Goal: Task Accomplishment & Management: Complete application form

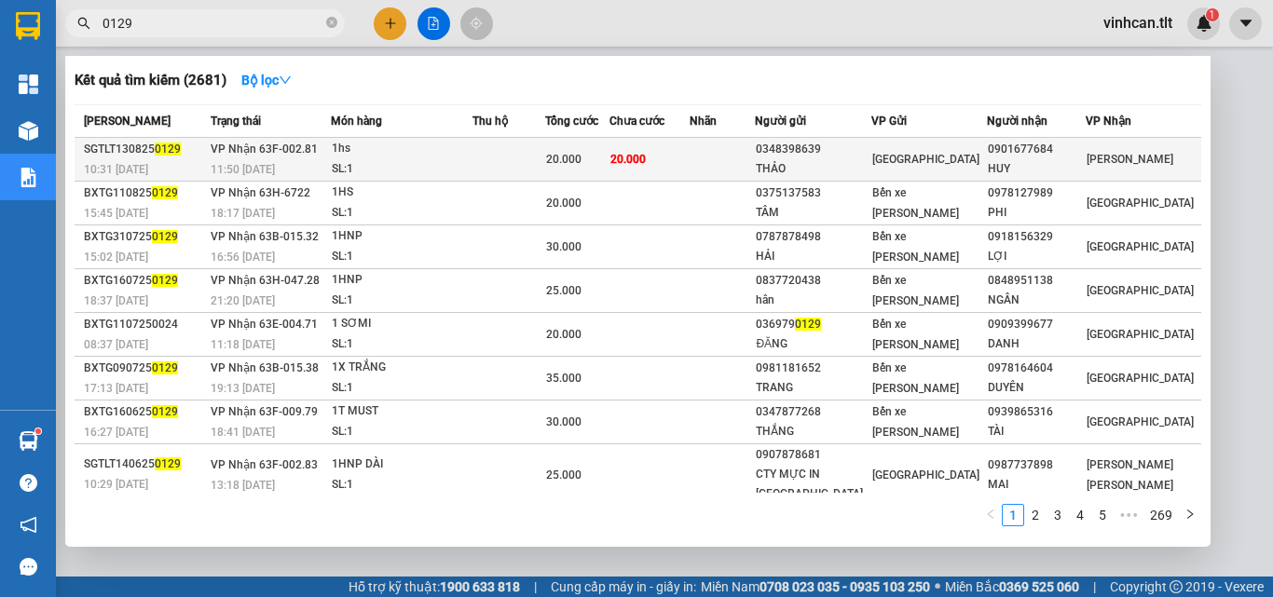
type input "0129"
click at [849, 146] on div "0348398639" at bounding box center [813, 150] width 114 height 20
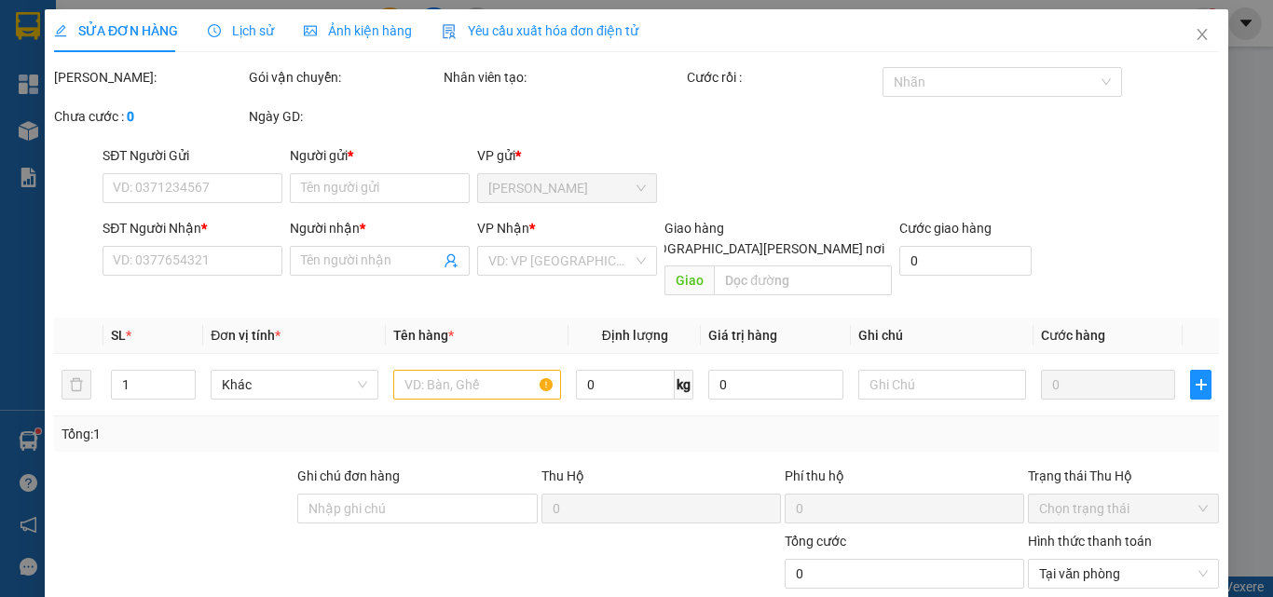
type input "0348398639"
type input "THẢO"
type input "0901677684"
type input "HUY"
type input "20.000"
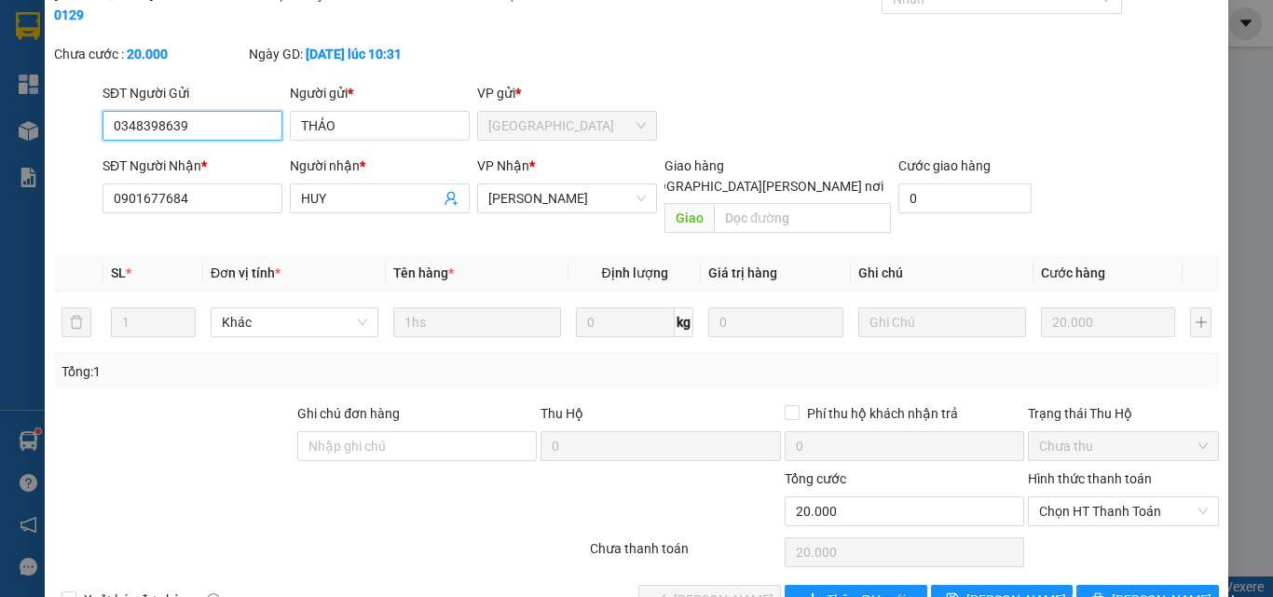
scroll to position [96, 0]
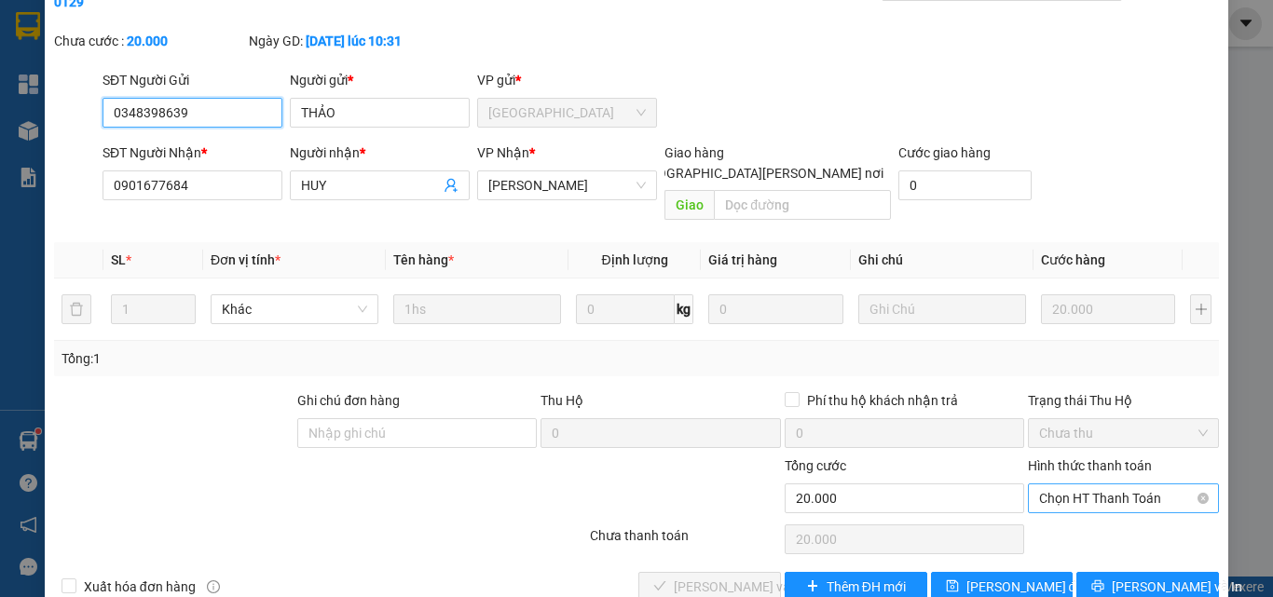
click at [1080, 485] on span "Chọn HT Thanh Toán" at bounding box center [1123, 499] width 169 height 28
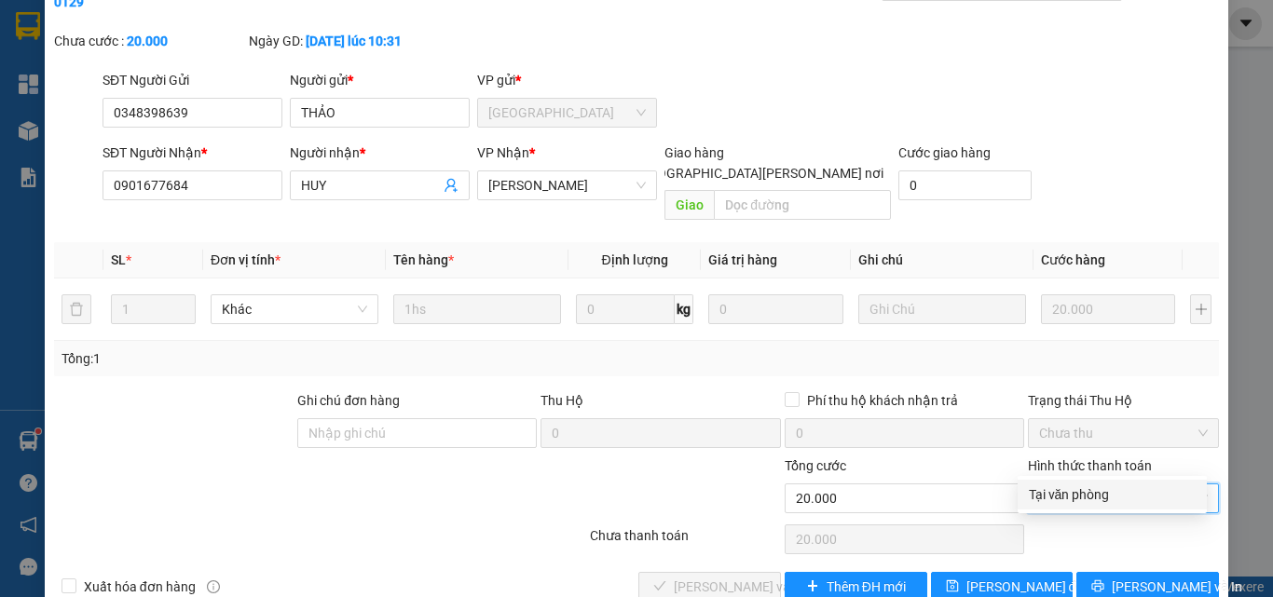
drag, startPoint x: 1075, startPoint y: 489, endPoint x: 1041, endPoint y: 499, distance: 34.8
click at [1071, 490] on div "Tại văn phòng" at bounding box center [1112, 495] width 167 height 21
type input "0"
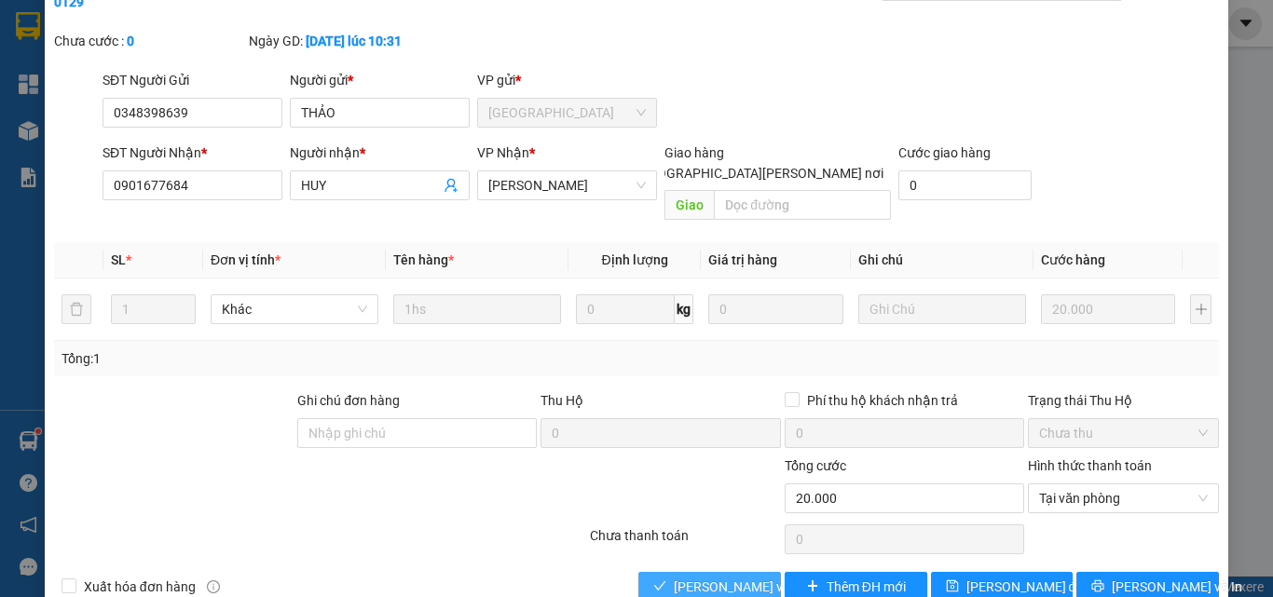
click at [751, 577] on span "[PERSON_NAME] và [PERSON_NAME] hàng" at bounding box center [800, 587] width 252 height 21
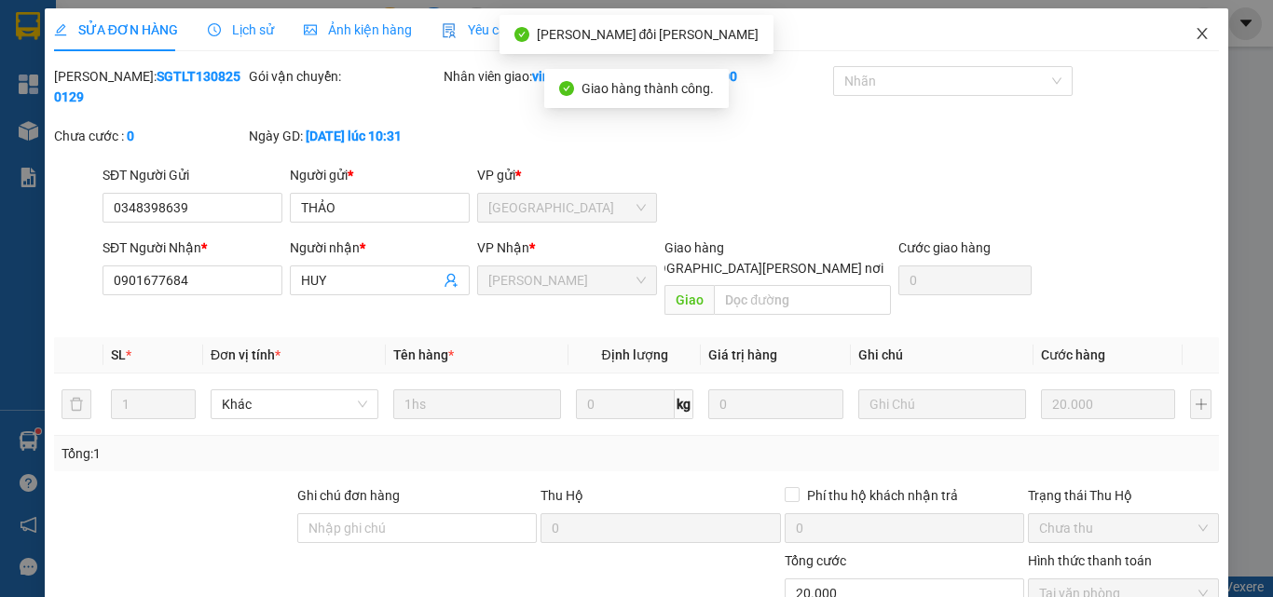
scroll to position [0, 0]
click at [1198, 38] on icon "close" at bounding box center [1203, 34] width 10 height 11
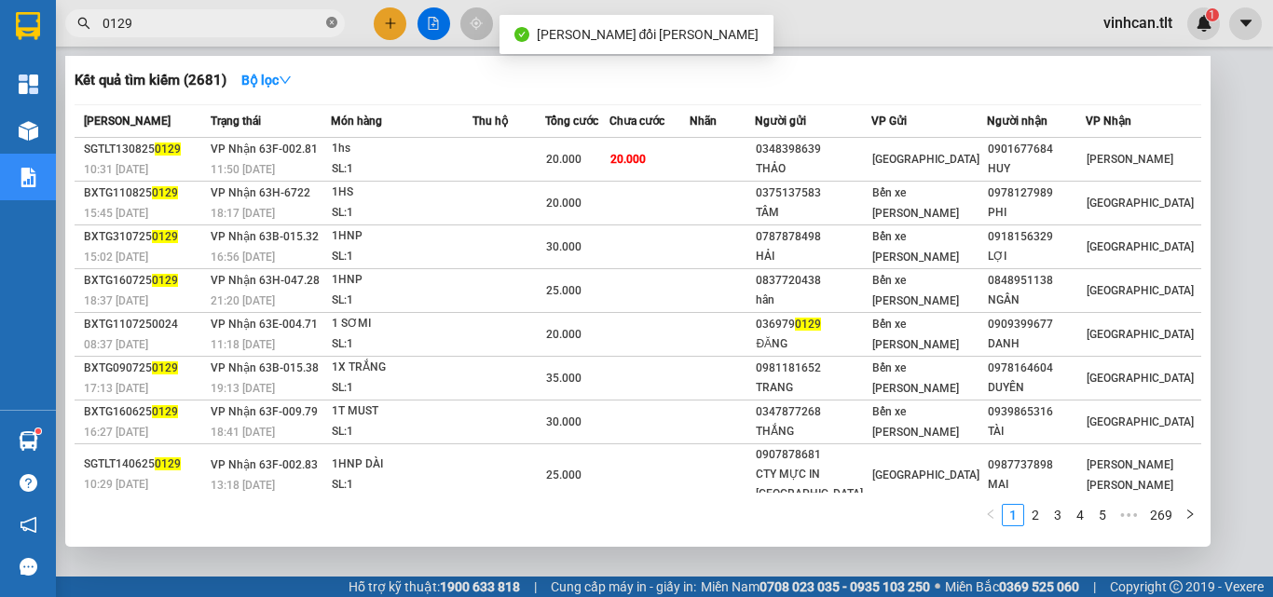
click at [330, 27] on icon "close-circle" at bounding box center [331, 22] width 11 height 11
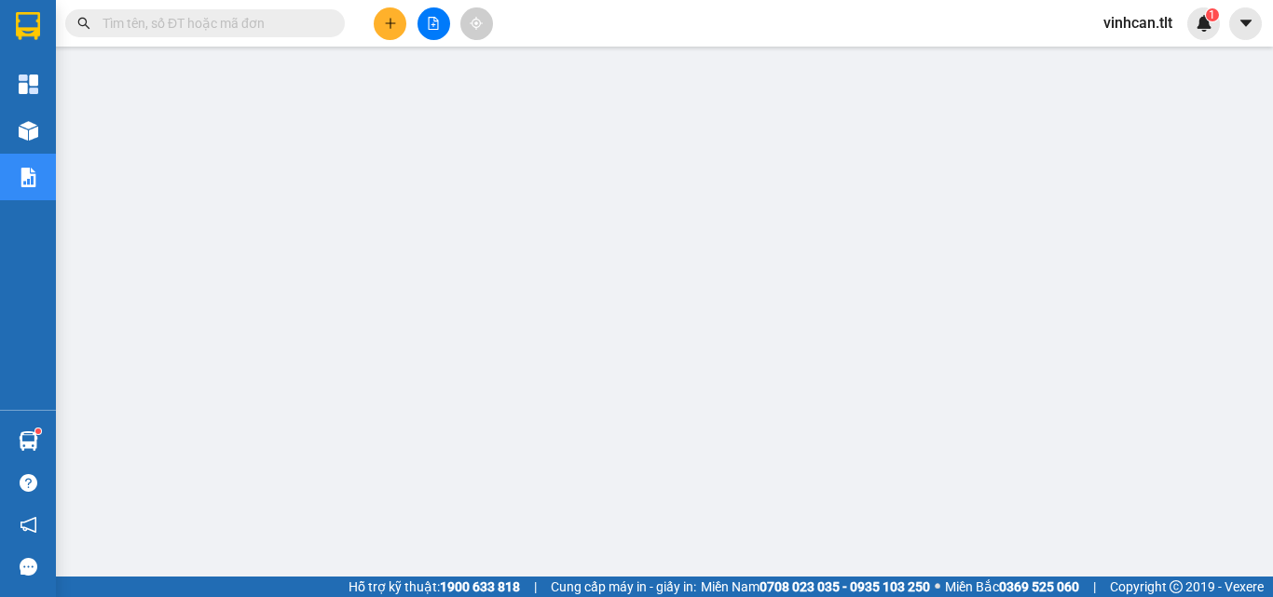
click at [189, 28] on input "text" at bounding box center [213, 23] width 220 height 21
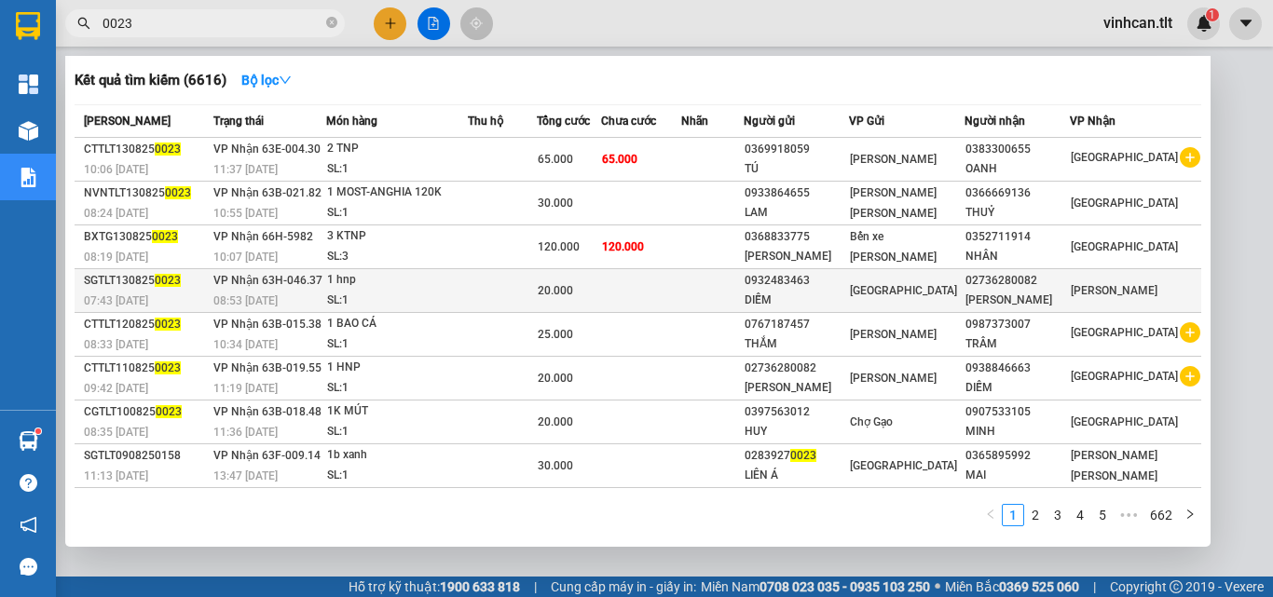
type input "0023"
click at [848, 274] on div "0932483463" at bounding box center [796, 281] width 103 height 20
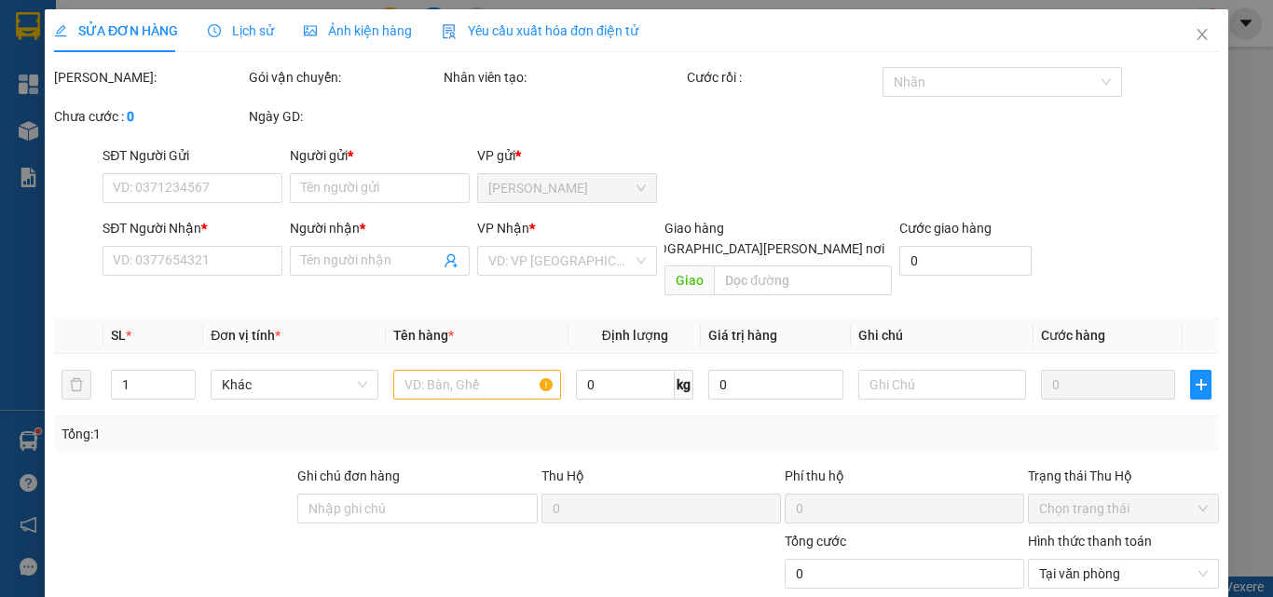
type input "0932483463"
type input "DIỄM"
type input "02736280082"
type input "[PERSON_NAME]"
type input "20.000"
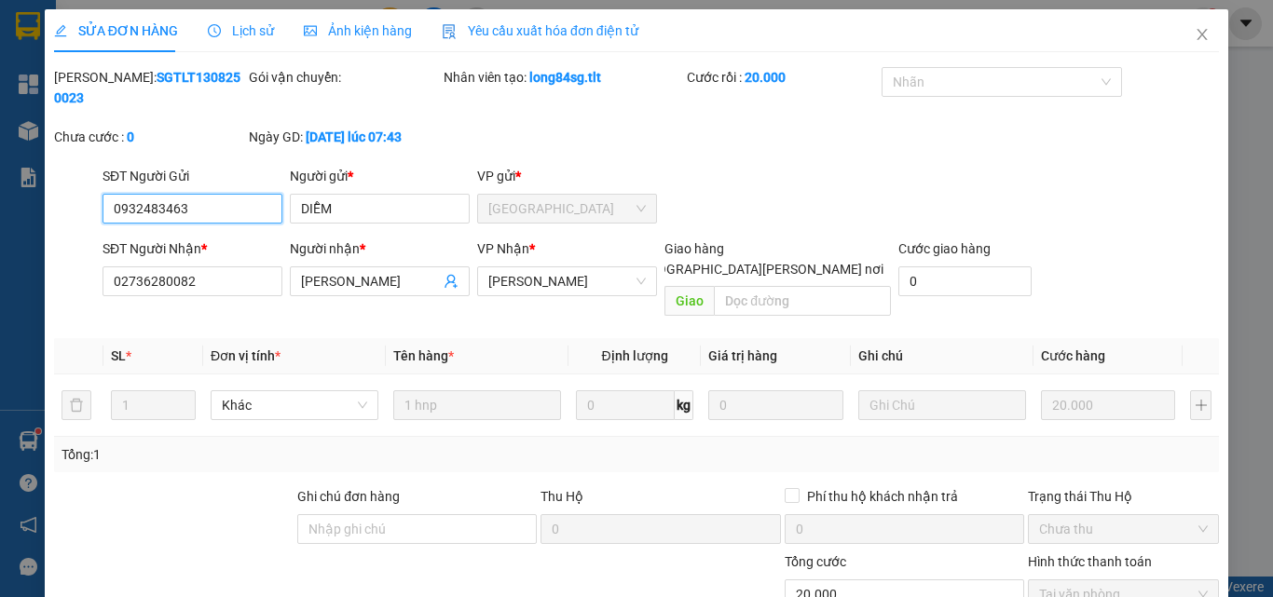
scroll to position [87, 0]
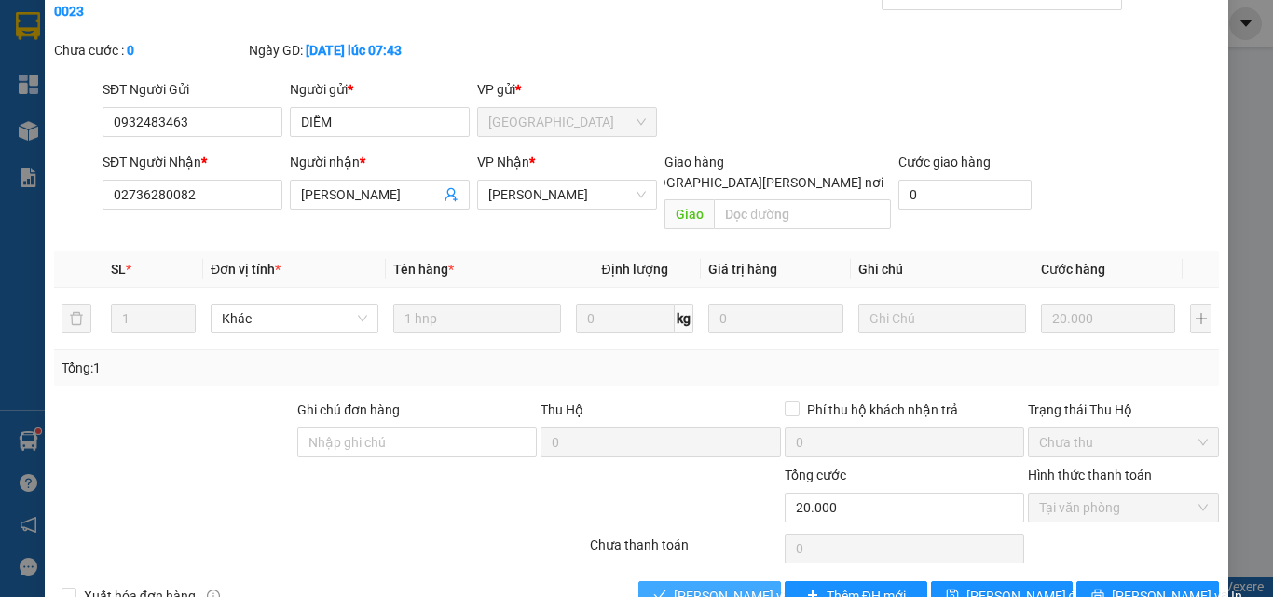
click at [716, 586] on span "[PERSON_NAME] và [PERSON_NAME] hàng" at bounding box center [800, 596] width 252 height 21
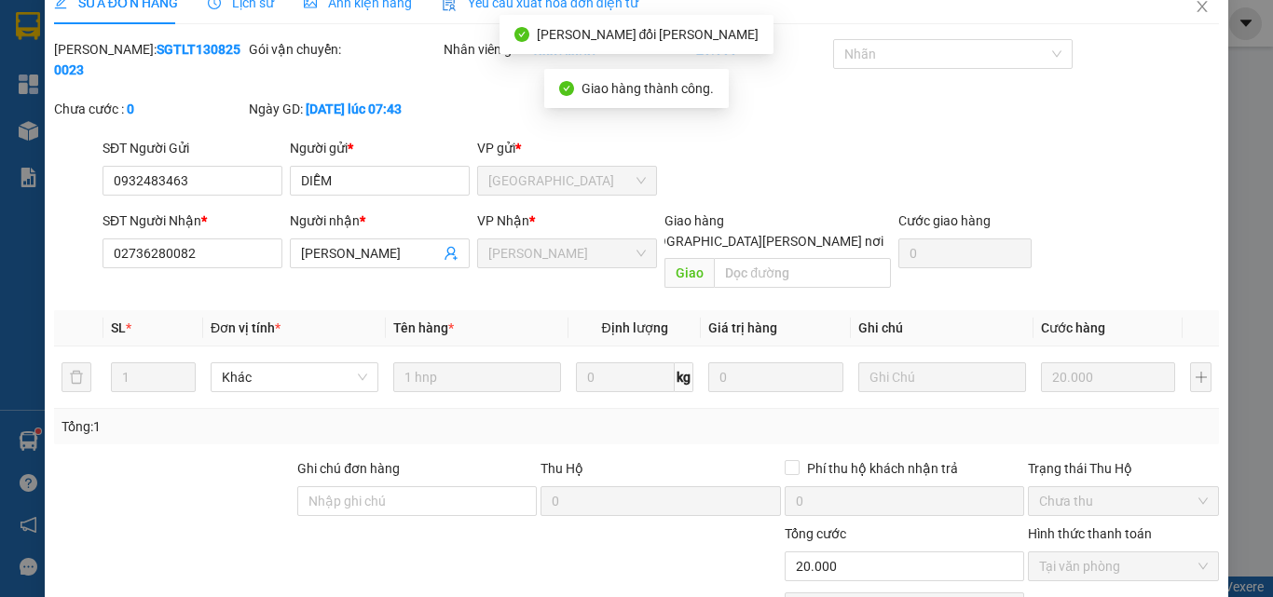
scroll to position [0, 0]
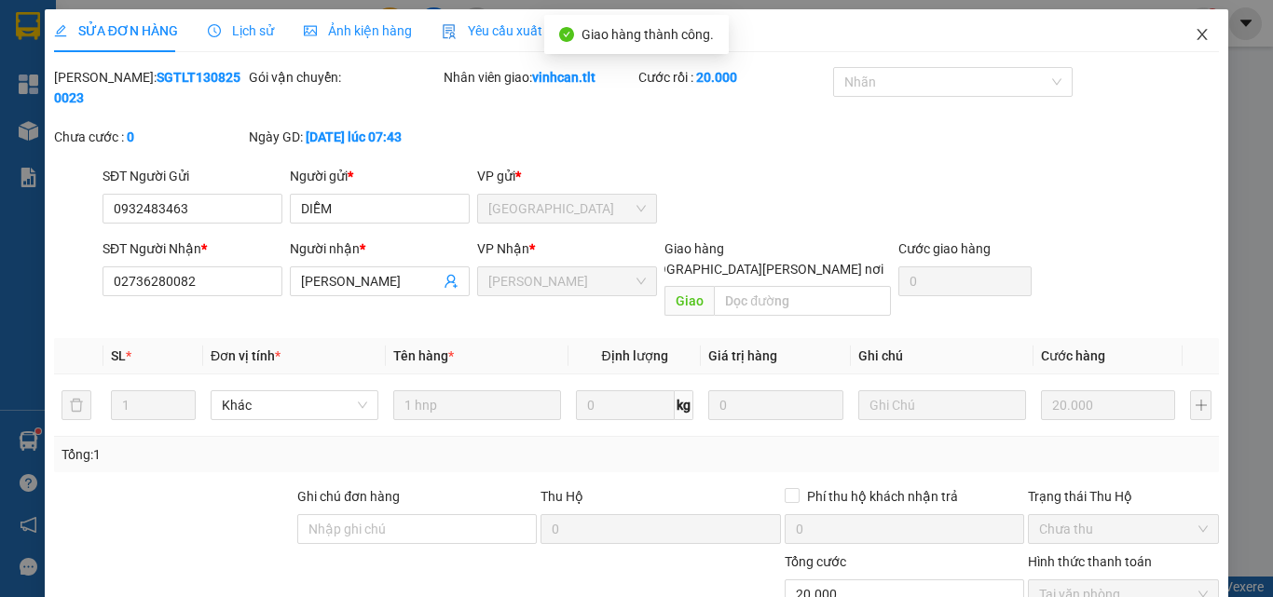
drag, startPoint x: 1187, startPoint y: 36, endPoint x: 1127, endPoint y: 52, distance: 62.6
click at [1195, 36] on icon "close" at bounding box center [1202, 34] width 15 height 15
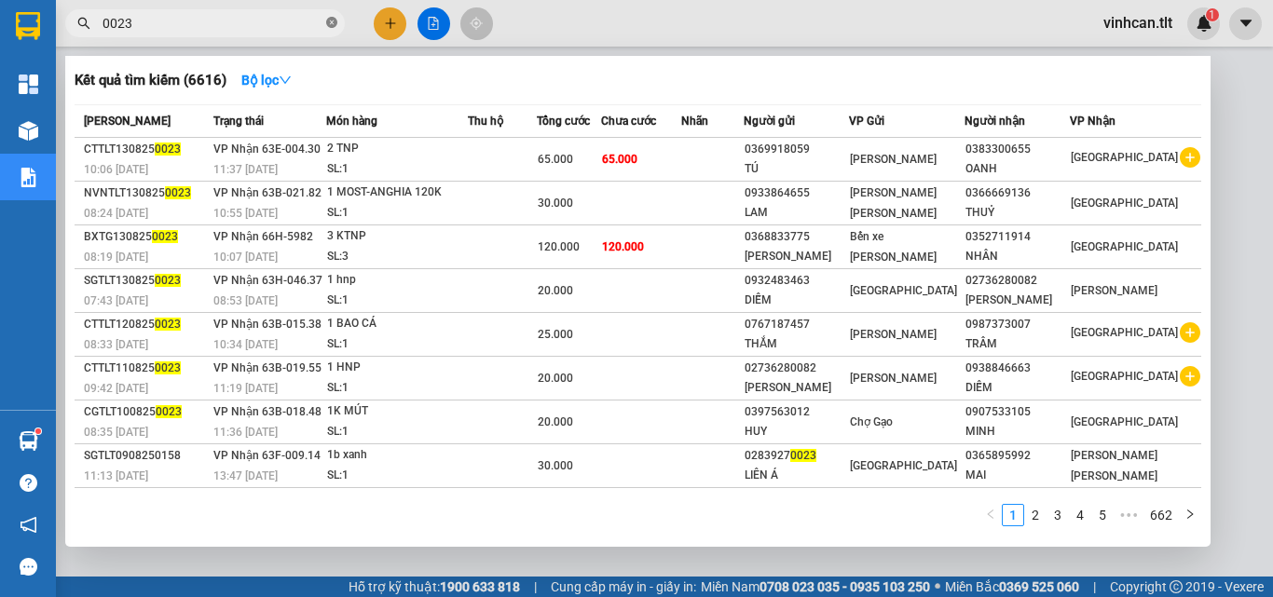
click at [329, 26] on icon "close-circle" at bounding box center [331, 22] width 11 height 11
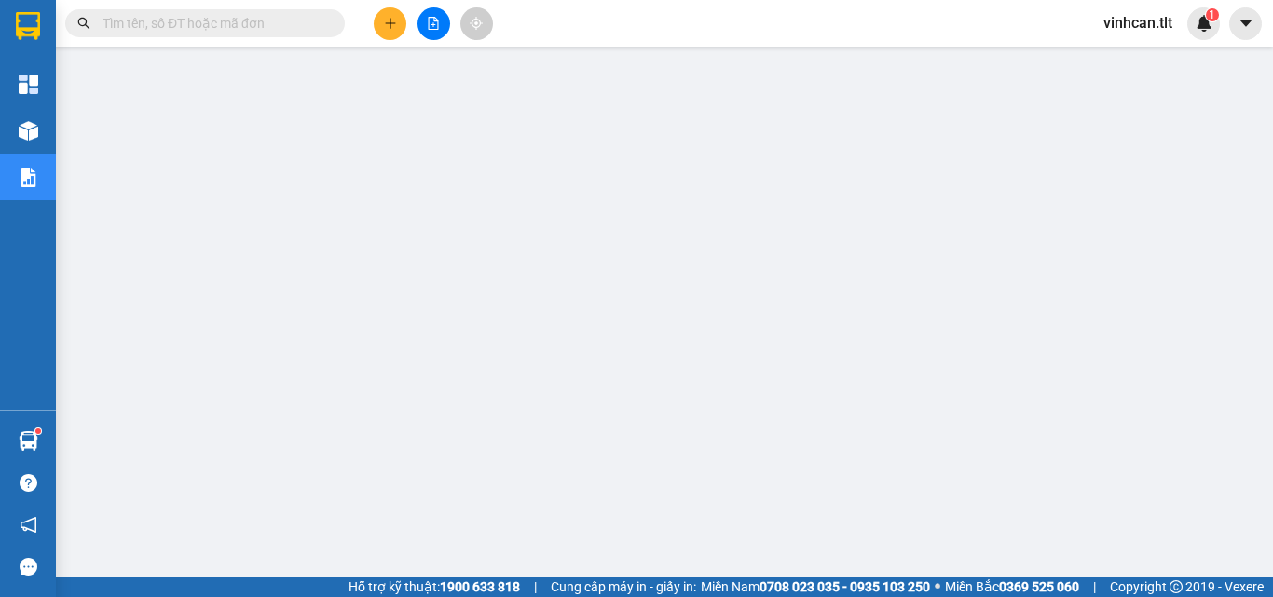
click at [305, 26] on input "text" at bounding box center [213, 23] width 220 height 21
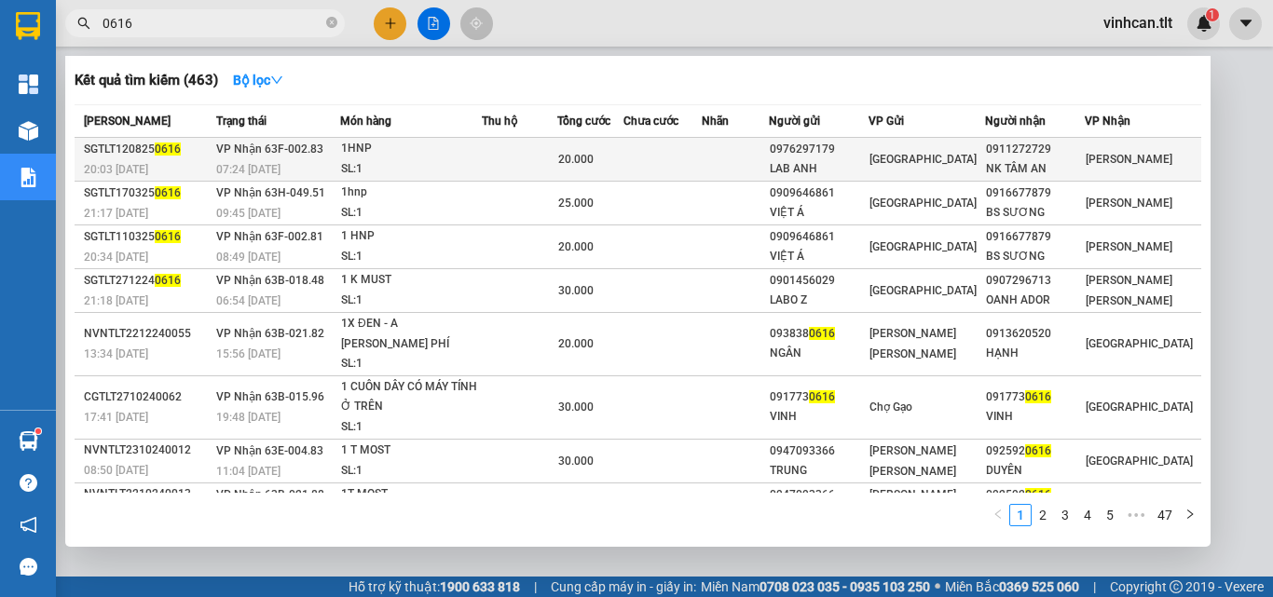
type input "0616"
click at [856, 158] on div "0976297179" at bounding box center [819, 150] width 98 height 20
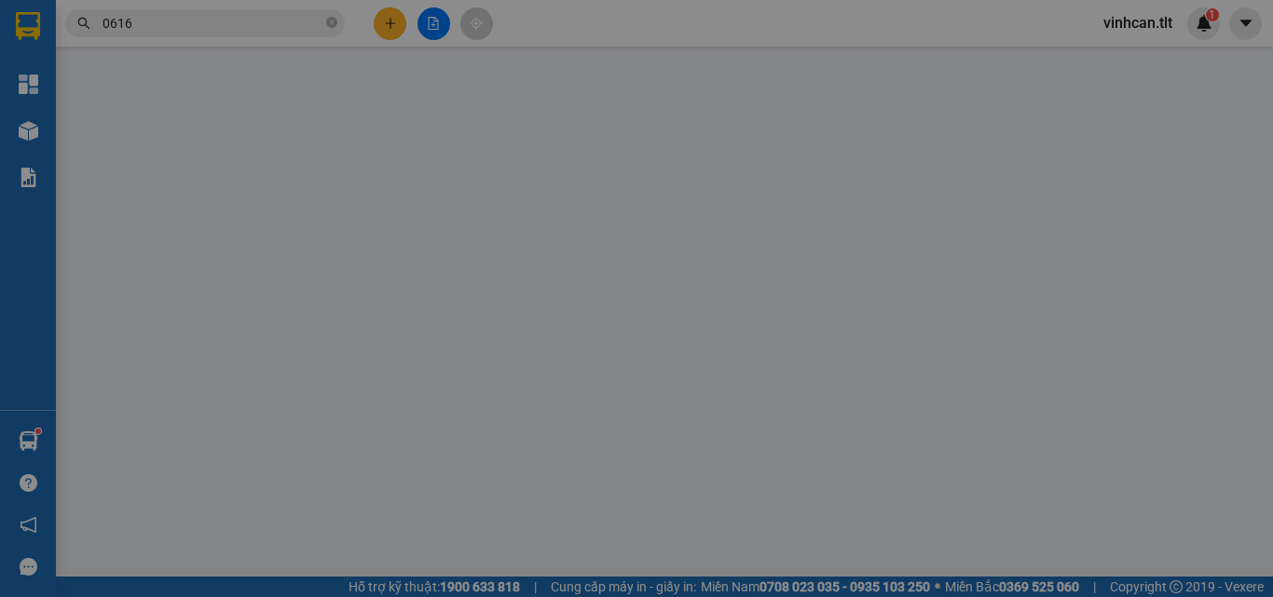
type input "0976297179"
type input "LAB ANH"
type input "0911272729"
type input "NK TÂM AN"
type input "20.000"
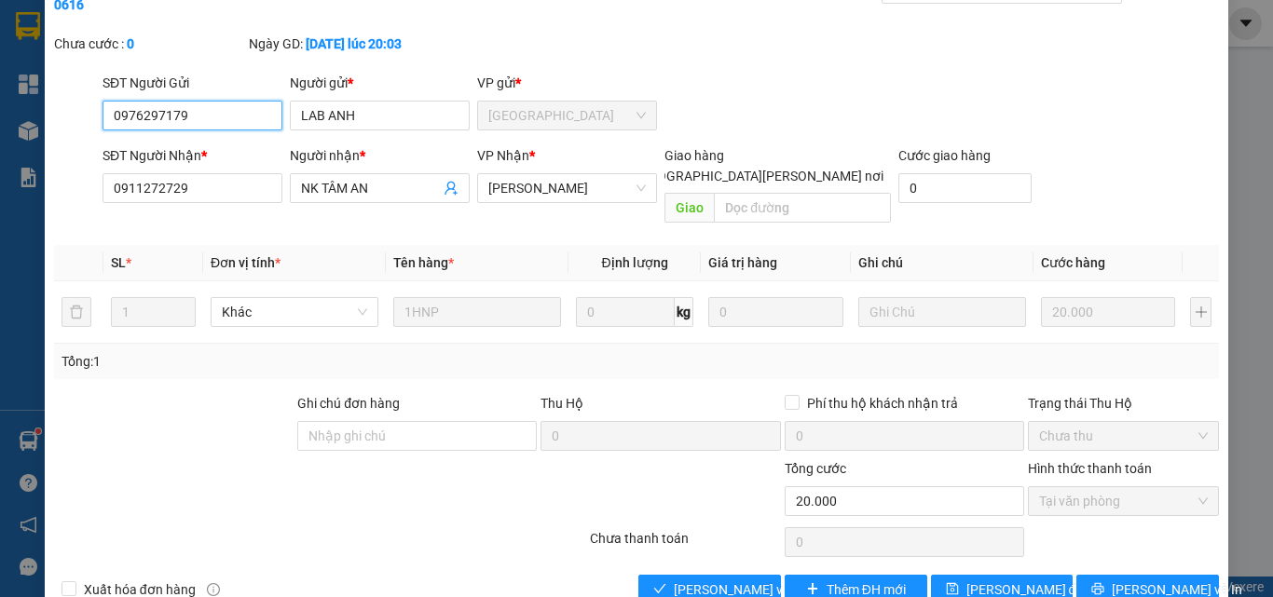
scroll to position [96, 0]
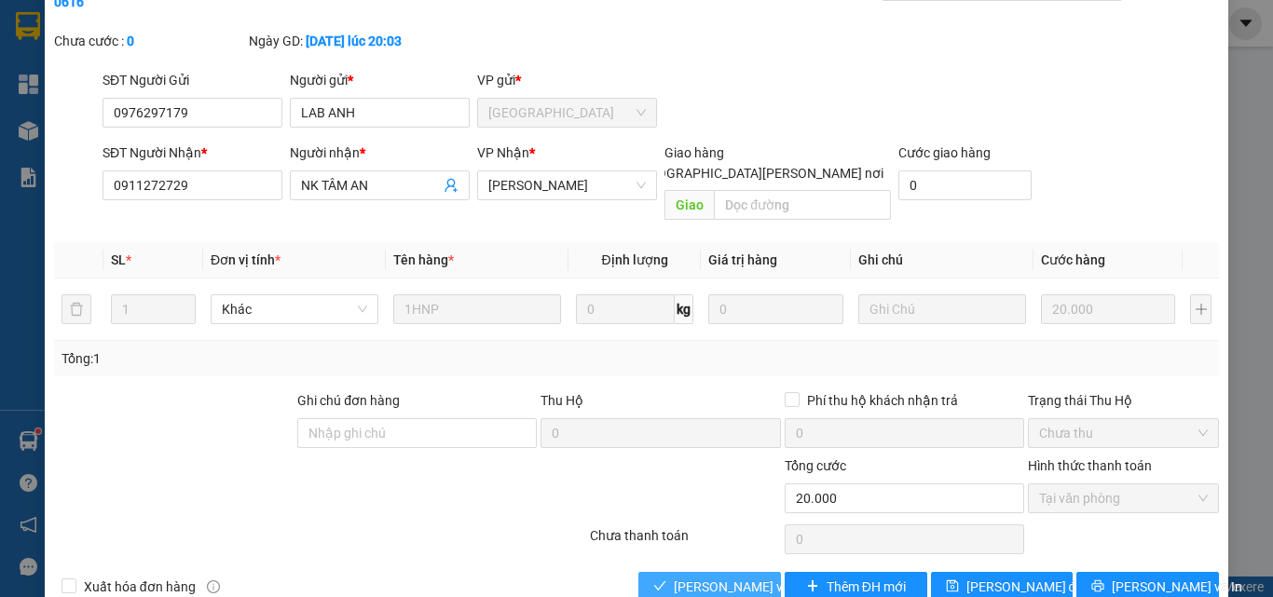
click at [737, 577] on span "[PERSON_NAME] và [PERSON_NAME] hàng" at bounding box center [800, 587] width 252 height 21
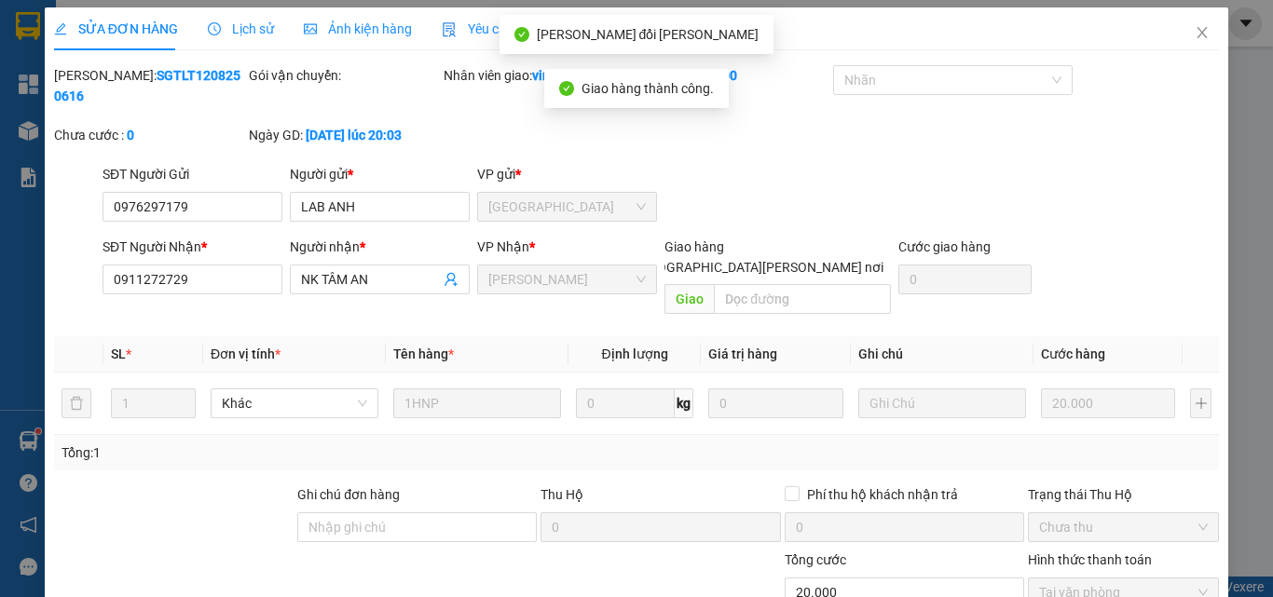
scroll to position [0, 0]
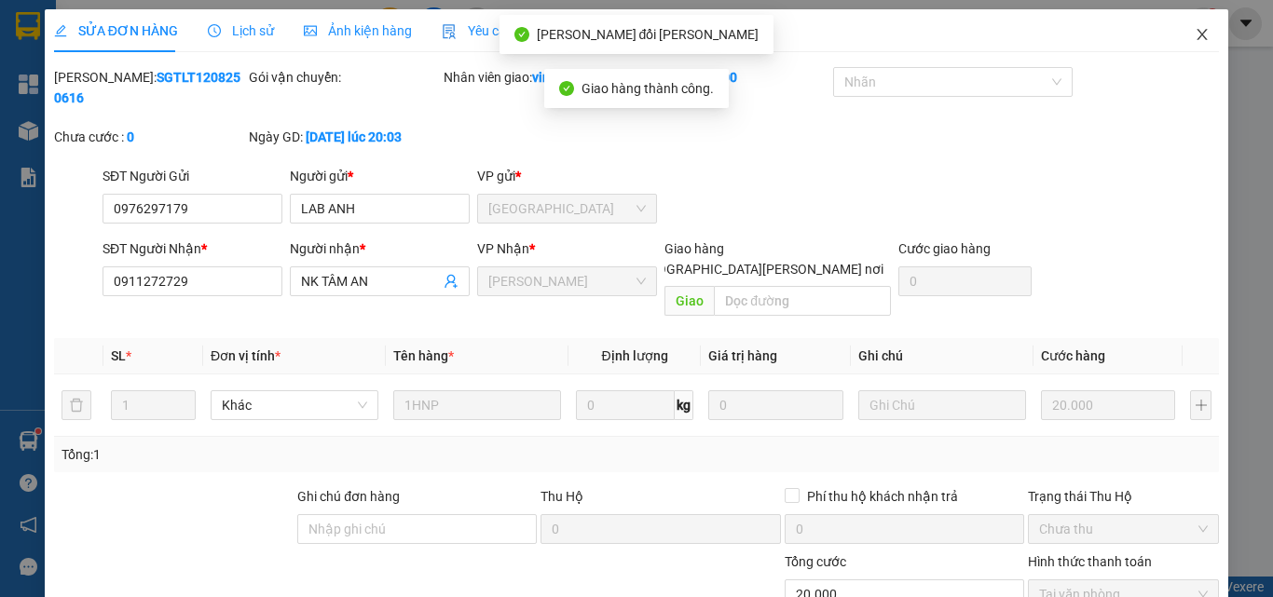
click at [1195, 31] on icon "close" at bounding box center [1202, 34] width 15 height 15
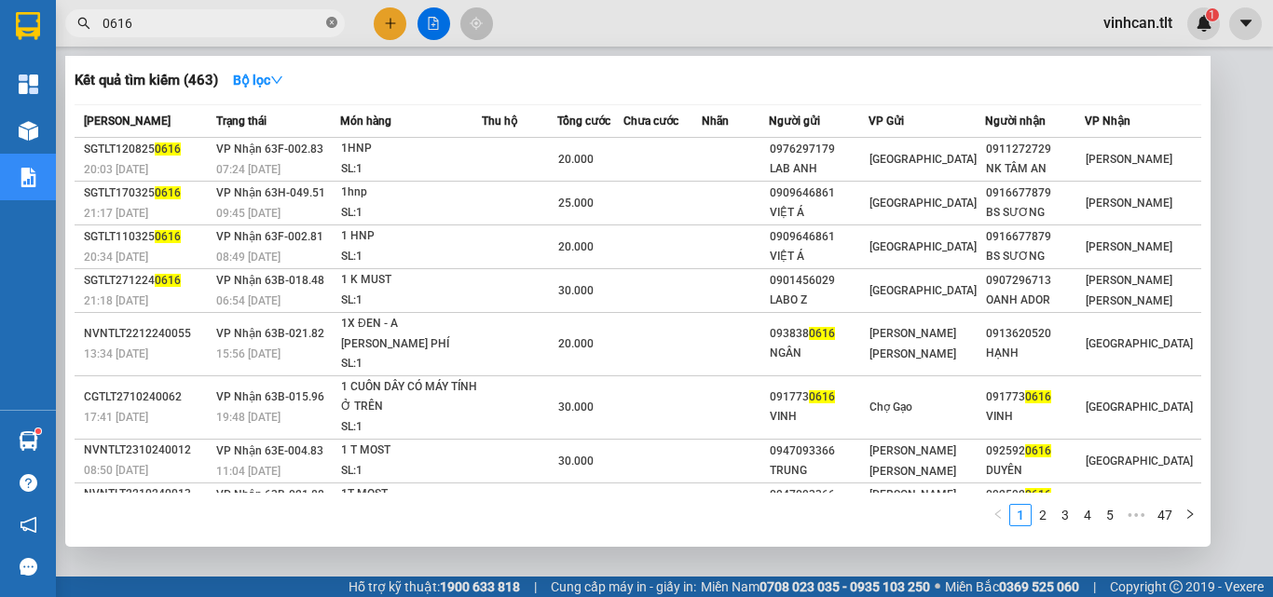
click at [333, 24] on icon "close-circle" at bounding box center [331, 22] width 11 height 11
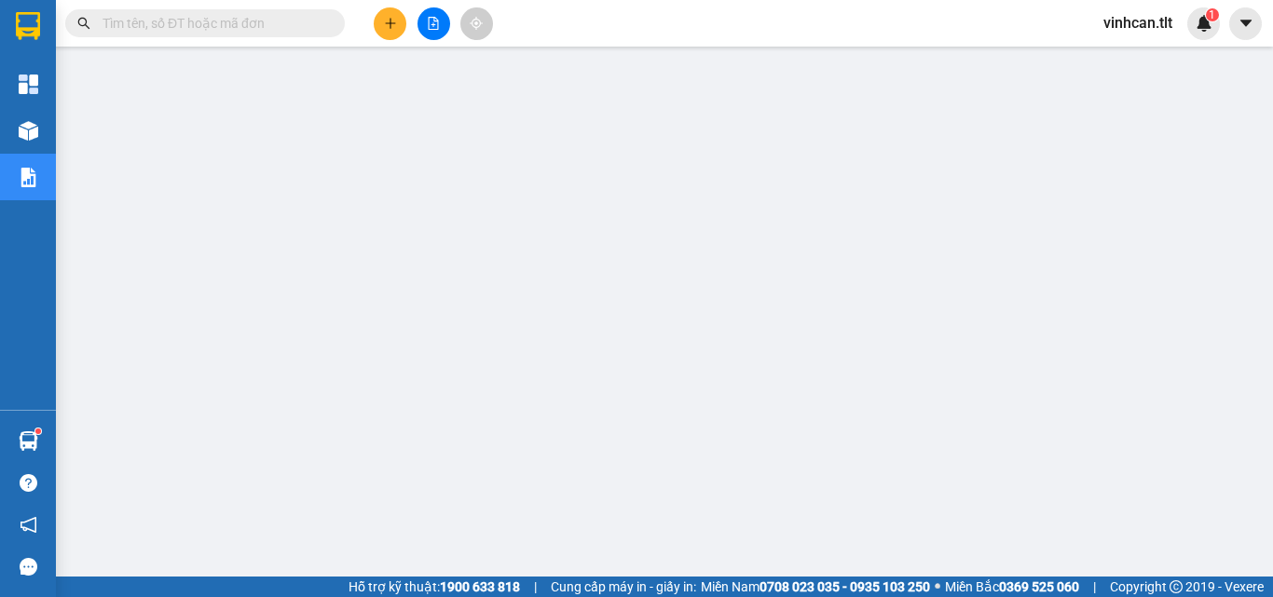
click at [256, 28] on input "text" at bounding box center [213, 23] width 220 height 21
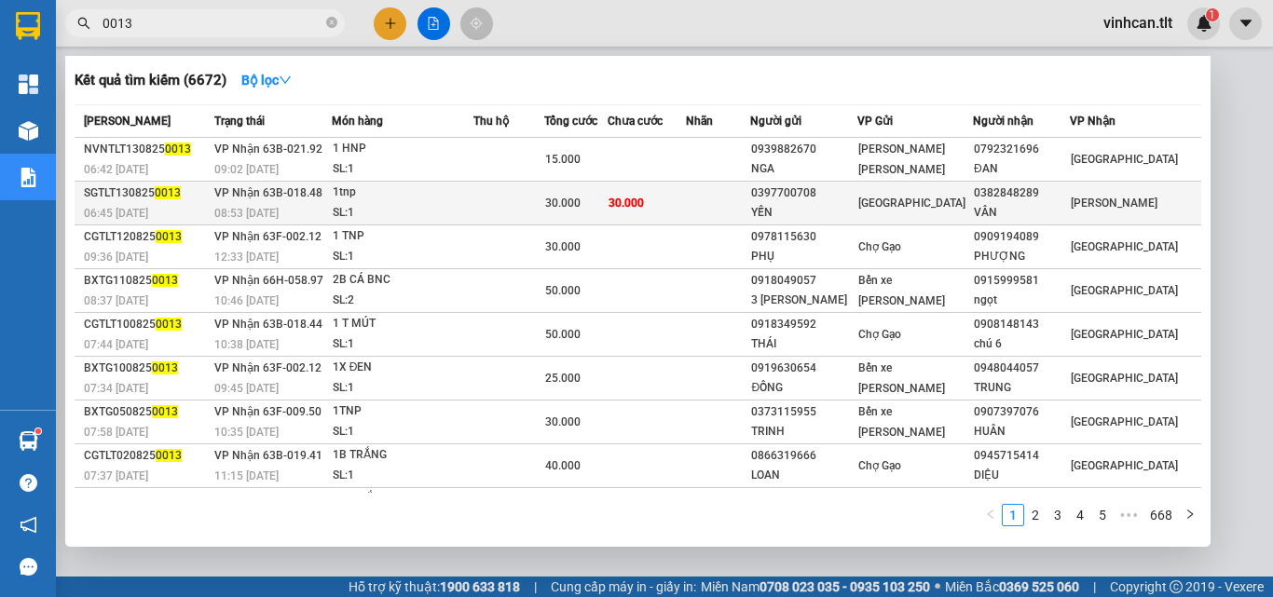
type input "0013"
click at [832, 189] on div "0397700708" at bounding box center [803, 194] width 104 height 20
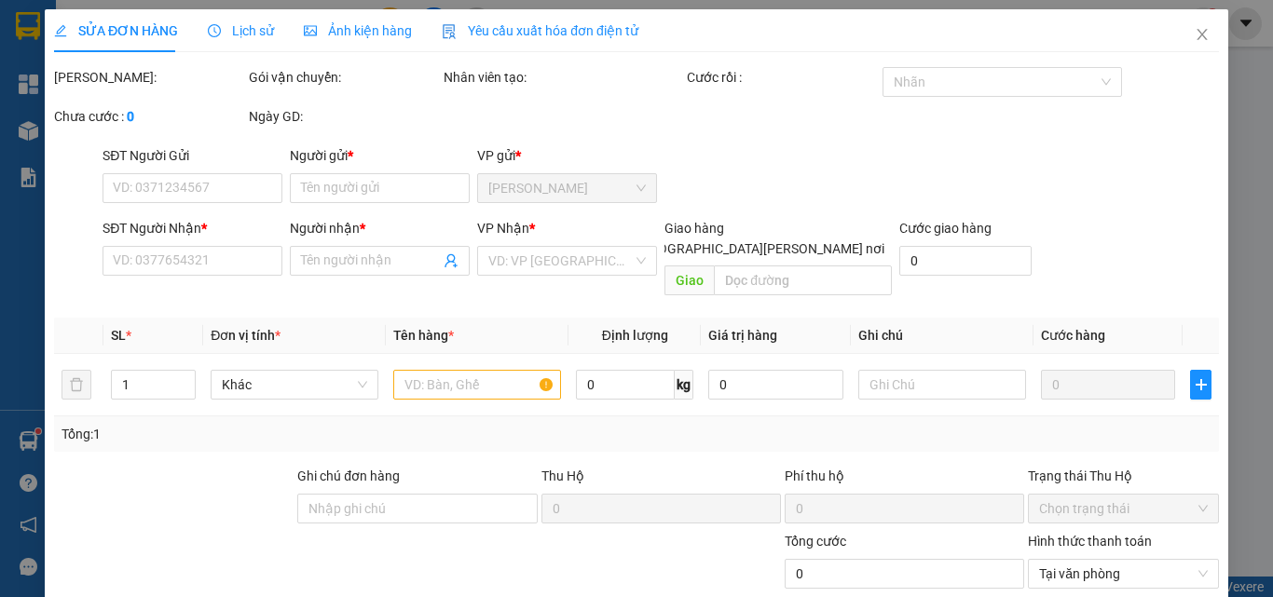
type input "0397700708"
type input "YẾN"
type input "0382848289"
type input "VÂN"
type input "30.000"
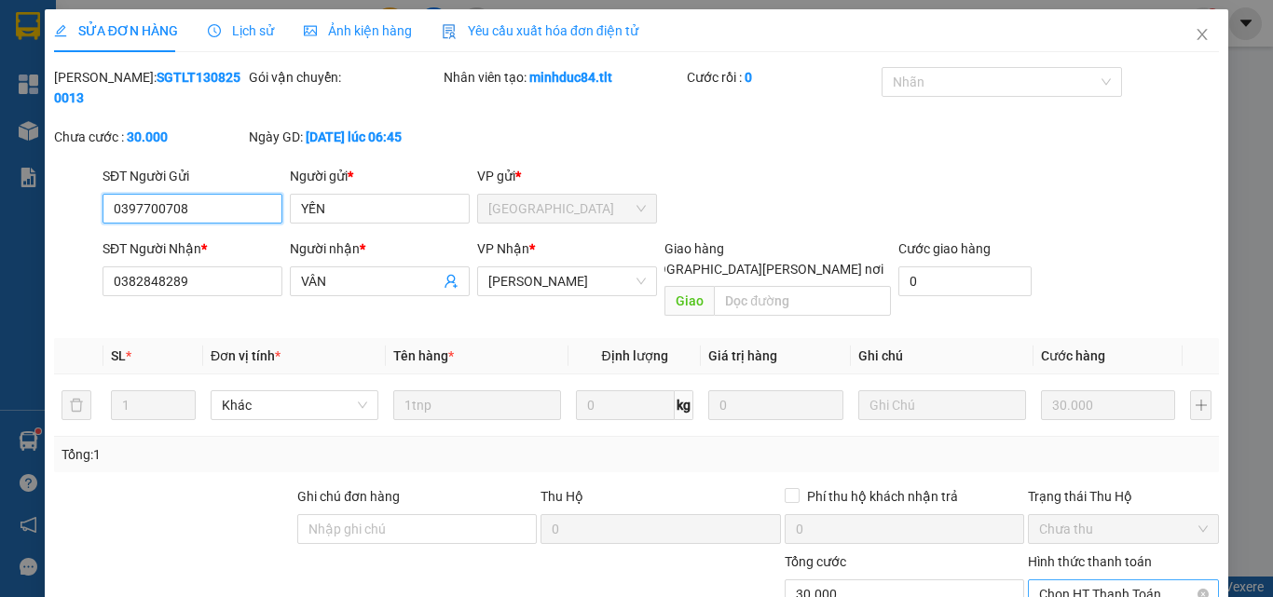
scroll to position [93, 0]
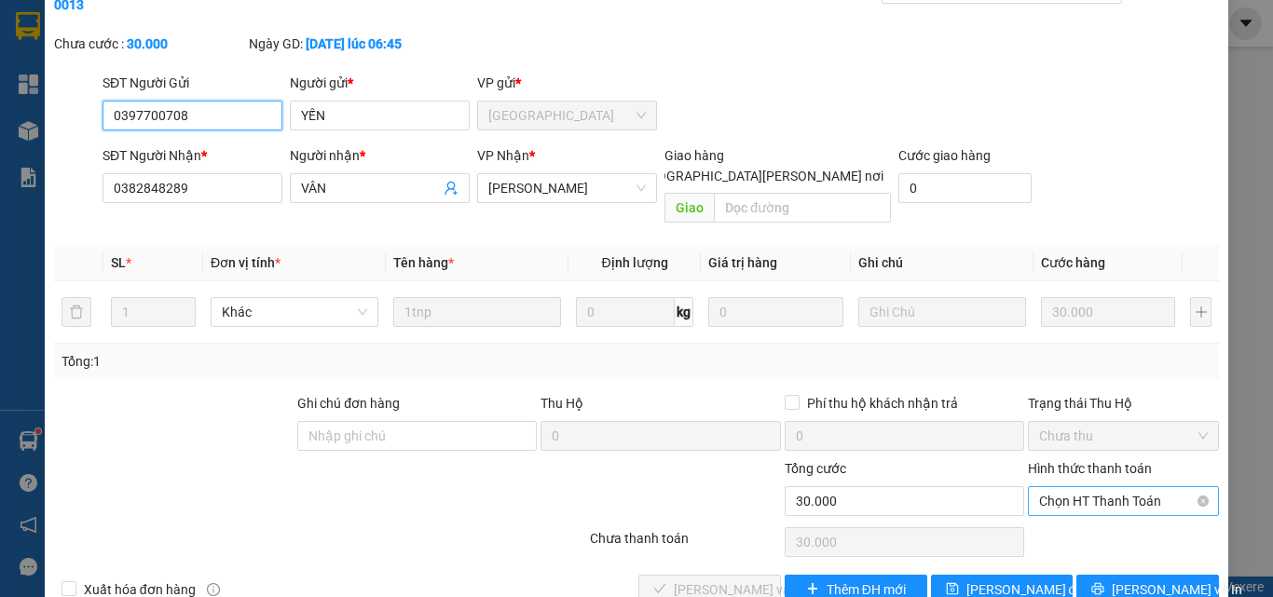
click at [1041, 487] on span "Chọn HT Thanh Toán" at bounding box center [1123, 501] width 169 height 28
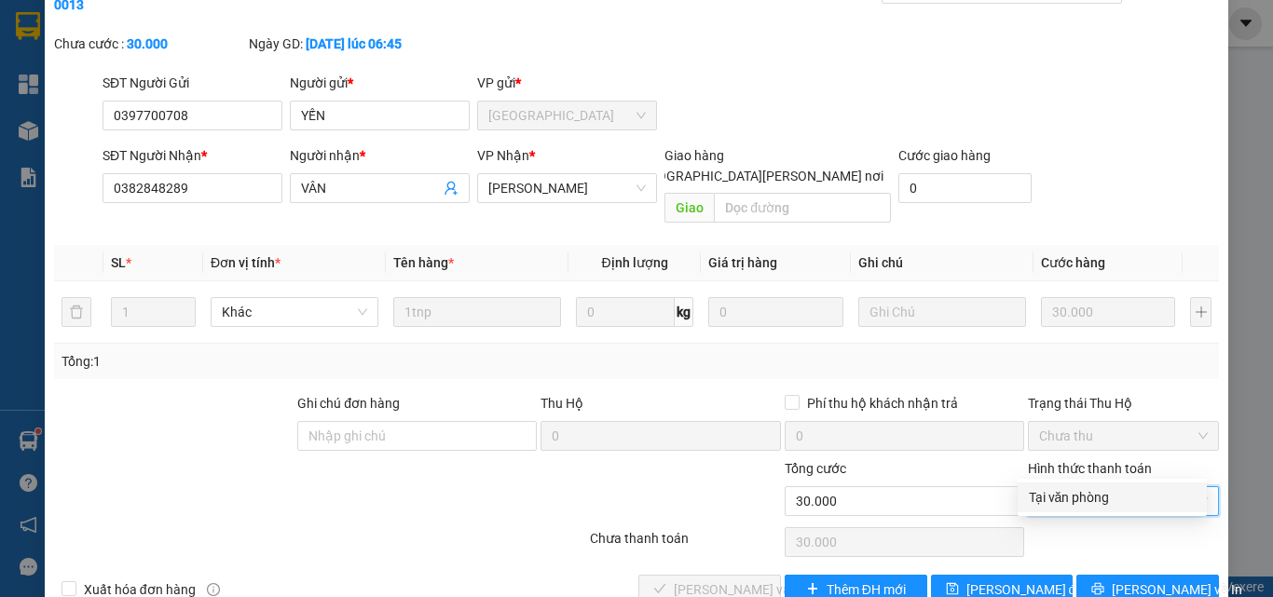
click at [1048, 492] on div "Tại văn phòng" at bounding box center [1112, 497] width 167 height 21
type input "0"
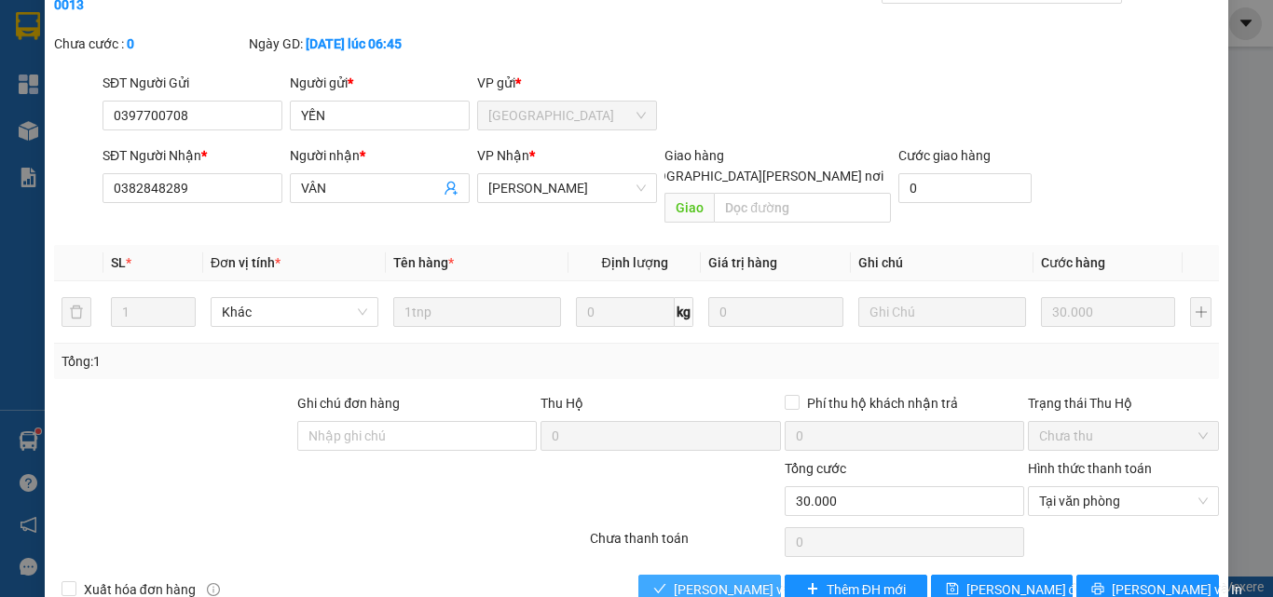
click at [725, 580] on span "[PERSON_NAME] và [PERSON_NAME] hàng" at bounding box center [800, 590] width 252 height 21
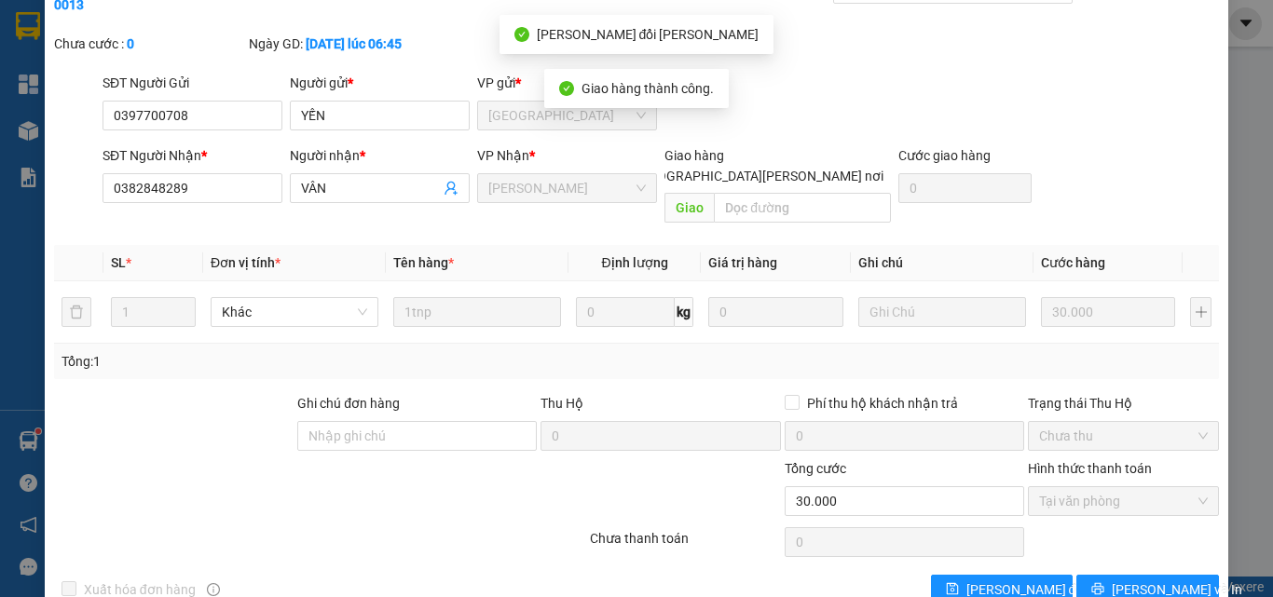
scroll to position [0, 0]
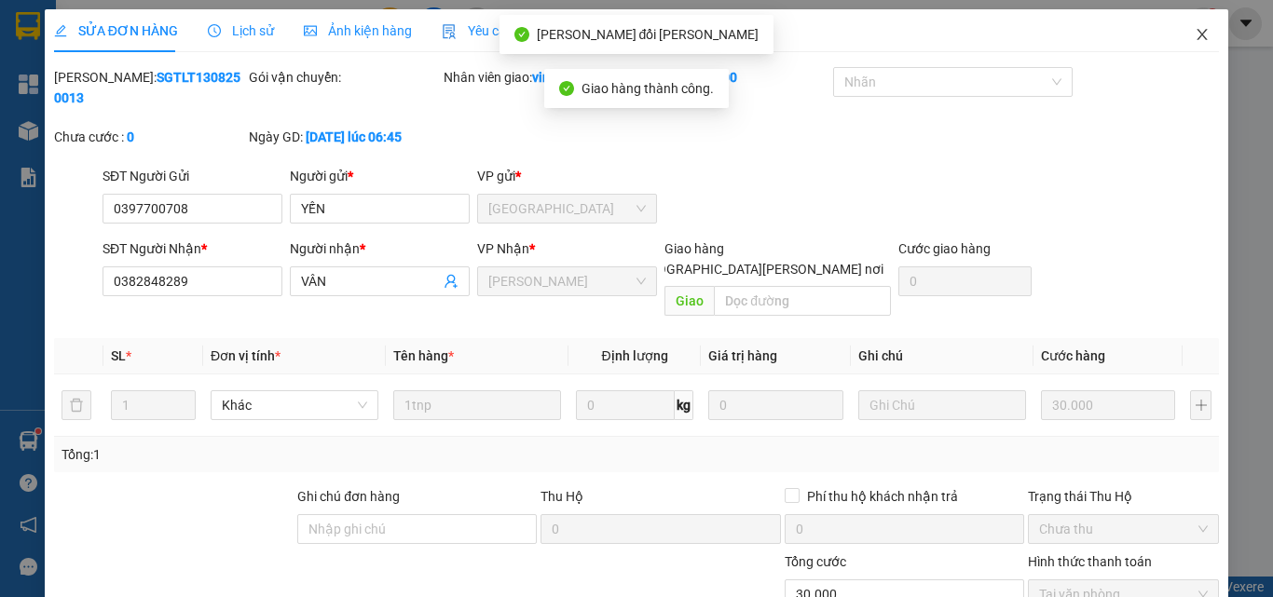
drag, startPoint x: 1187, startPoint y: 34, endPoint x: 913, endPoint y: 35, distance: 274.0
click at [1195, 34] on icon "close" at bounding box center [1202, 34] width 15 height 15
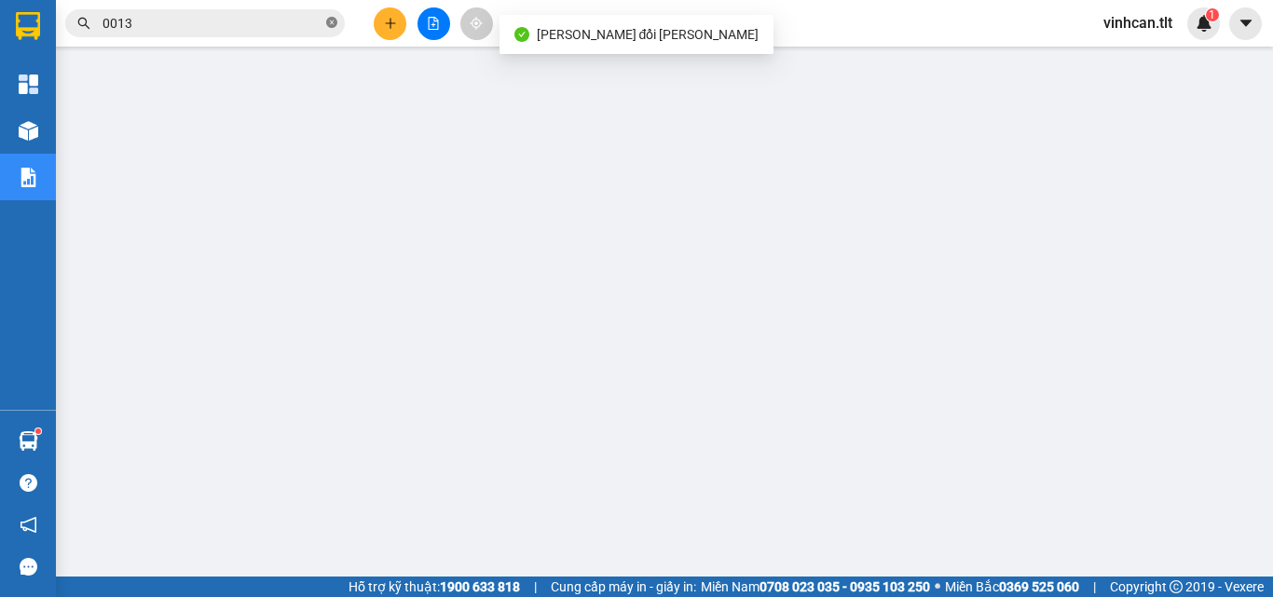
click at [334, 26] on icon "close-circle" at bounding box center [331, 22] width 11 height 11
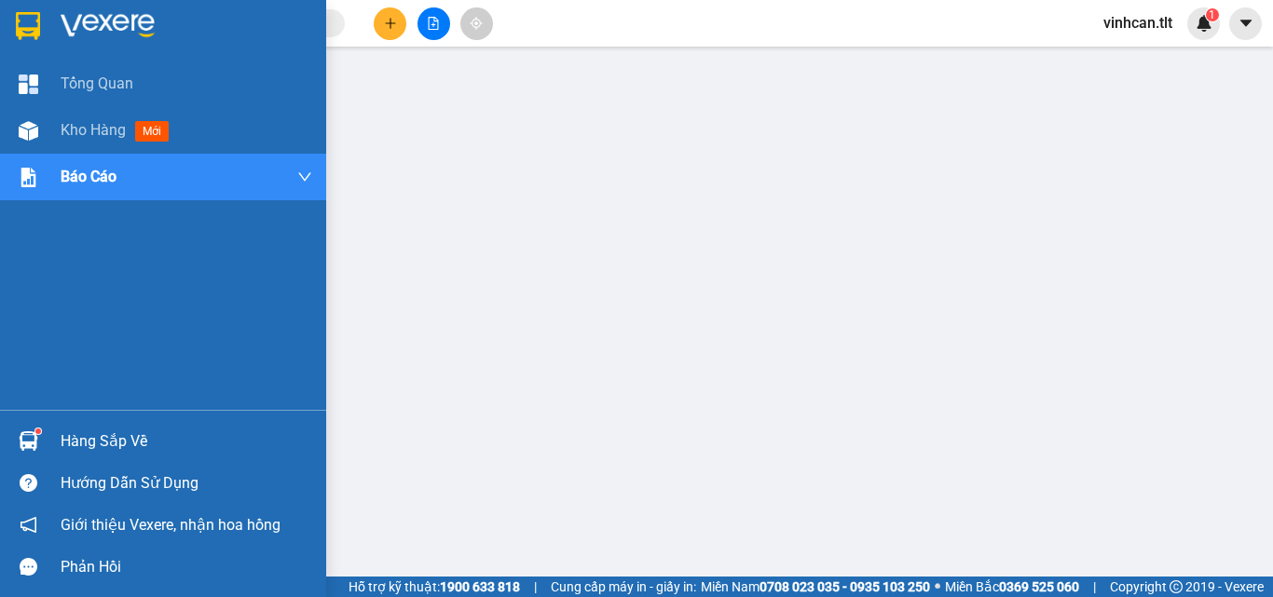
click at [102, 441] on div "Hàng sắp về" at bounding box center [187, 442] width 252 height 28
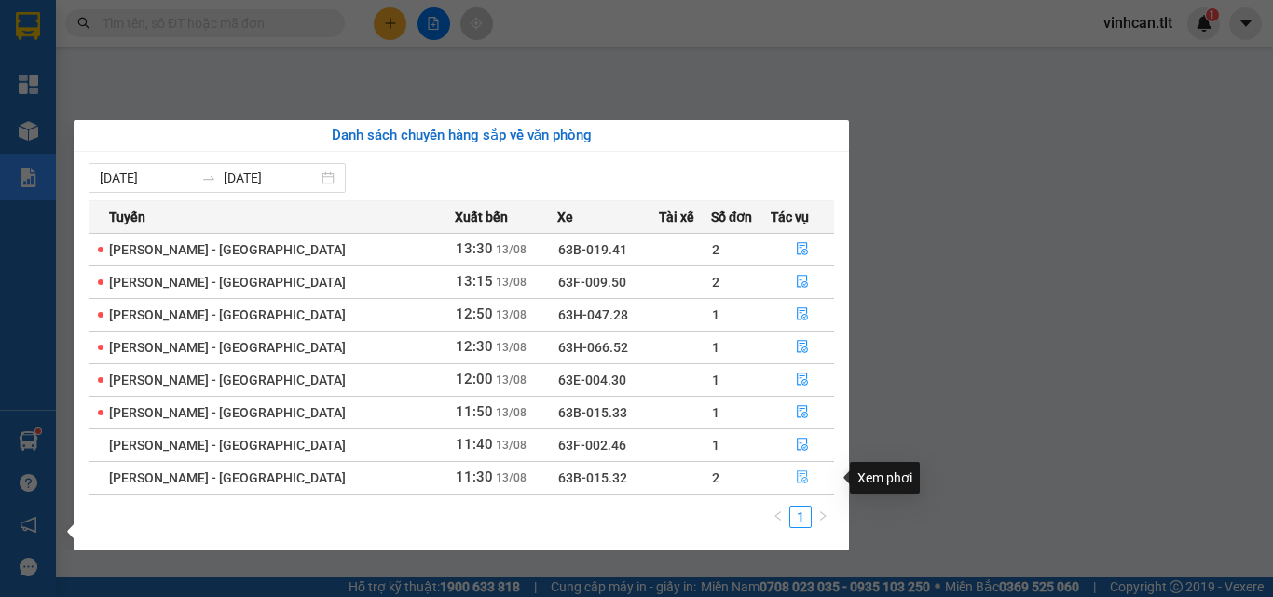
click at [797, 474] on icon "file-done" at bounding box center [802, 478] width 11 height 13
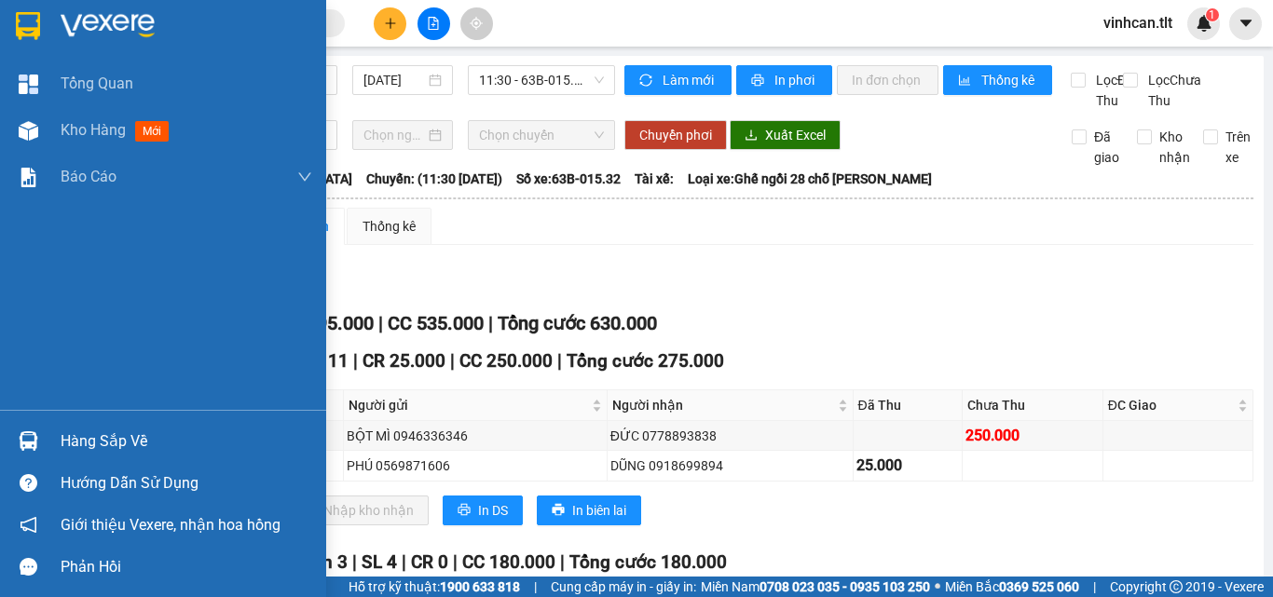
drag, startPoint x: 81, startPoint y: 441, endPoint x: 112, endPoint y: 442, distance: 30.8
click at [82, 441] on div "Hàng sắp về" at bounding box center [187, 442] width 252 height 28
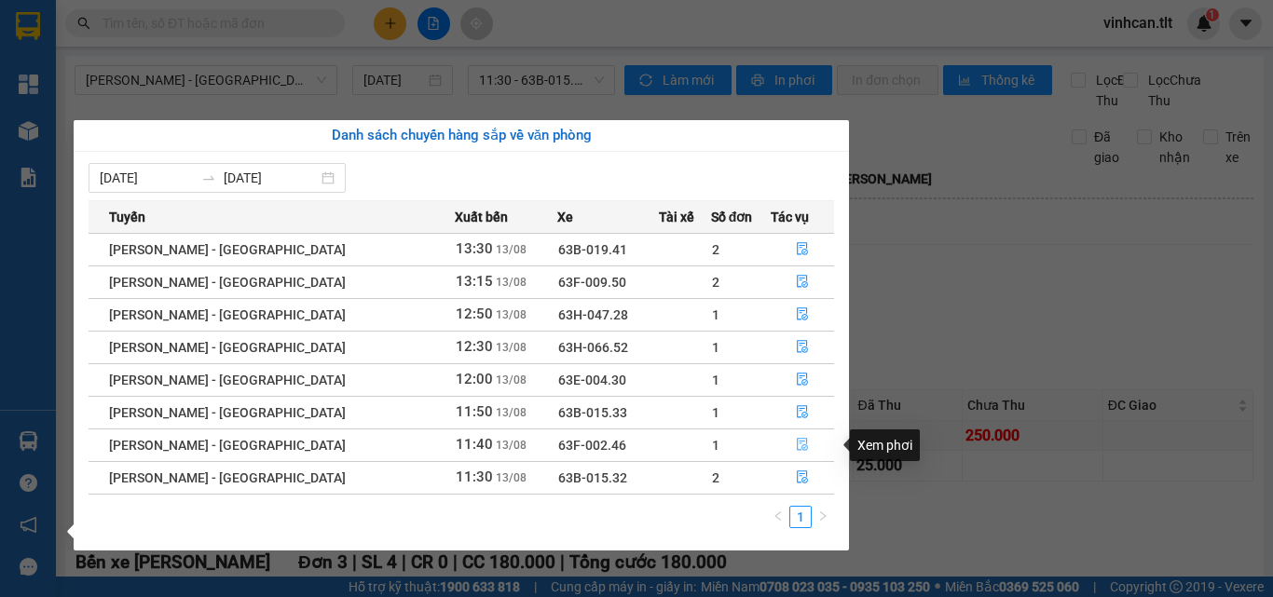
click at [796, 440] on icon "file-done" at bounding box center [802, 444] width 13 height 13
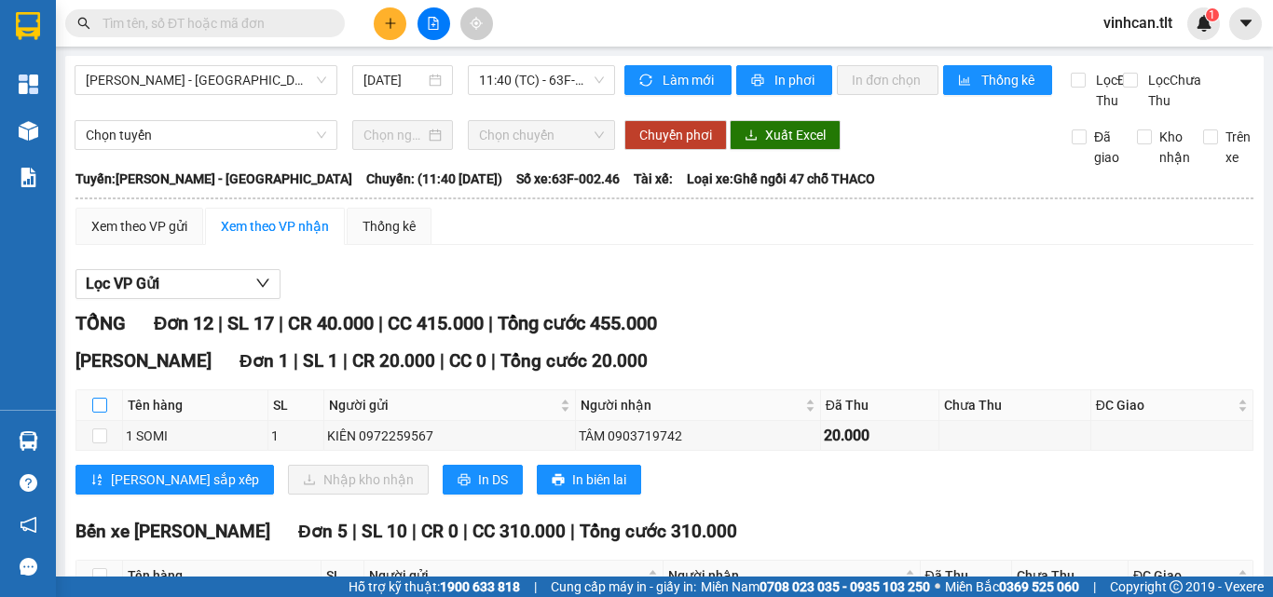
click at [95, 413] on input "checkbox" at bounding box center [99, 405] width 15 height 15
checkbox input "true"
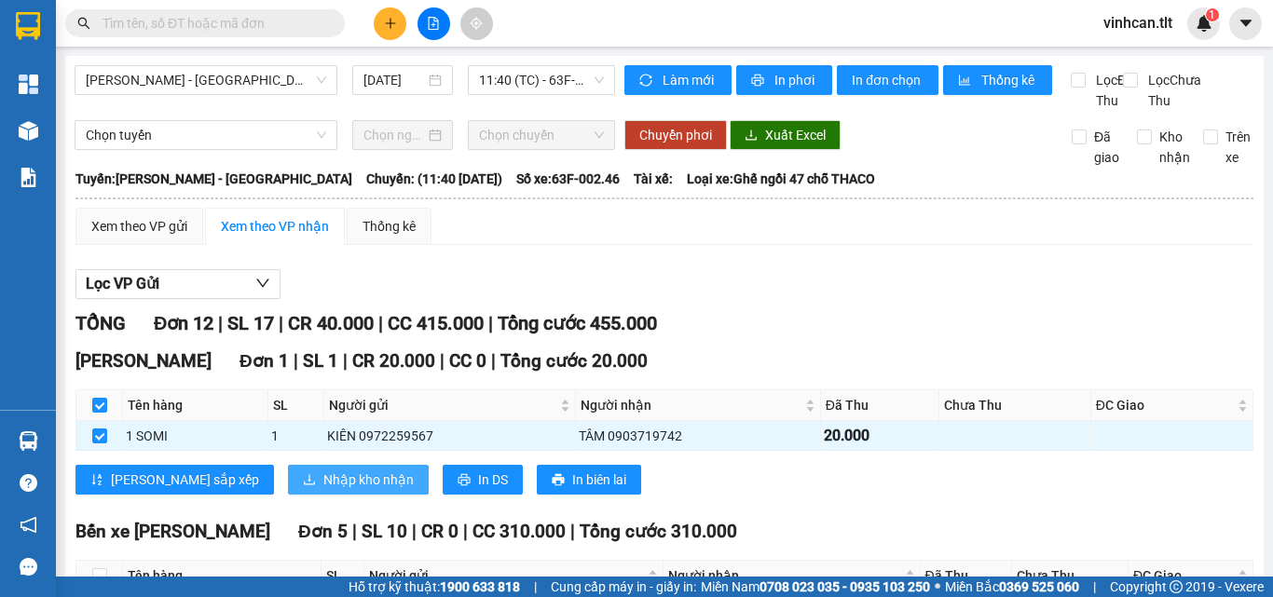
click at [323, 490] on span "Nhập kho nhận" at bounding box center [368, 480] width 90 height 21
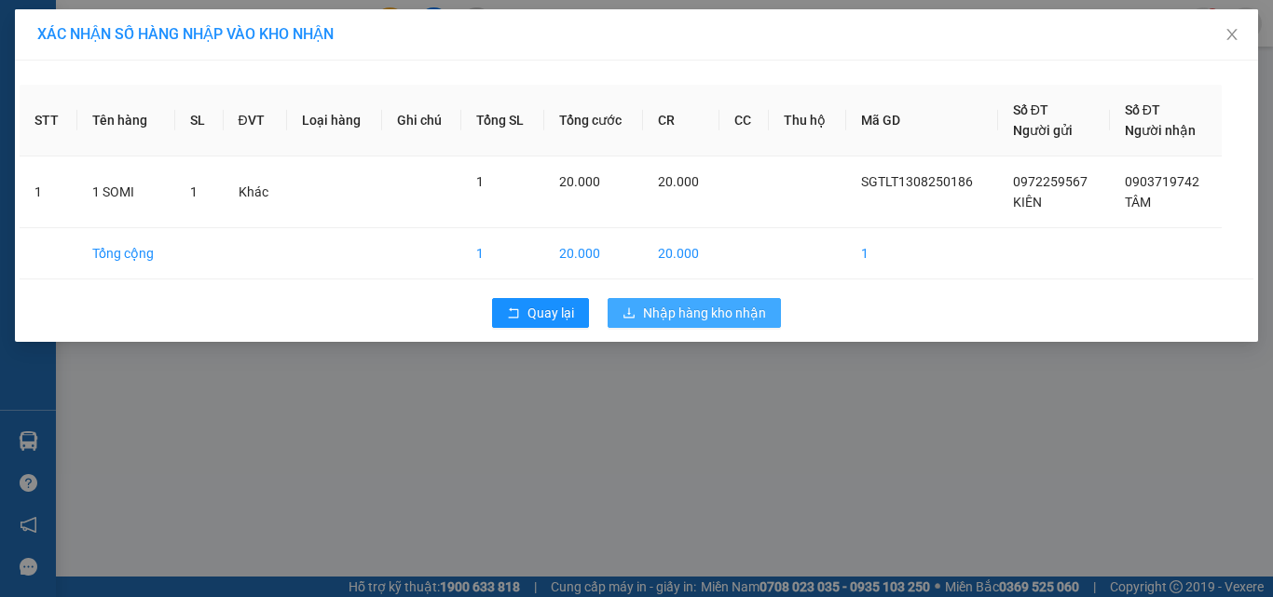
click at [649, 310] on span "Nhập hàng kho nhận" at bounding box center [704, 313] width 123 height 21
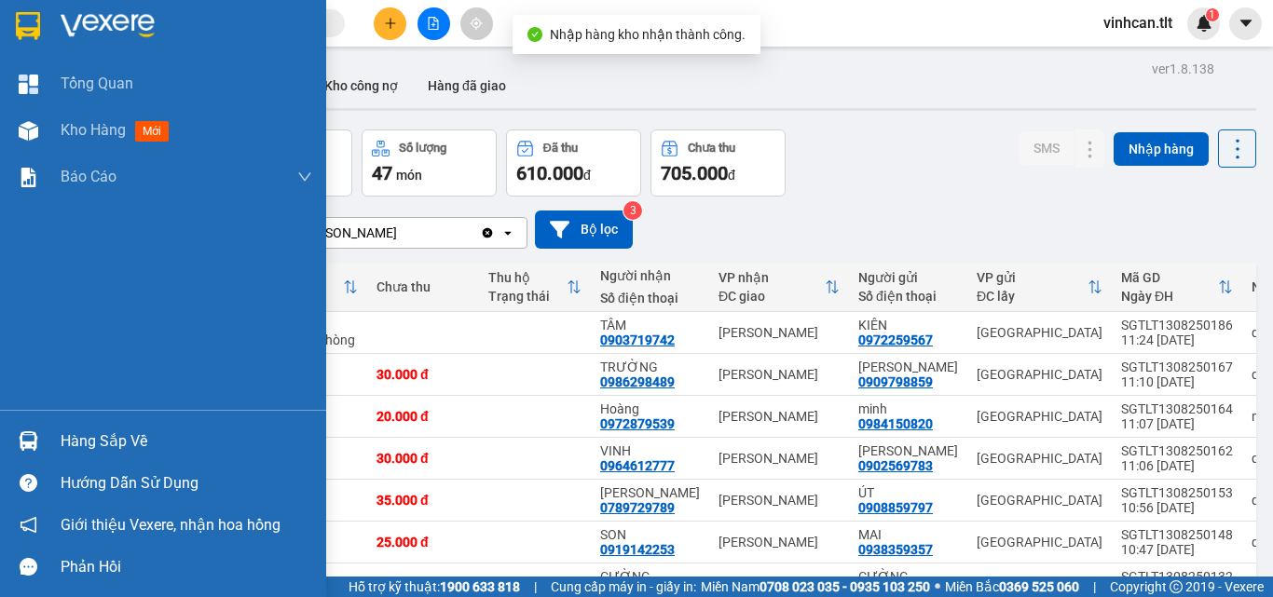
click at [79, 437] on div "Hàng sắp về" at bounding box center [187, 442] width 252 height 28
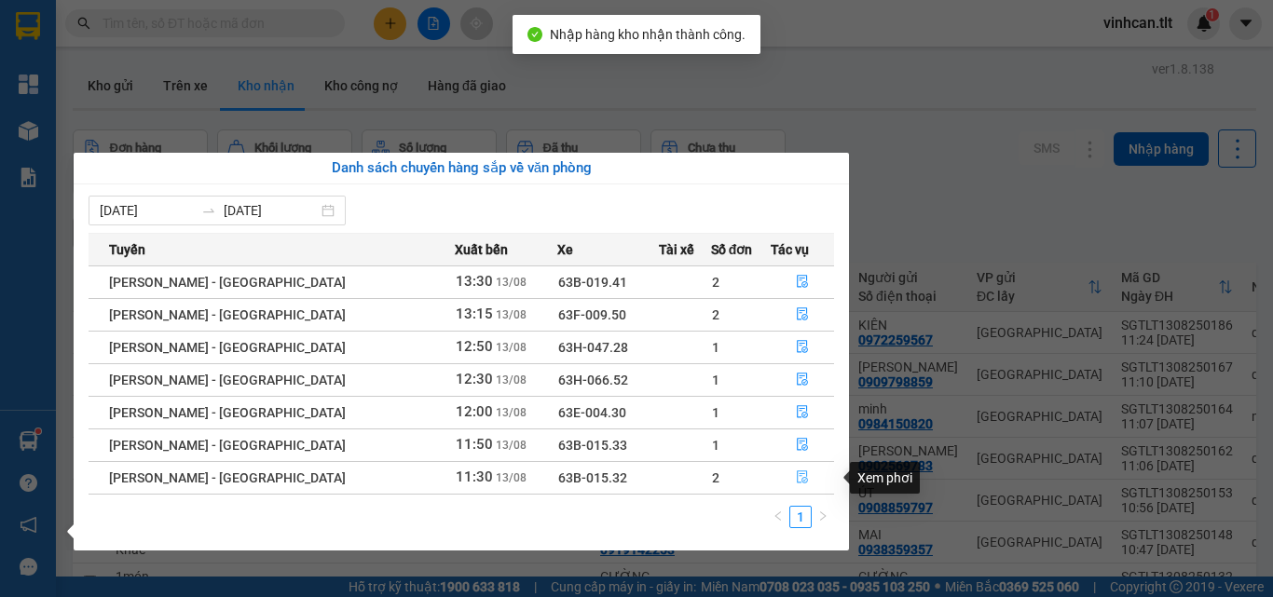
click at [799, 477] on icon "file-done" at bounding box center [802, 478] width 11 height 13
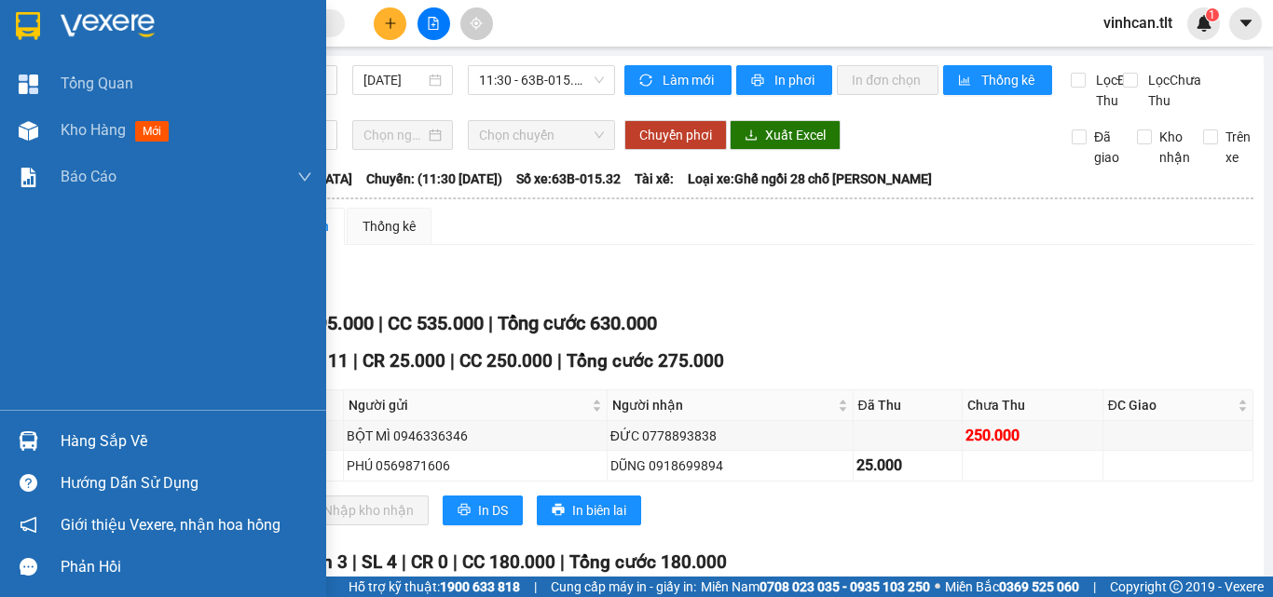
drag, startPoint x: 104, startPoint y: 436, endPoint x: 141, endPoint y: 439, distance: 36.5
click at [104, 437] on div "Hàng sắp về" at bounding box center [187, 442] width 252 height 28
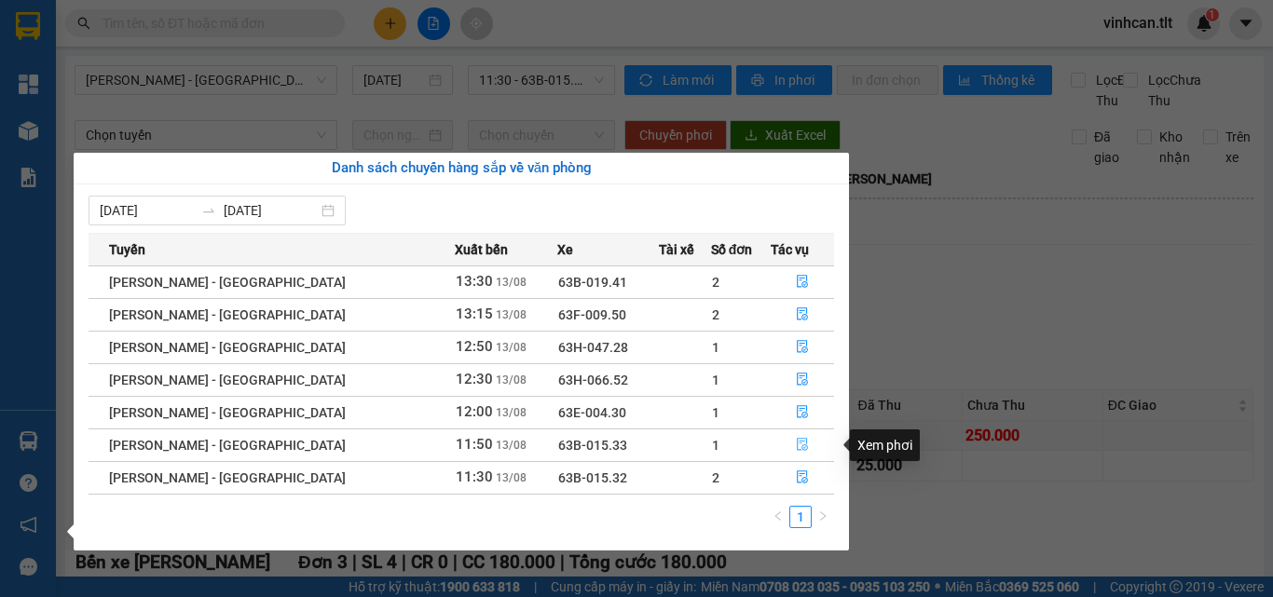
click at [797, 445] on icon "file-done" at bounding box center [802, 445] width 11 height 13
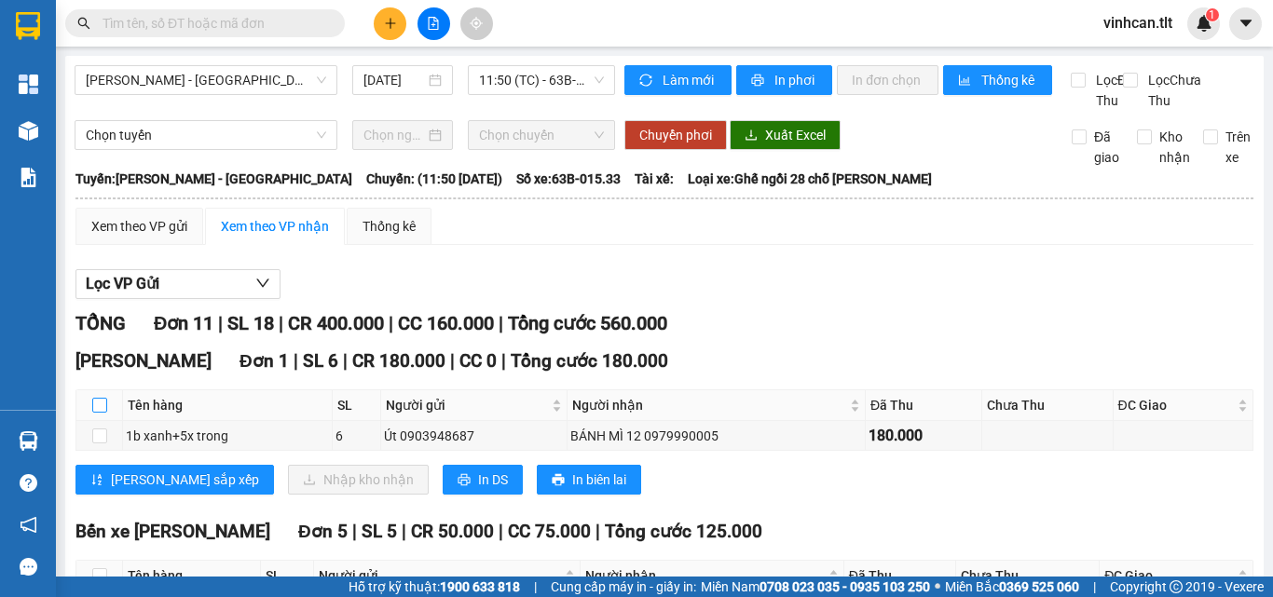
click at [102, 413] on input "checkbox" at bounding box center [99, 405] width 15 height 15
checkbox input "true"
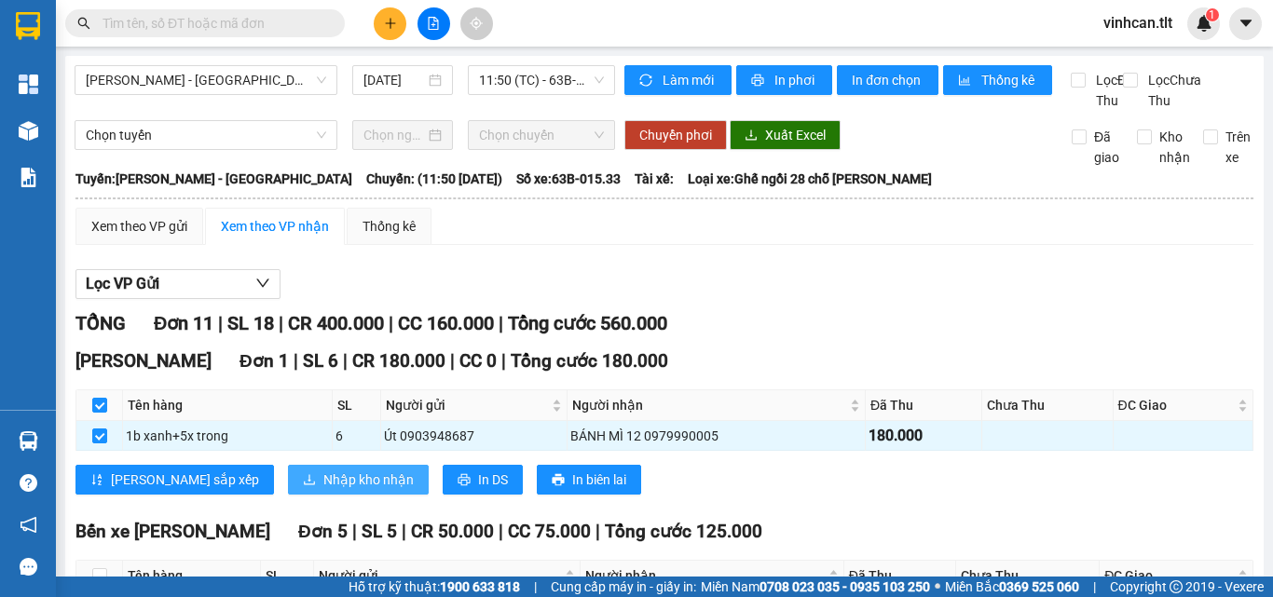
click at [323, 490] on span "Nhập kho nhận" at bounding box center [368, 480] width 90 height 21
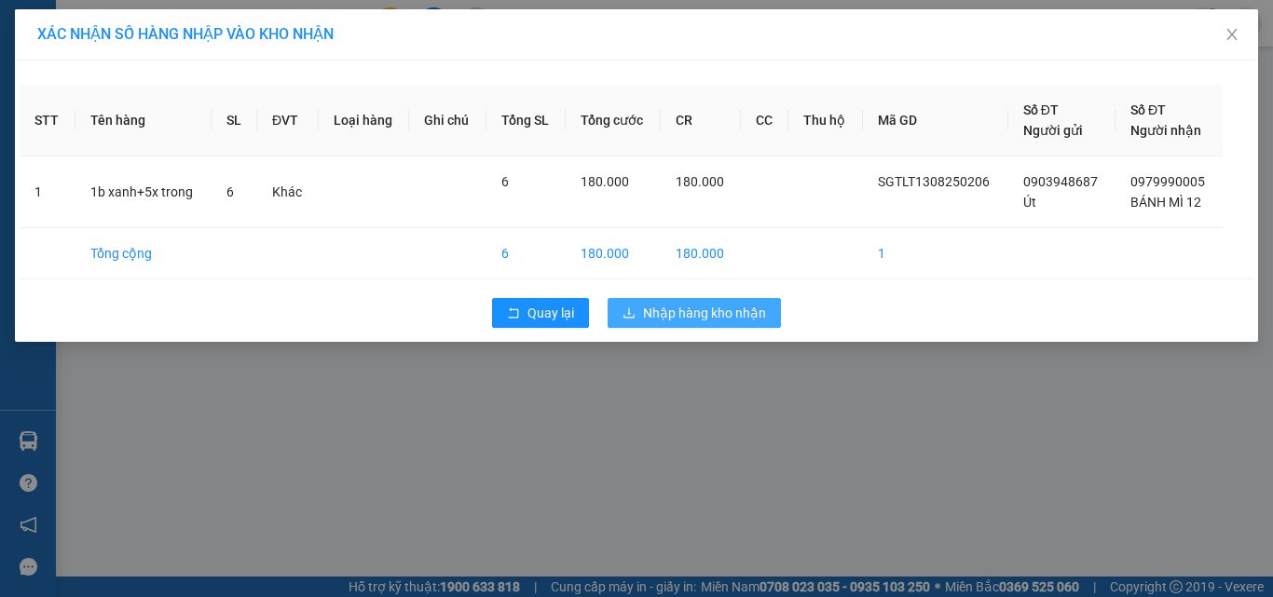
click at [679, 303] on span "Nhập hàng kho nhận" at bounding box center [704, 313] width 123 height 21
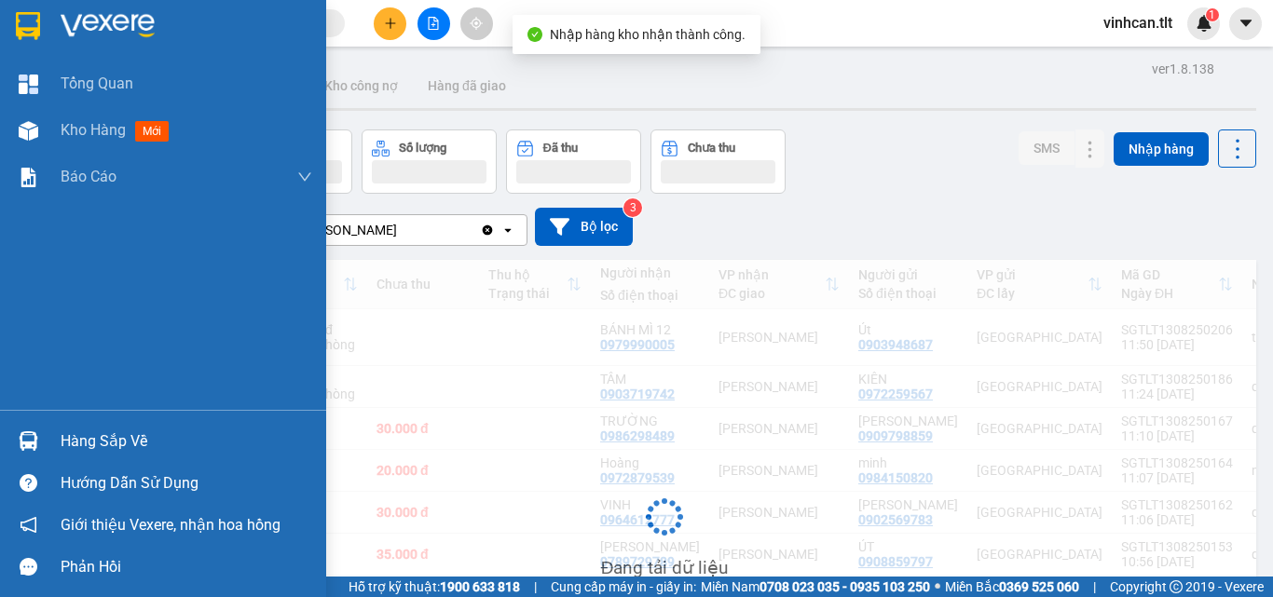
click at [114, 433] on div "Hàng sắp về" at bounding box center [187, 442] width 252 height 28
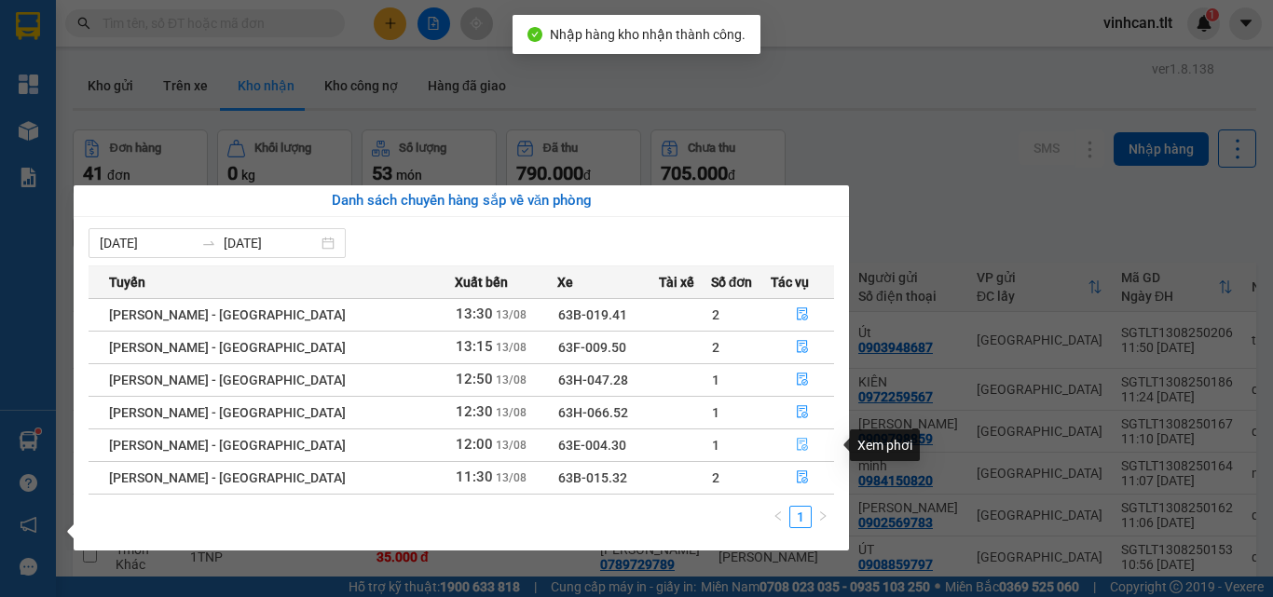
click at [796, 443] on icon "file-done" at bounding box center [802, 444] width 13 height 13
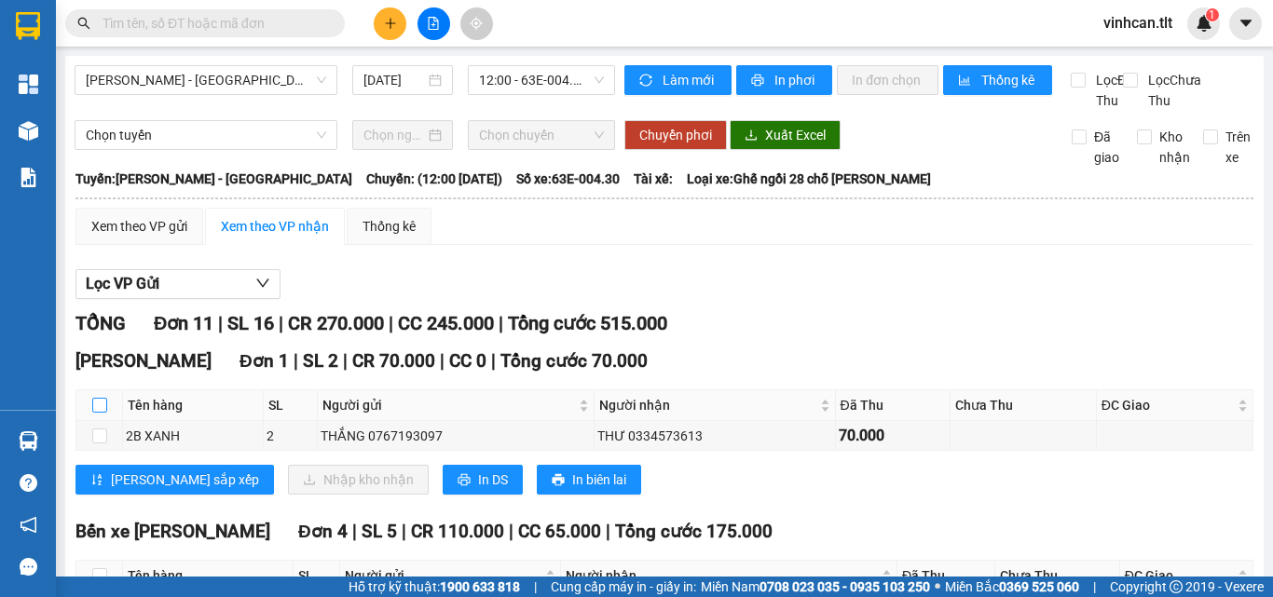
click at [96, 413] on input "checkbox" at bounding box center [99, 405] width 15 height 15
checkbox input "true"
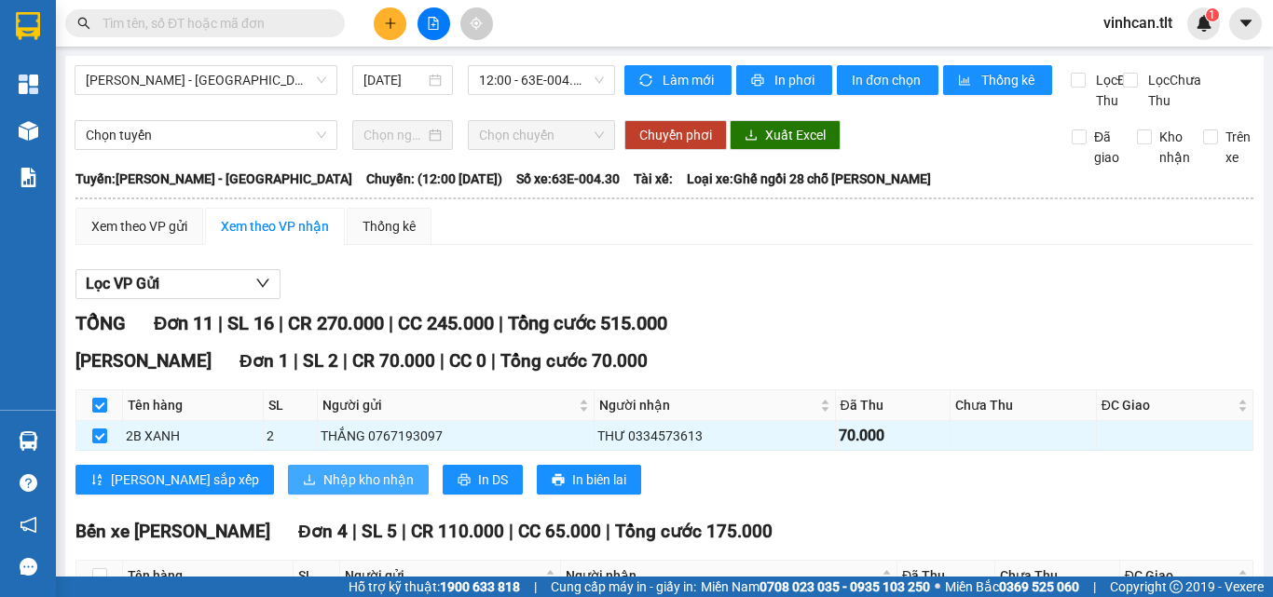
click at [323, 490] on span "Nhập kho nhận" at bounding box center [368, 480] width 90 height 21
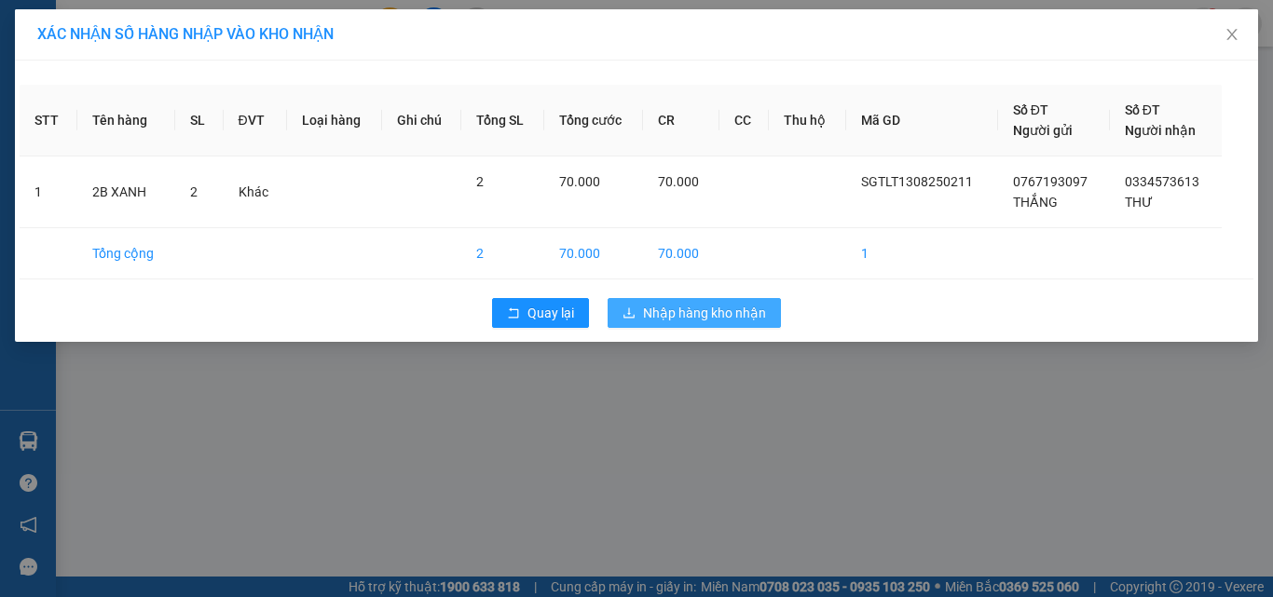
click at [670, 323] on button "Nhập hàng kho nhận" at bounding box center [694, 313] width 173 height 30
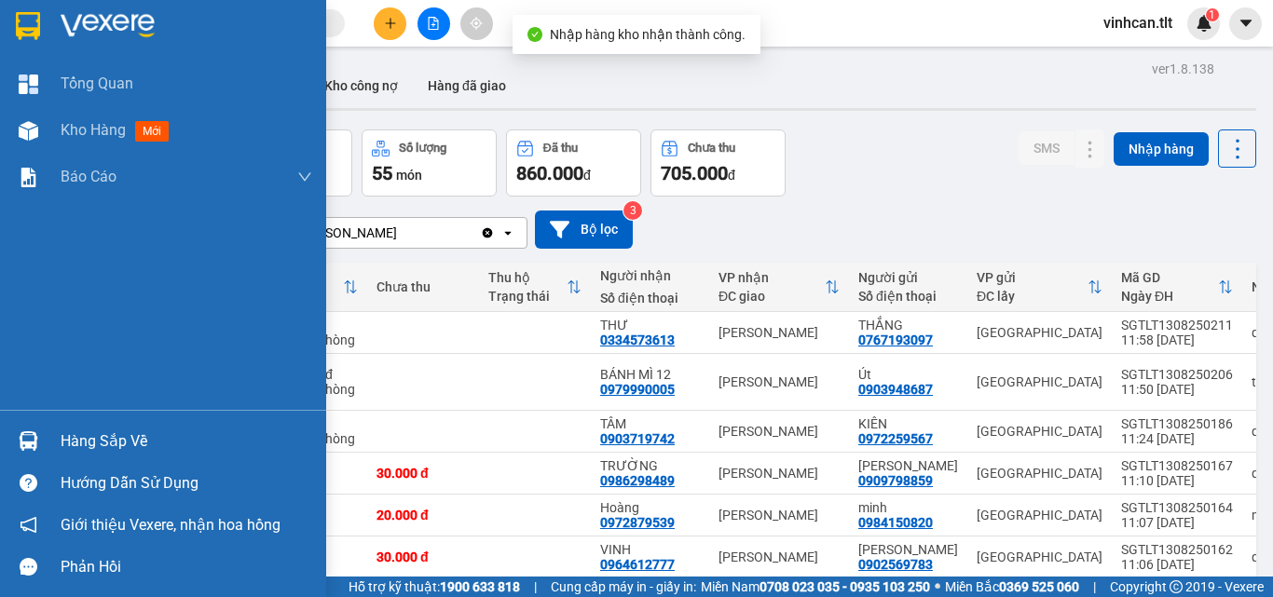
drag, startPoint x: 84, startPoint y: 440, endPoint x: 125, endPoint y: 439, distance: 41.0
click at [92, 442] on div "Hàng sắp về" at bounding box center [187, 442] width 252 height 28
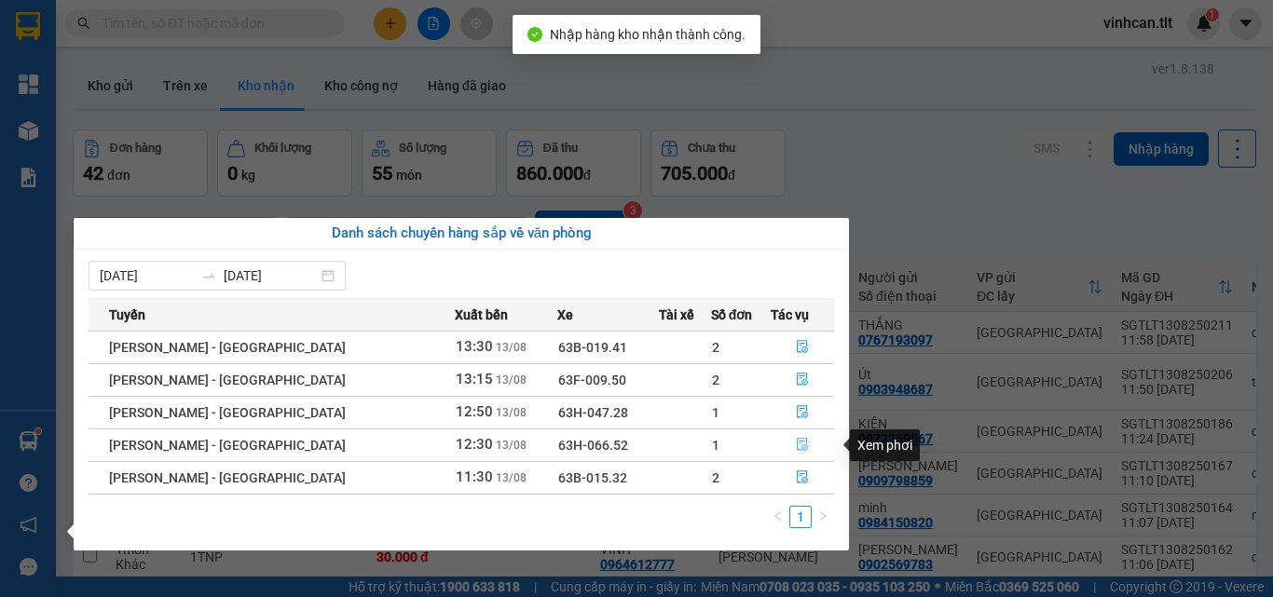
click at [797, 446] on icon "file-done" at bounding box center [802, 445] width 11 height 13
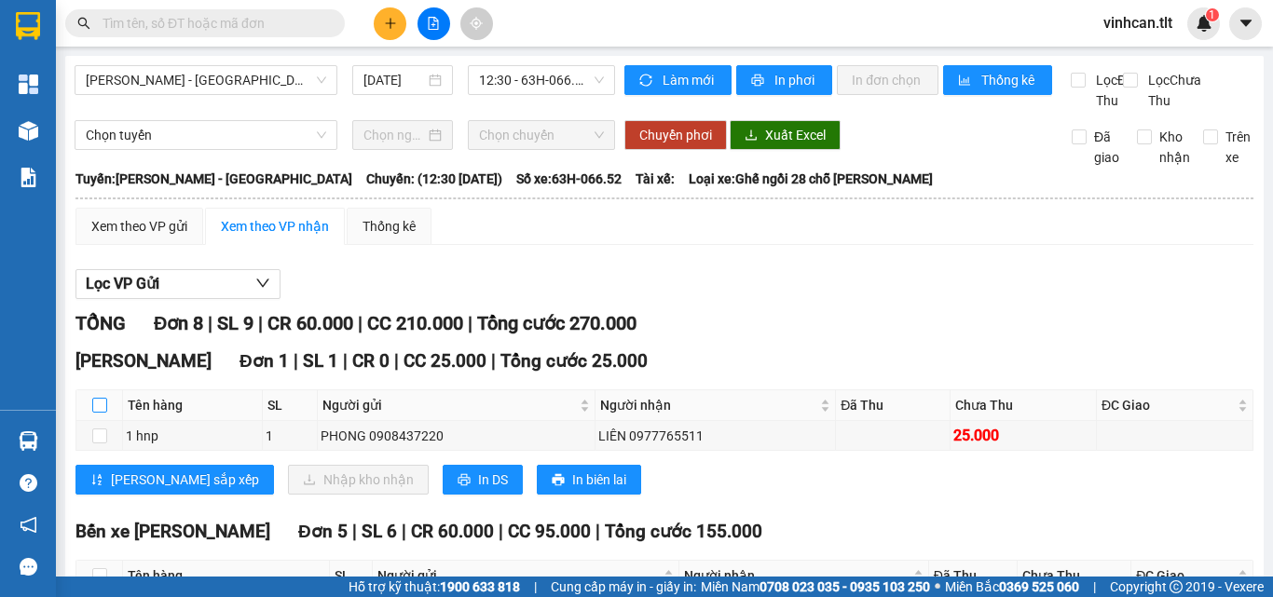
click at [99, 413] on input "checkbox" at bounding box center [99, 405] width 15 height 15
checkbox input "true"
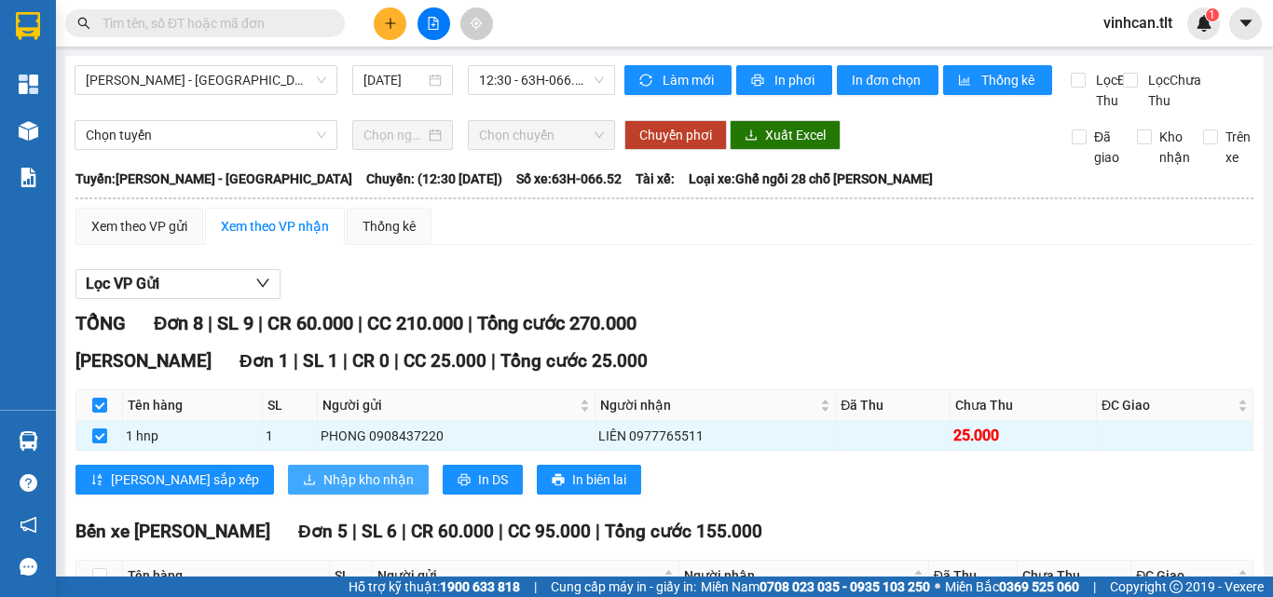
click at [323, 490] on span "Nhập kho nhận" at bounding box center [368, 480] width 90 height 21
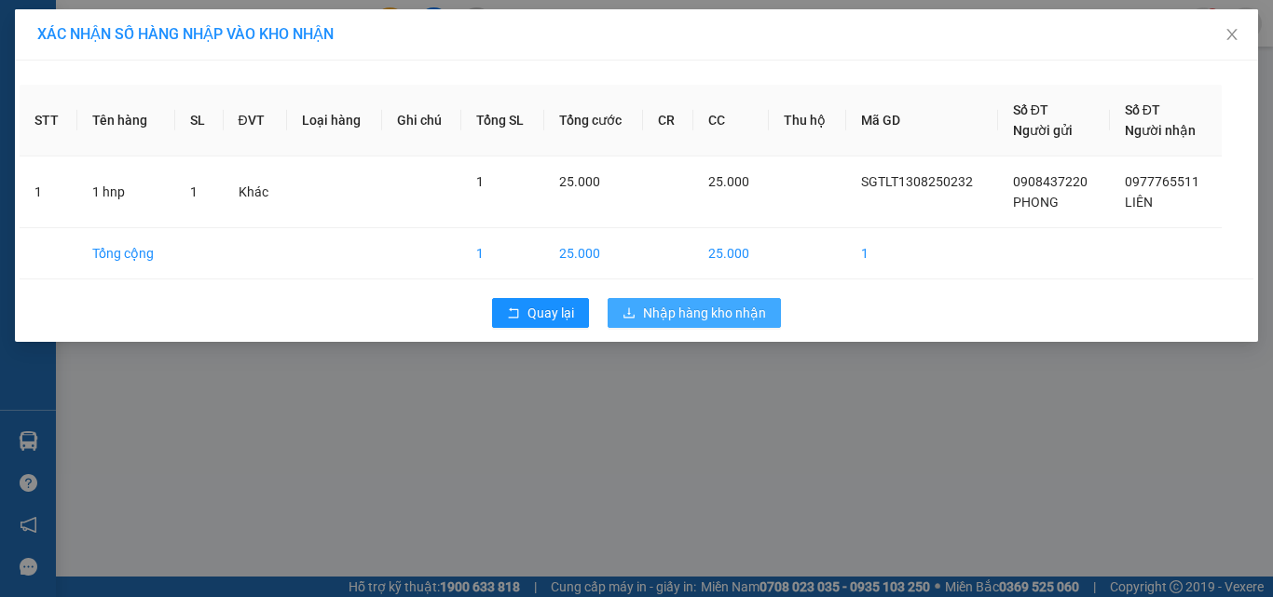
click at [685, 312] on span "Nhập hàng kho nhận" at bounding box center [704, 313] width 123 height 21
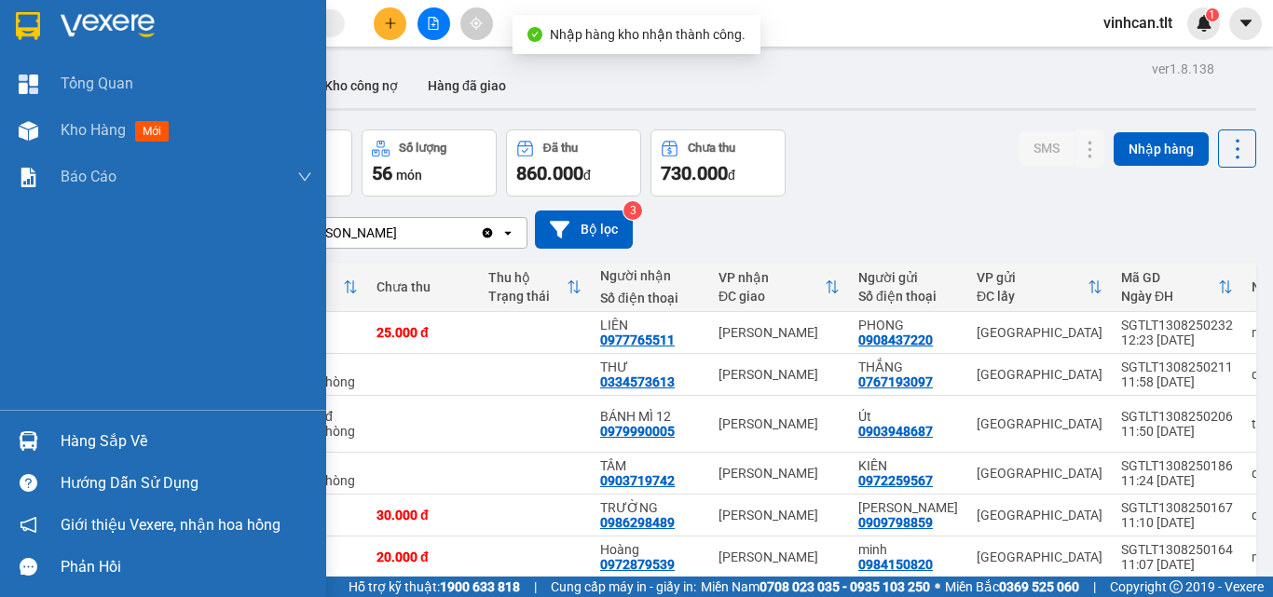
drag, startPoint x: 110, startPoint y: 437, endPoint x: 147, endPoint y: 439, distance: 37.3
click at [114, 437] on div "Hàng sắp về" at bounding box center [187, 442] width 252 height 28
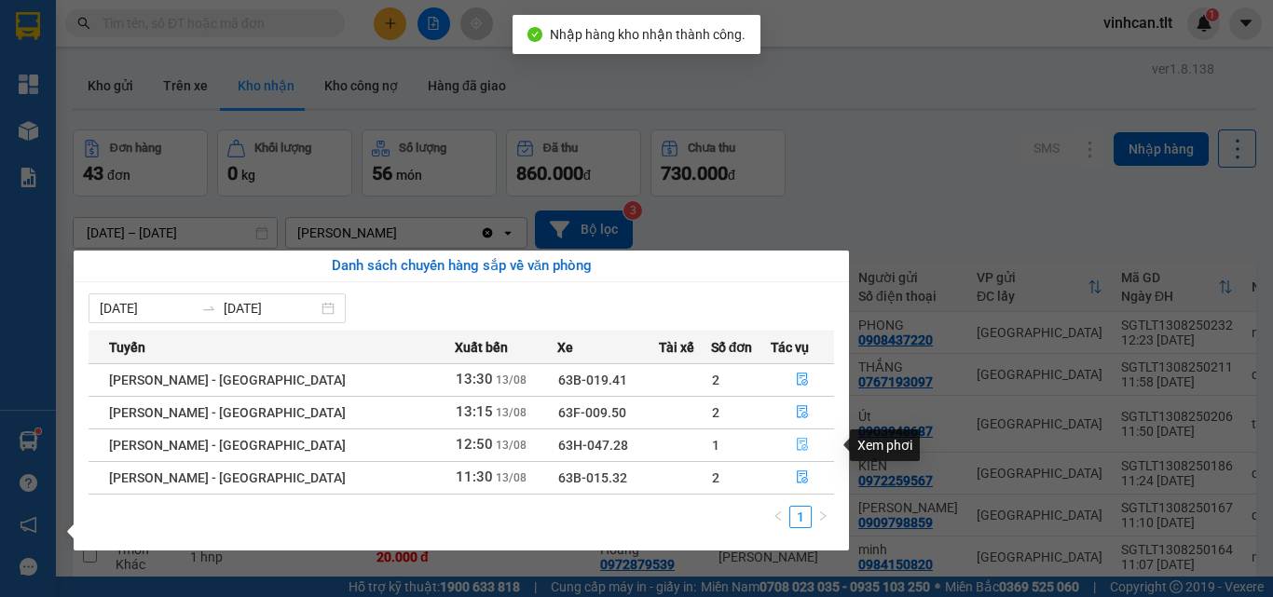
click at [797, 446] on icon "file-done" at bounding box center [802, 445] width 11 height 13
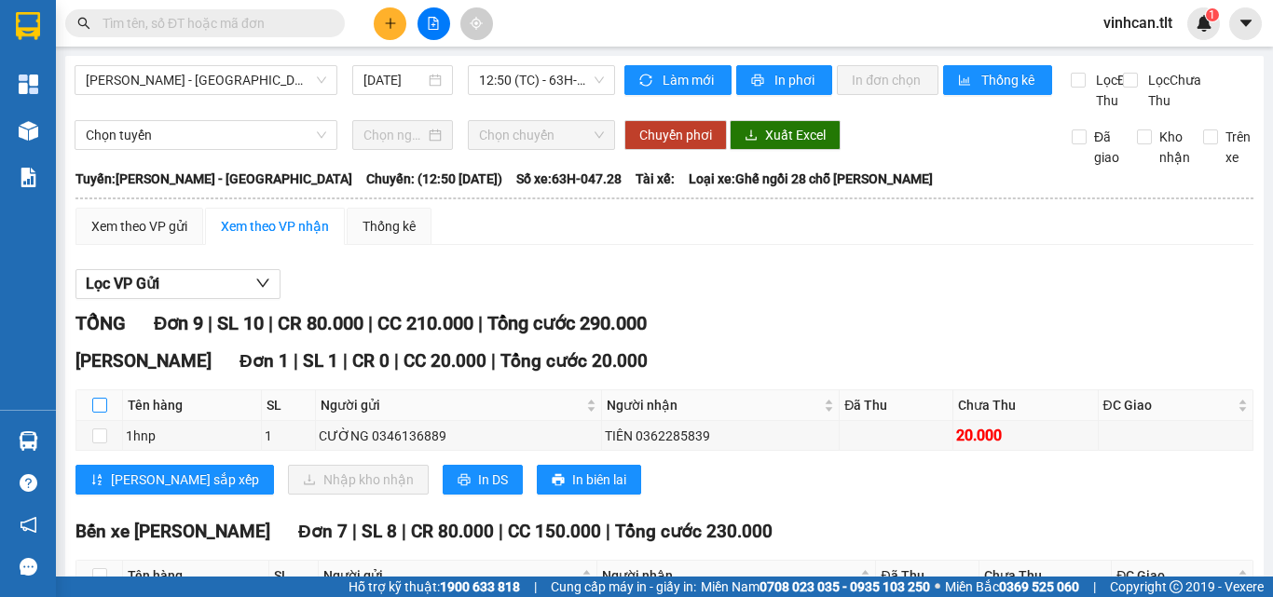
click at [93, 413] on input "checkbox" at bounding box center [99, 405] width 15 height 15
checkbox input "true"
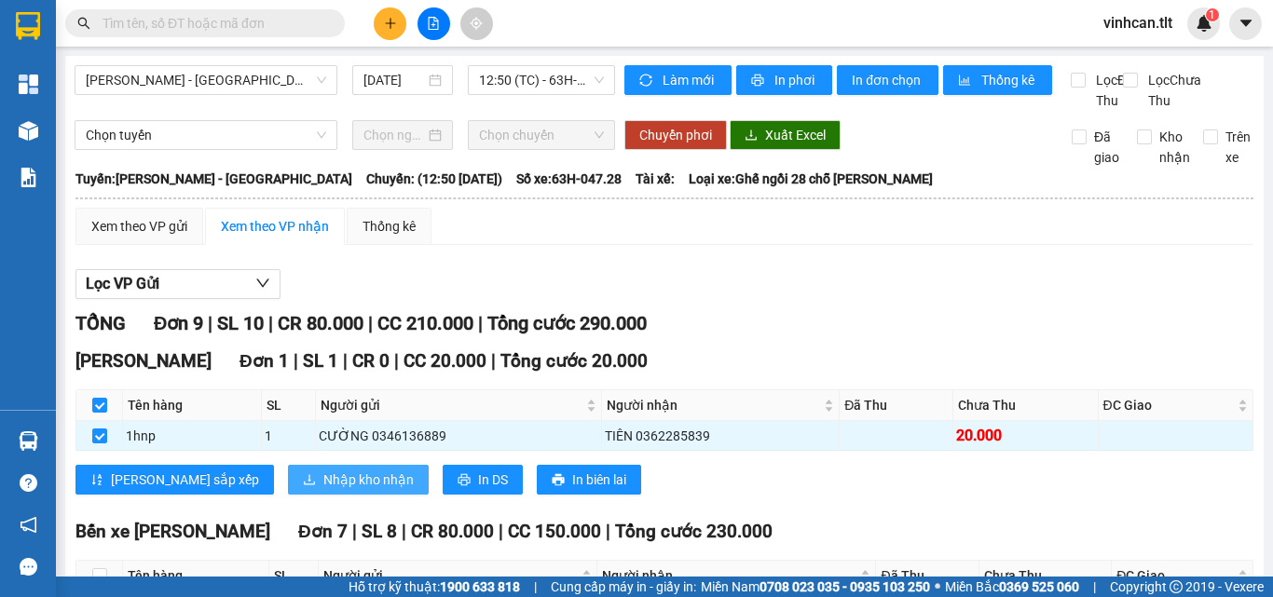
click at [323, 490] on span "Nhập kho nhận" at bounding box center [368, 480] width 90 height 21
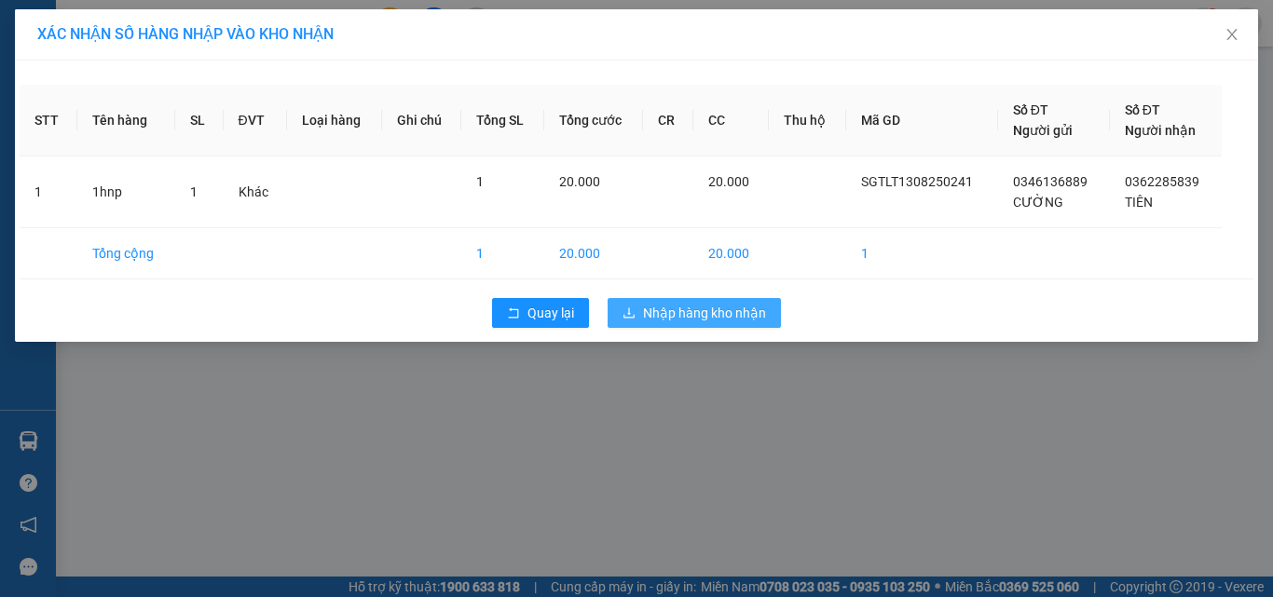
click at [655, 314] on span "Nhập hàng kho nhận" at bounding box center [704, 313] width 123 height 21
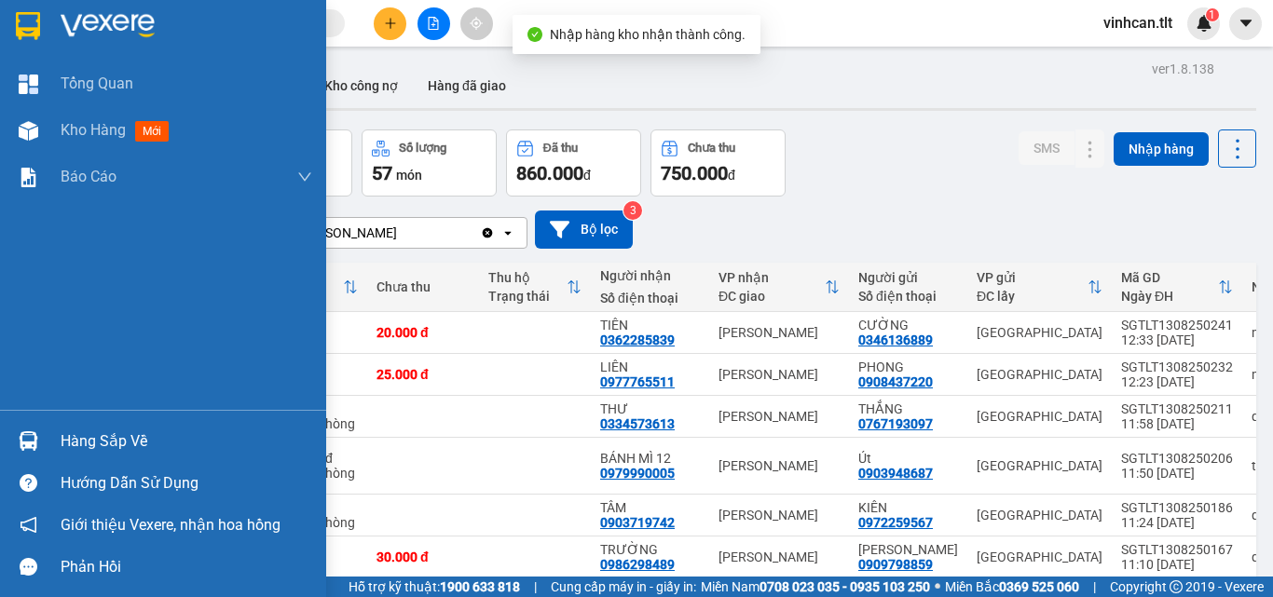
drag, startPoint x: 115, startPoint y: 432, endPoint x: 142, endPoint y: 433, distance: 27.1
click at [117, 432] on div "Hàng sắp về" at bounding box center [187, 442] width 252 height 28
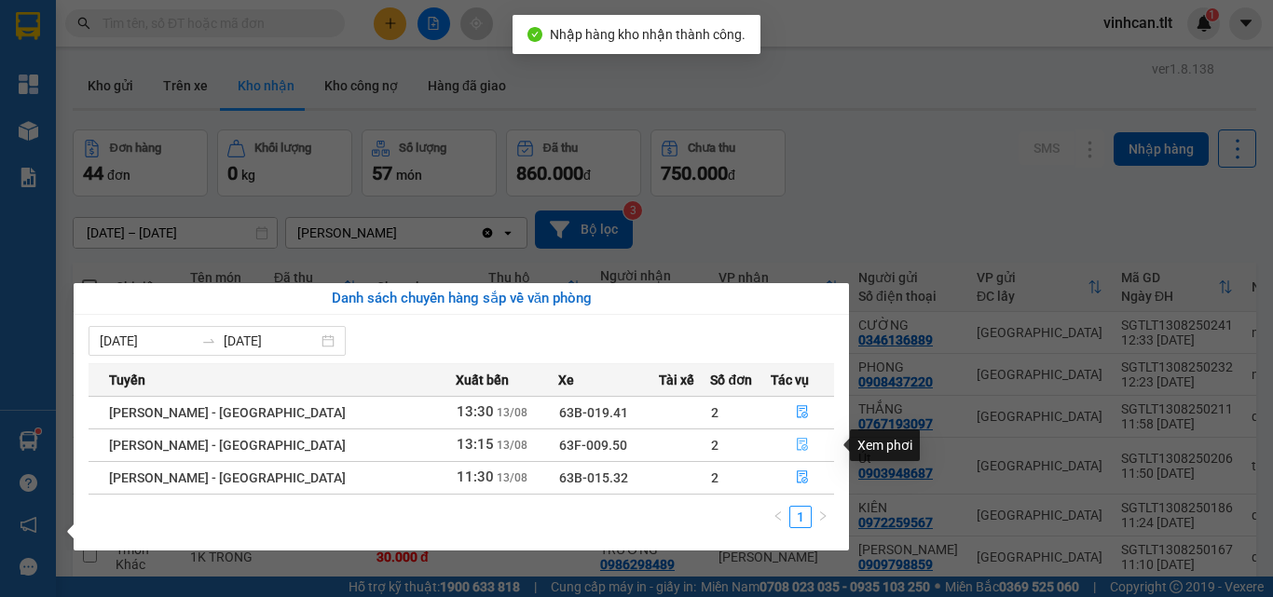
click at [796, 438] on icon "file-done" at bounding box center [802, 444] width 13 height 13
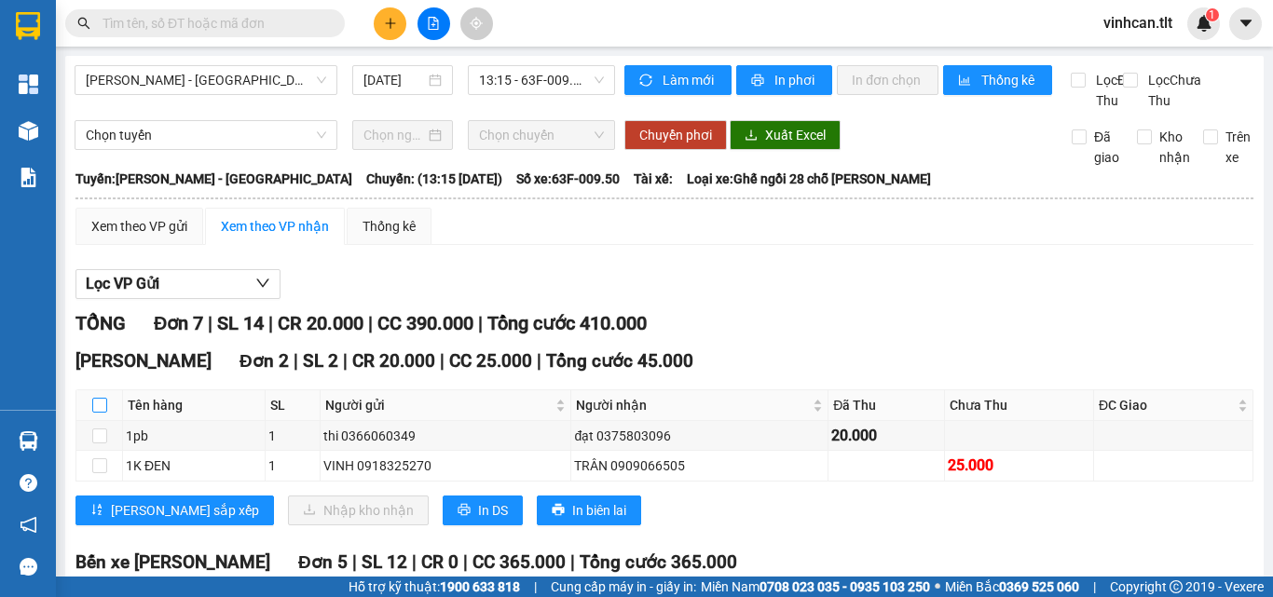
click at [101, 413] on input "checkbox" at bounding box center [99, 405] width 15 height 15
checkbox input "true"
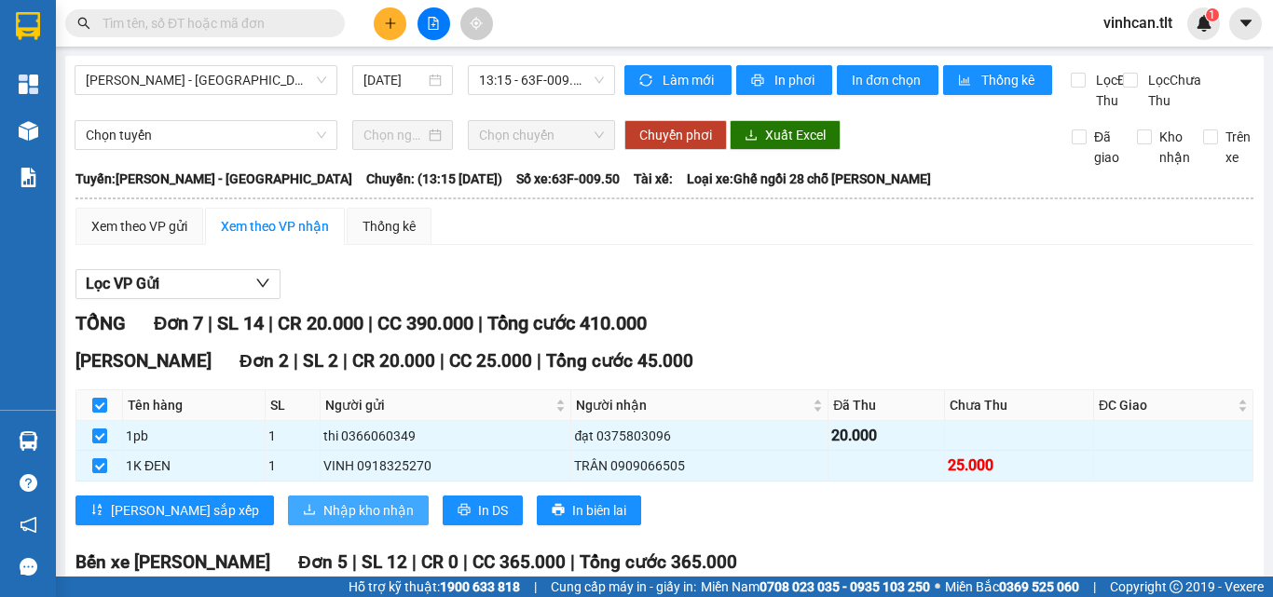
click at [323, 521] on span "Nhập kho nhận" at bounding box center [368, 511] width 90 height 21
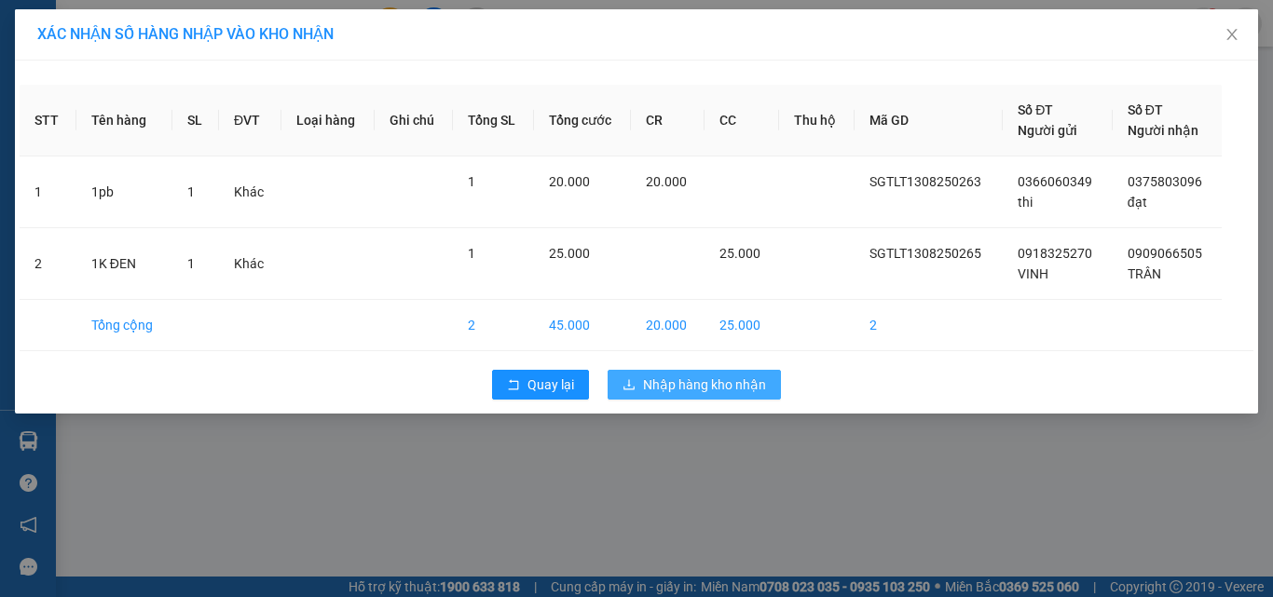
click at [665, 386] on span "Nhập hàng kho nhận" at bounding box center [704, 385] width 123 height 21
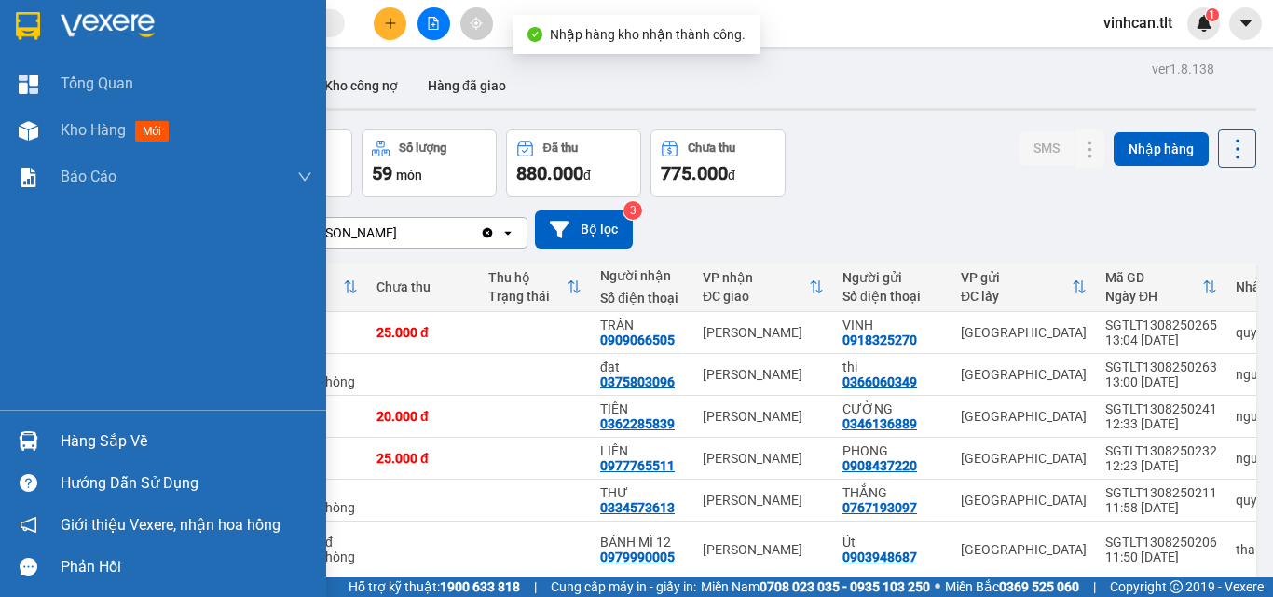
click at [81, 432] on div "Hàng sắp về" at bounding box center [187, 442] width 252 height 28
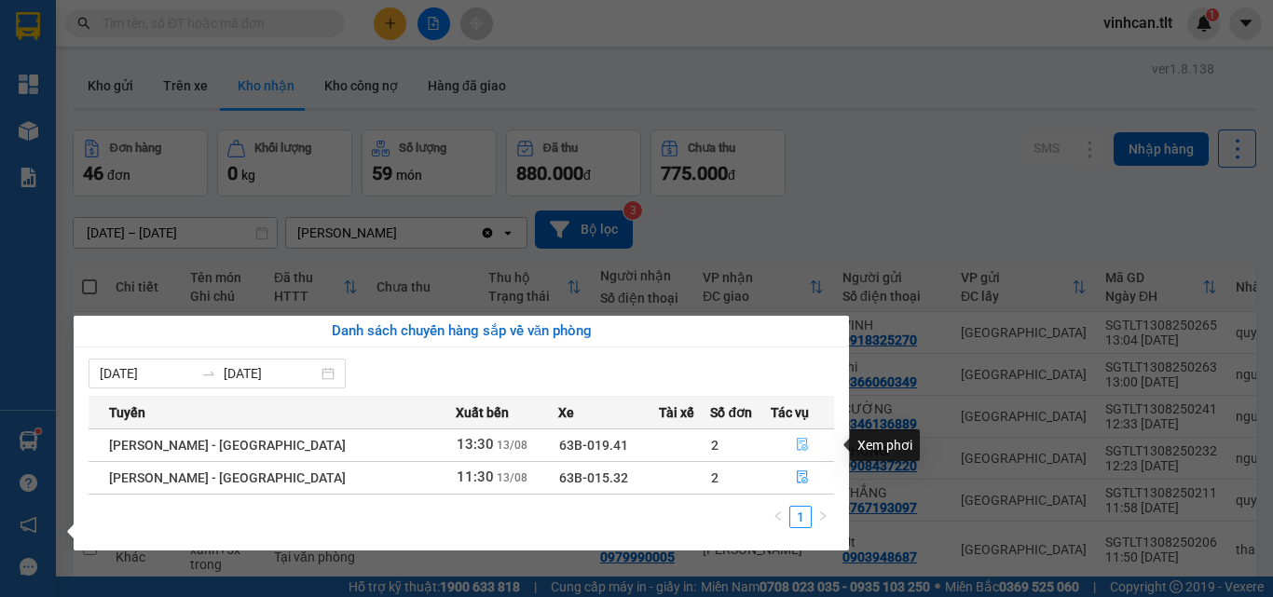
click at [796, 443] on icon "file-done" at bounding box center [802, 444] width 13 height 13
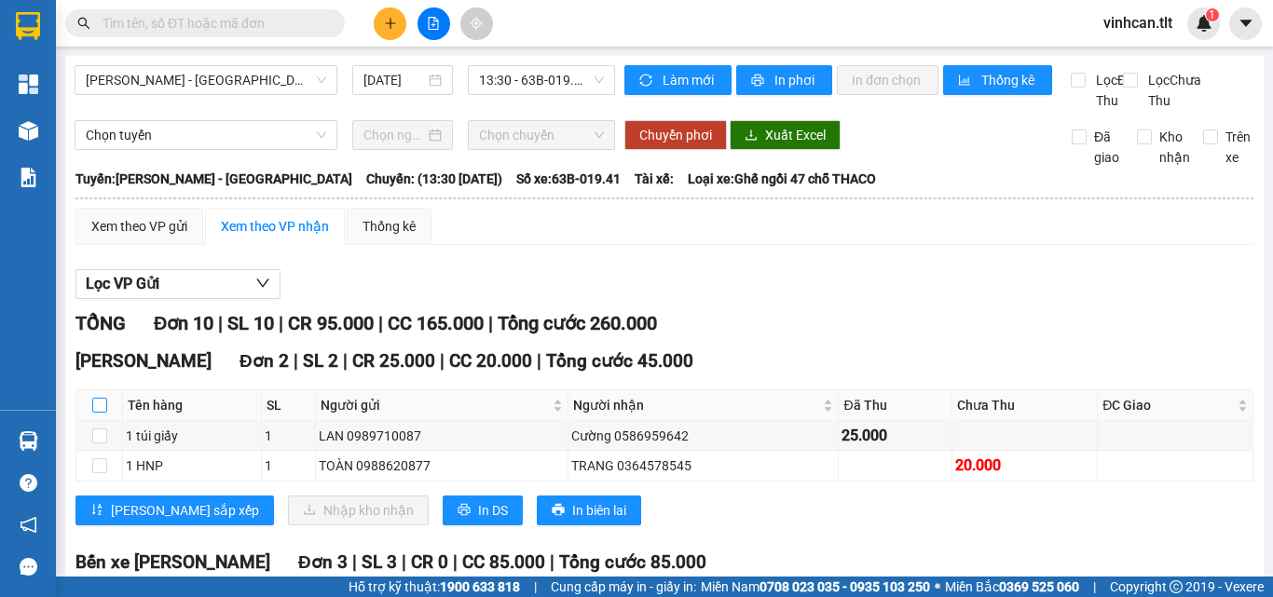
click at [103, 413] on input "checkbox" at bounding box center [99, 405] width 15 height 15
checkbox input "true"
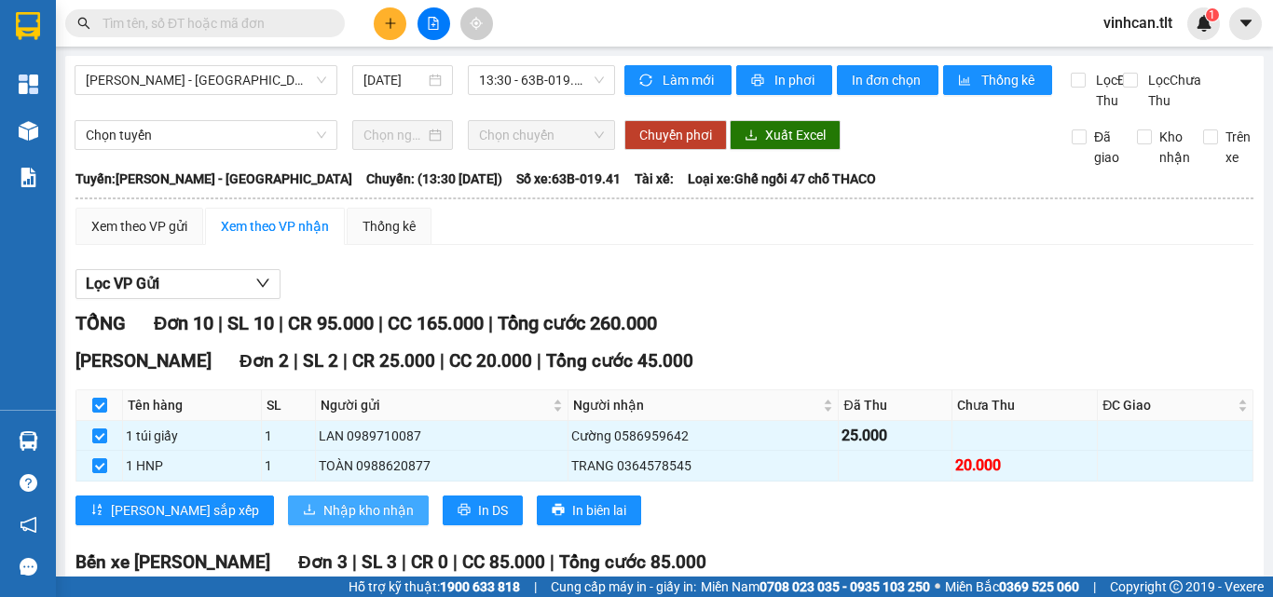
click at [288, 515] on button "Nhập kho nhận" at bounding box center [358, 511] width 141 height 30
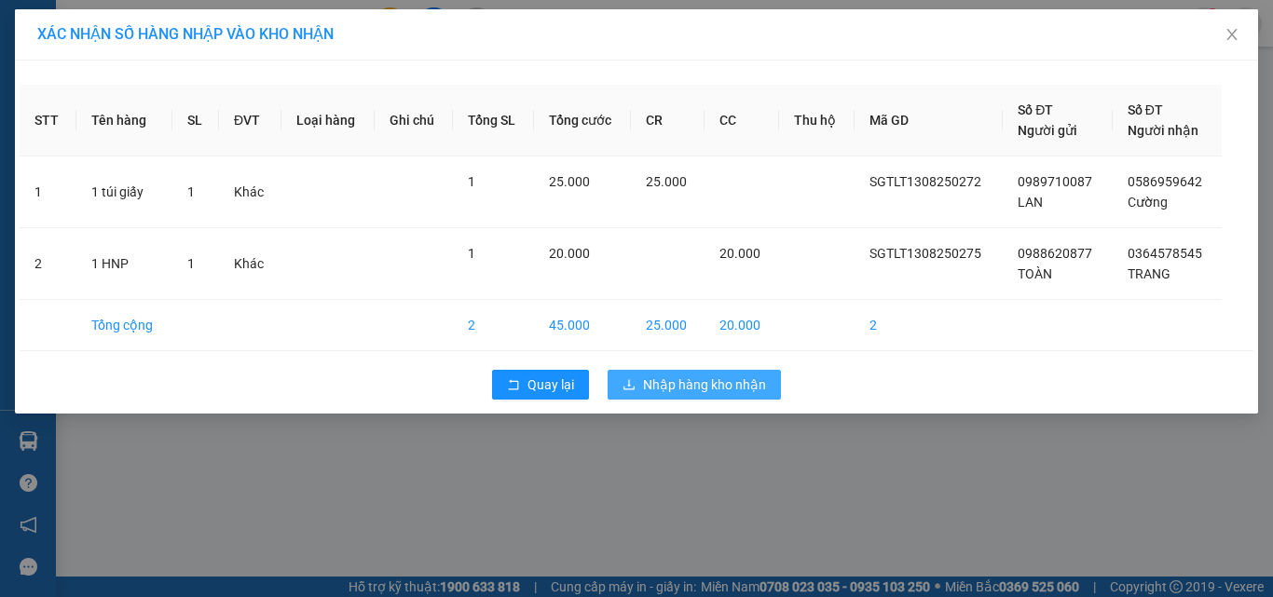
click at [634, 385] on icon "download" at bounding box center [629, 384] width 13 height 13
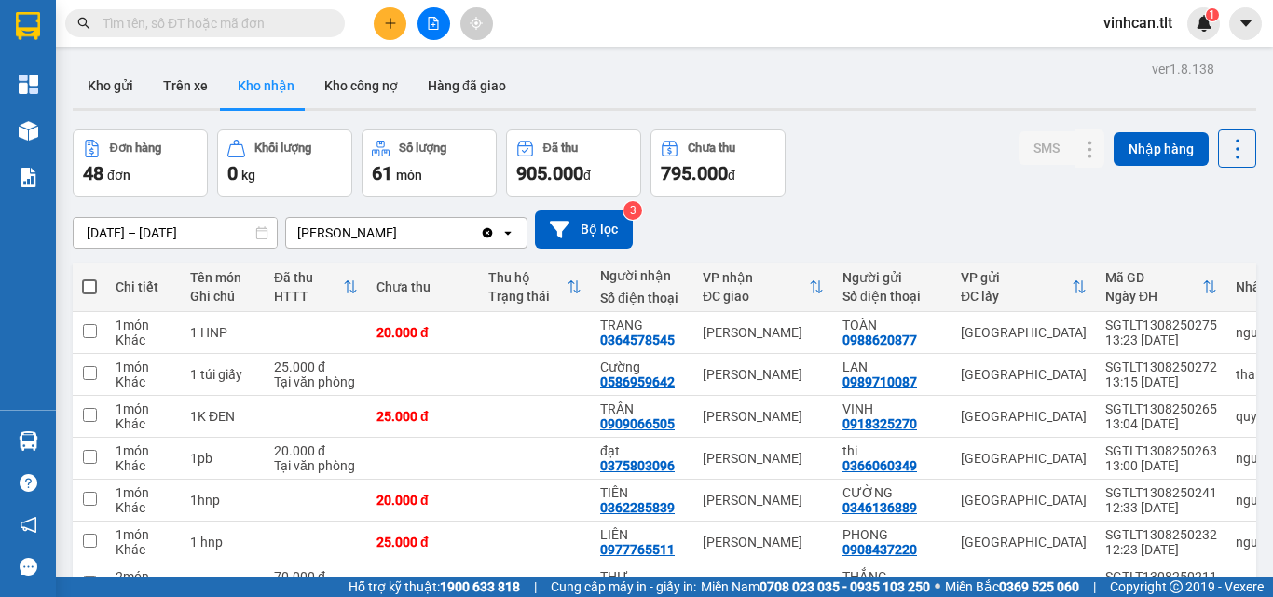
click at [255, 24] on input "text" at bounding box center [213, 23] width 220 height 21
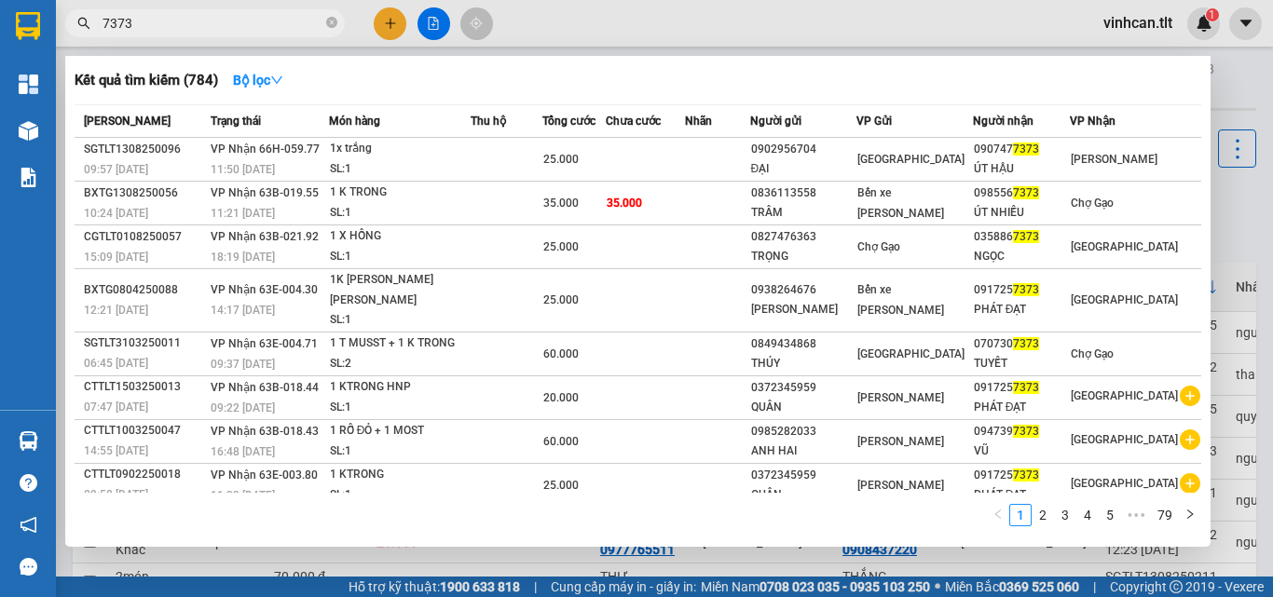
type input "7373"
click at [332, 22] on icon "close-circle" at bounding box center [331, 22] width 11 height 11
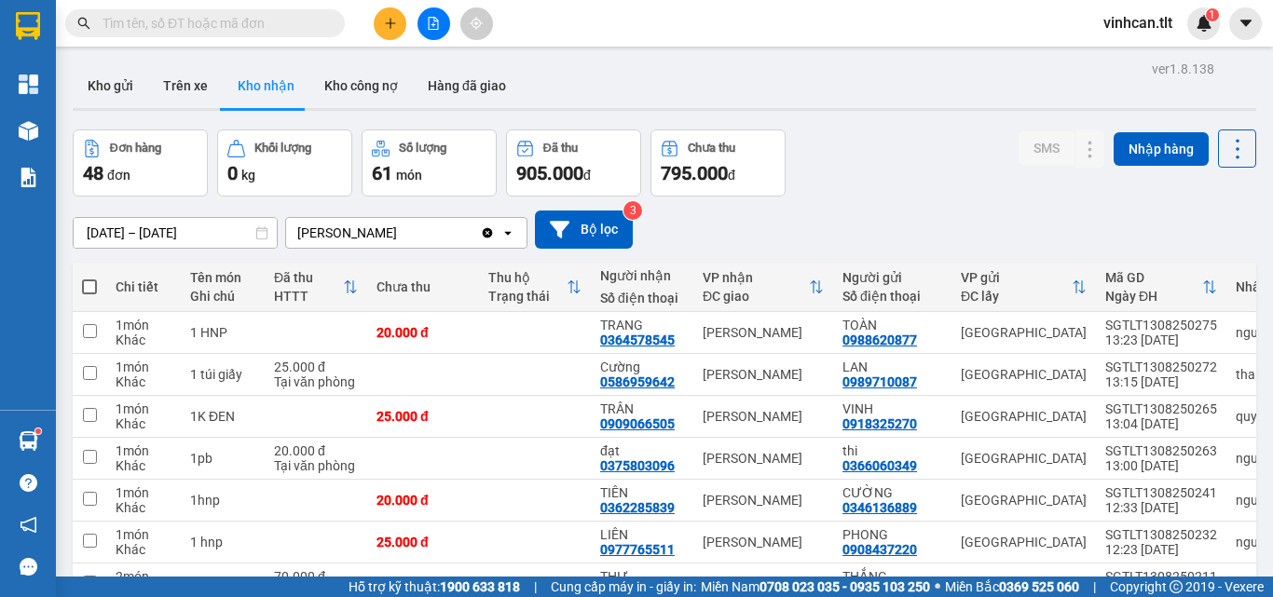
click at [271, 22] on input "text" at bounding box center [213, 23] width 220 height 21
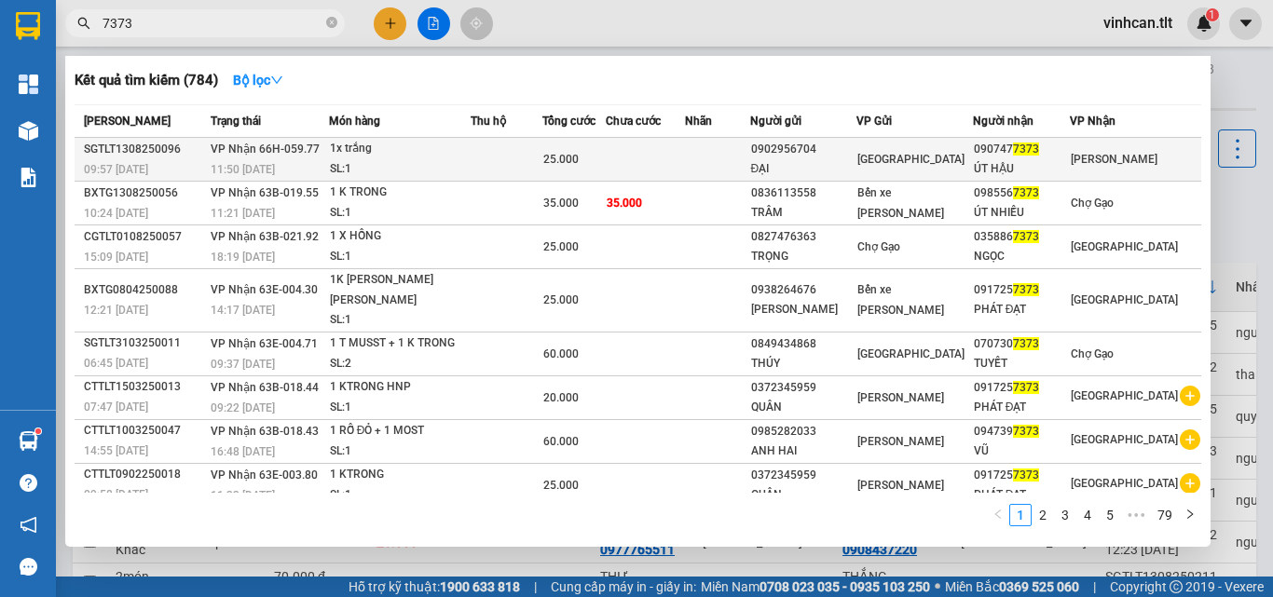
type input "7373"
click at [832, 151] on div "0902956704" at bounding box center [803, 150] width 105 height 20
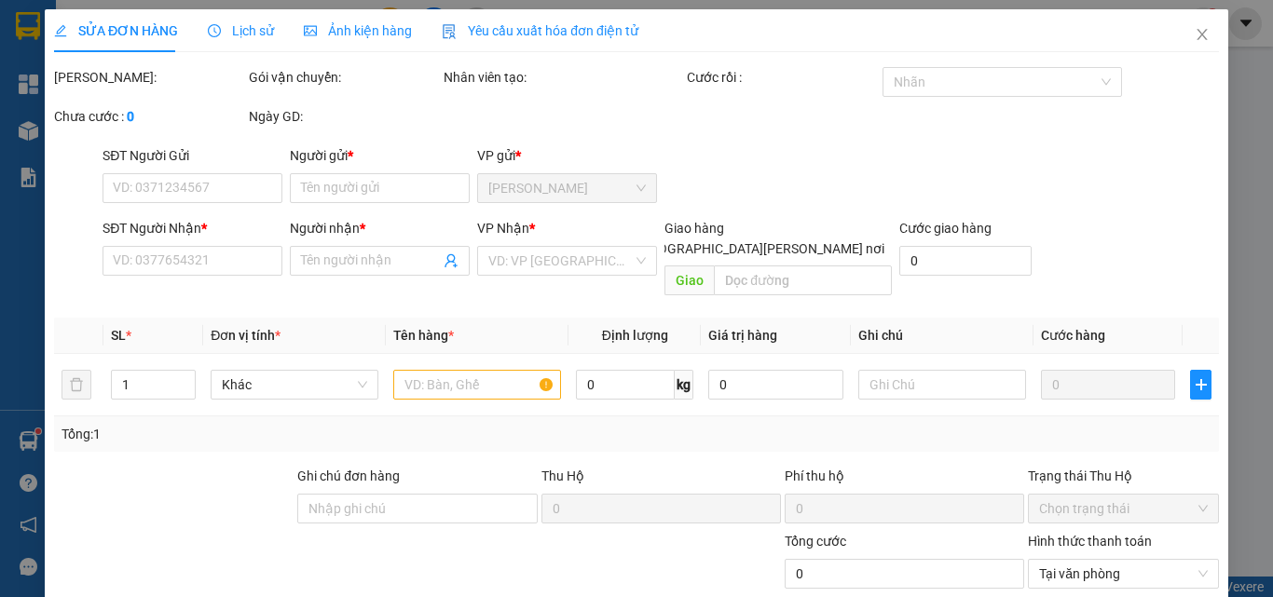
type input "0902956704"
type input "ĐẠI"
type input "0907477373"
type input "ÚT HẬU"
type input "25.000"
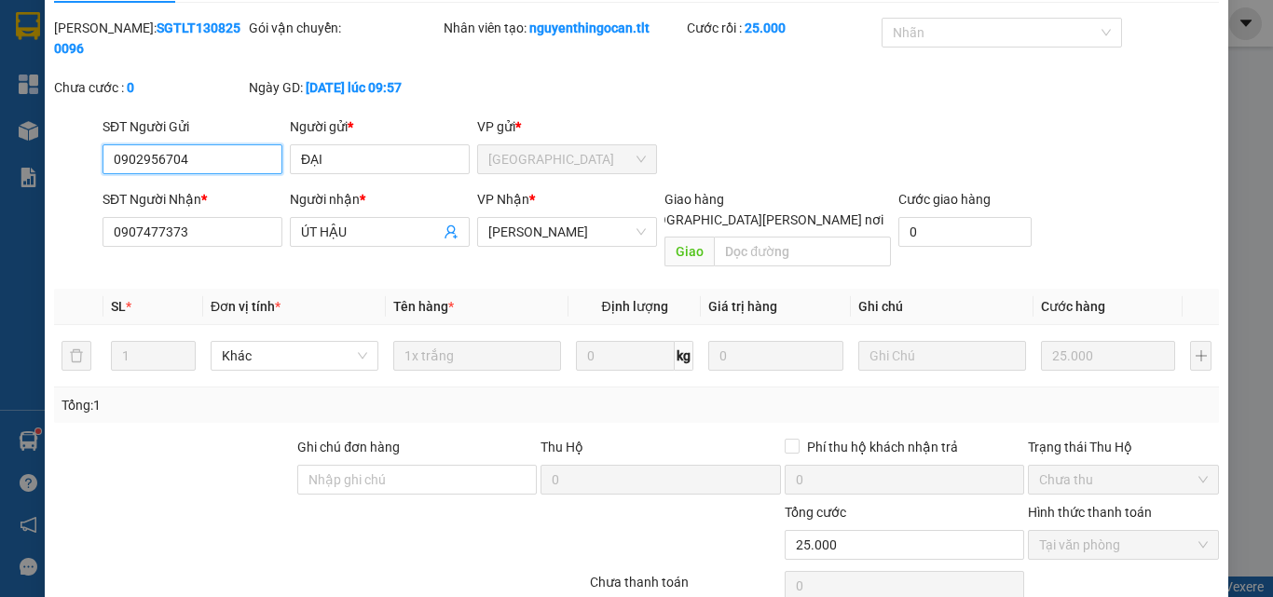
scroll to position [96, 0]
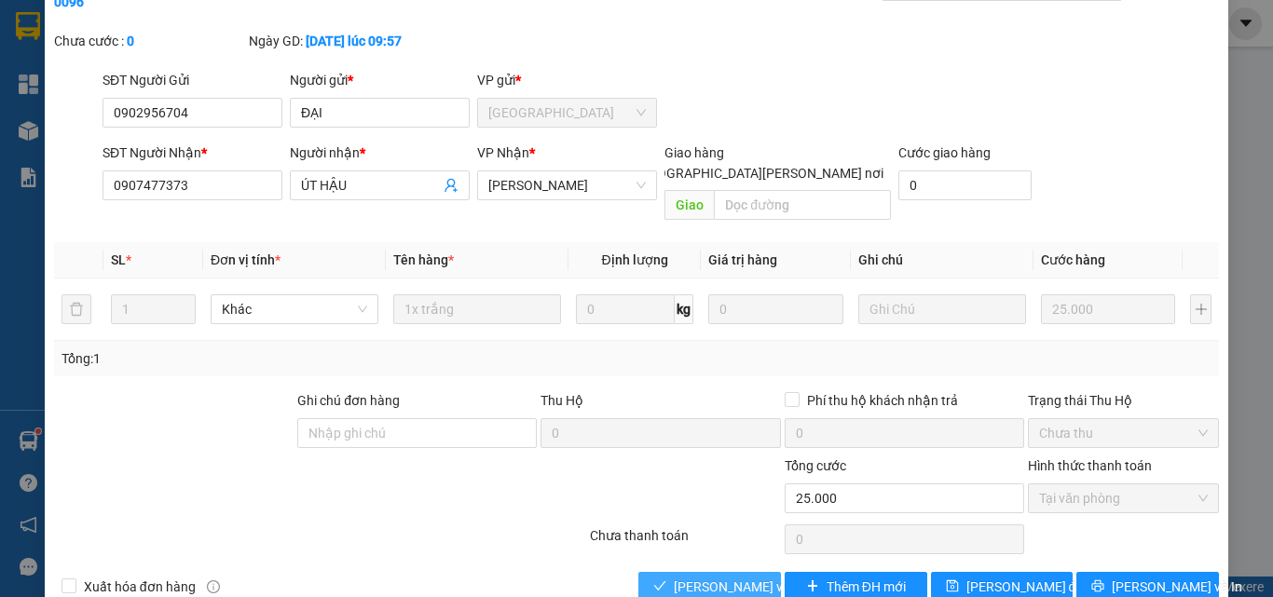
click at [725, 577] on span "[PERSON_NAME] và [PERSON_NAME] hàng" at bounding box center [800, 587] width 252 height 21
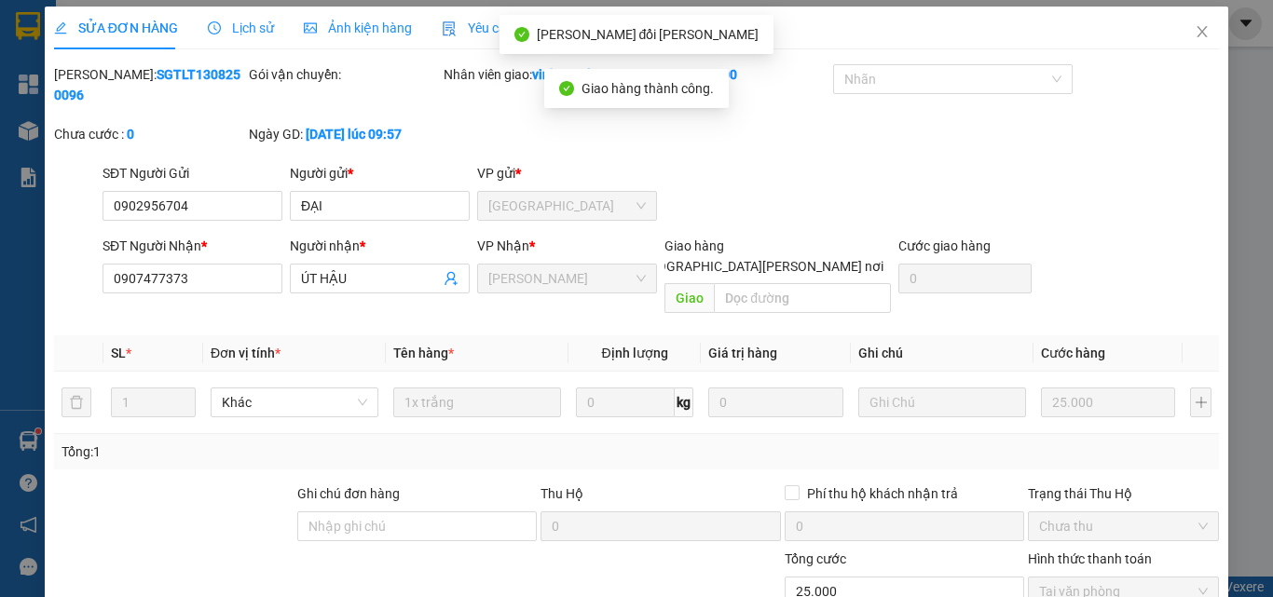
scroll to position [0, 0]
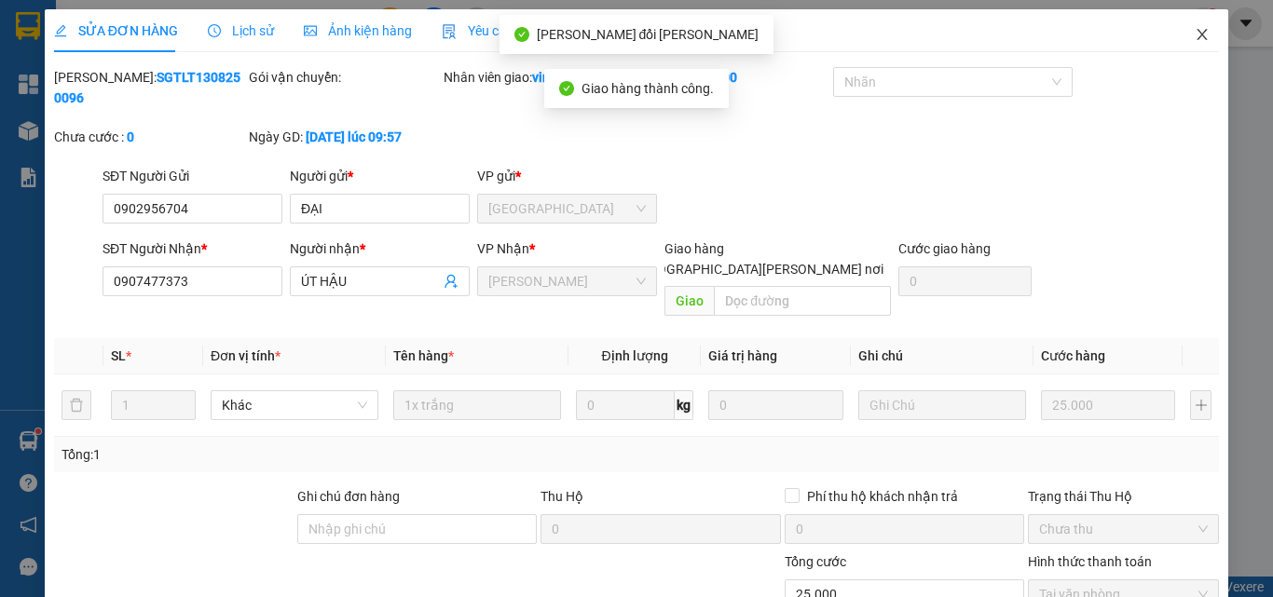
click at [1195, 34] on icon "close" at bounding box center [1202, 34] width 15 height 15
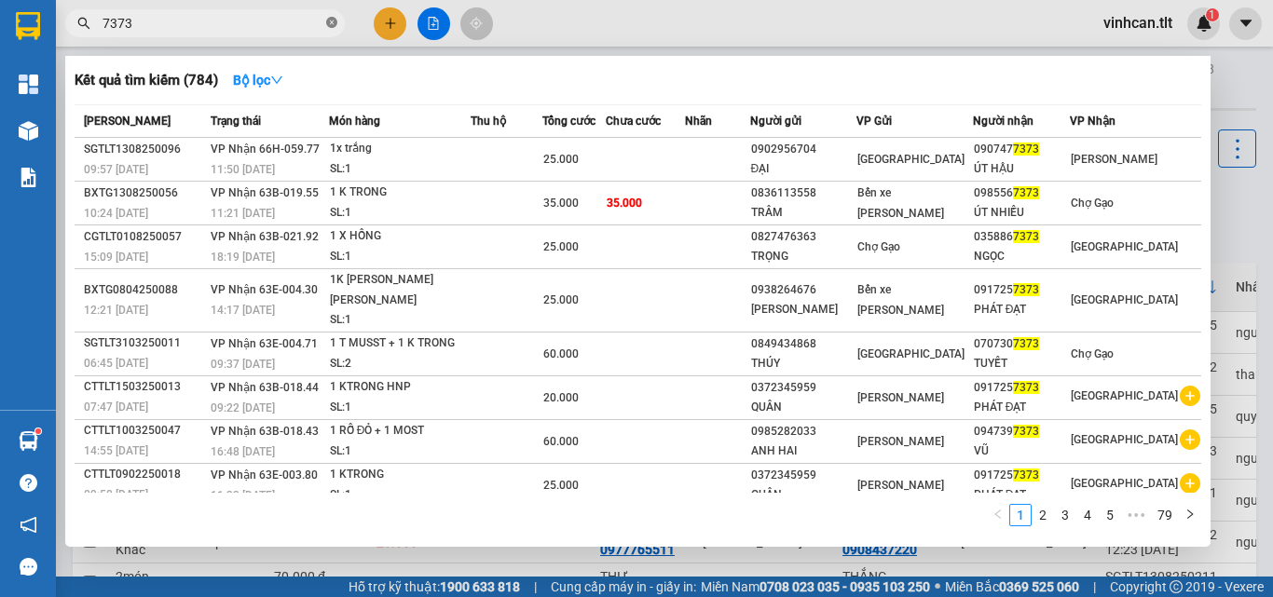
click at [329, 22] on icon "close-circle" at bounding box center [331, 22] width 11 height 11
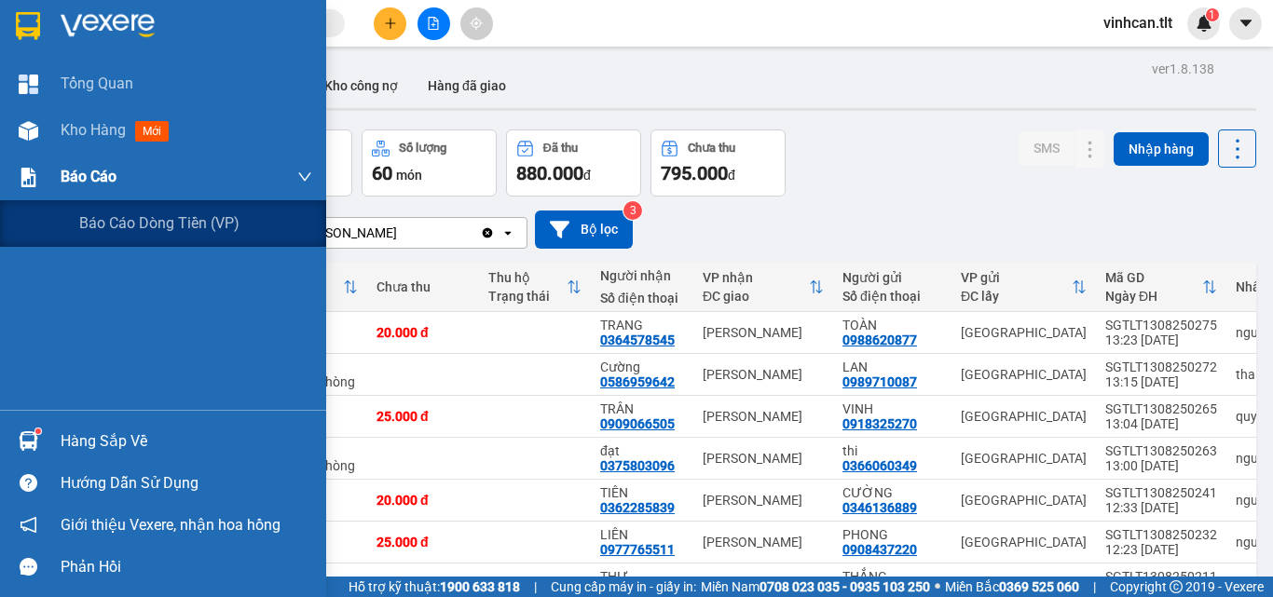
click at [73, 166] on span "Báo cáo" at bounding box center [89, 176] width 56 height 23
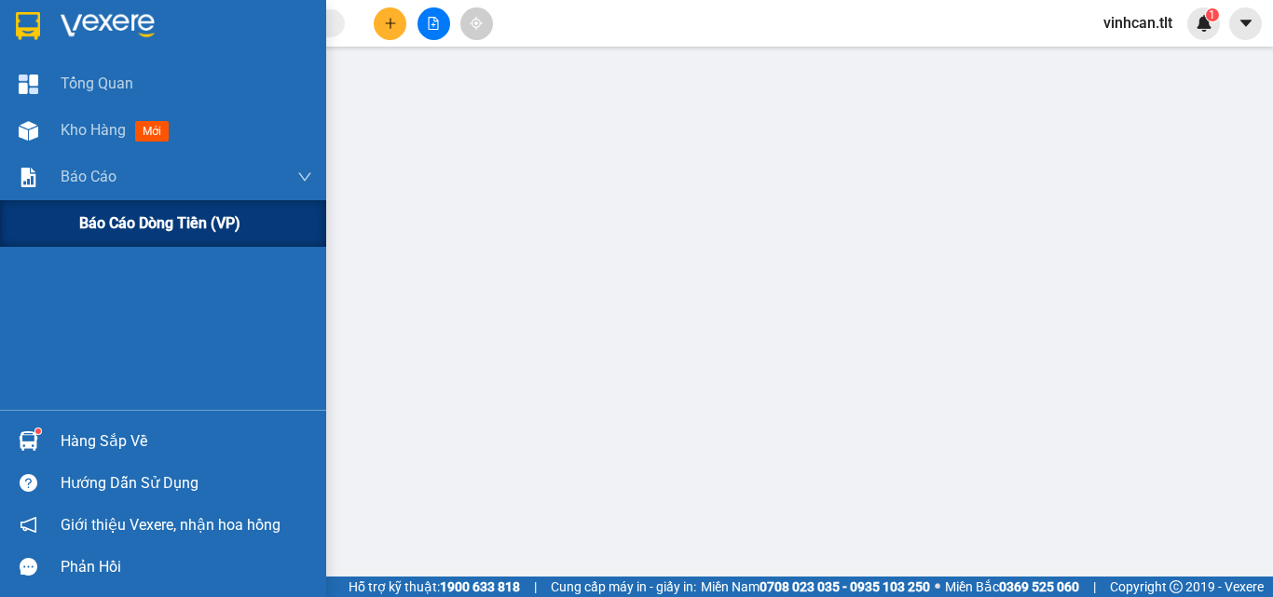
click at [109, 220] on span "Báo cáo dòng tiền (VP)" at bounding box center [159, 223] width 161 height 23
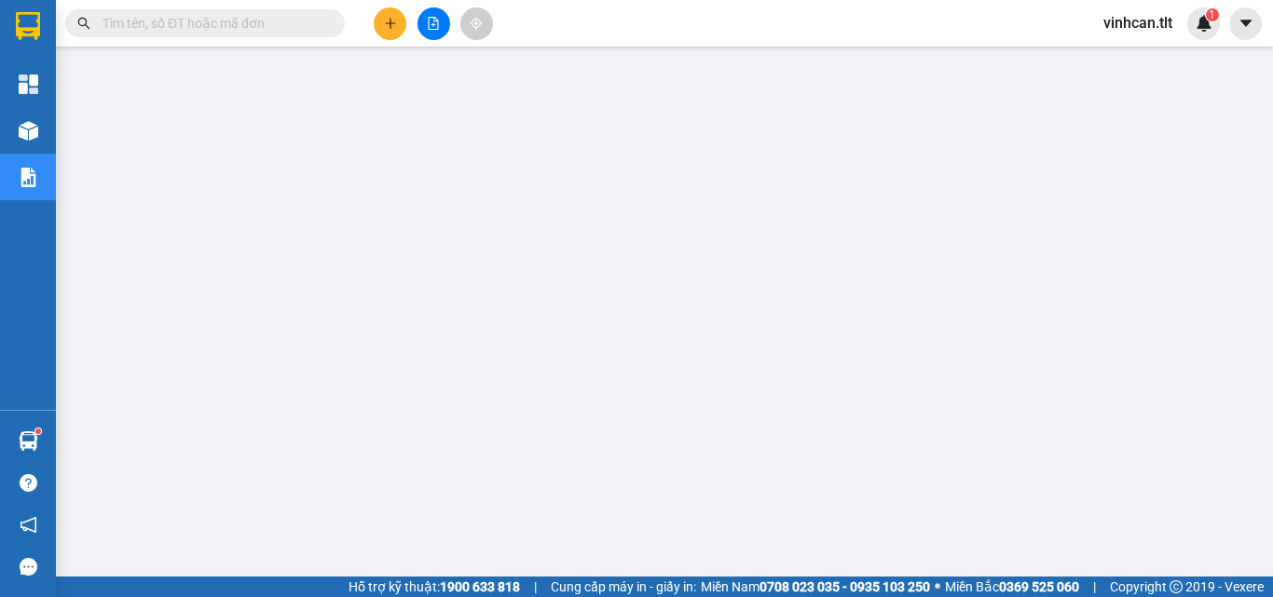
click at [281, 29] on input "text" at bounding box center [213, 23] width 220 height 21
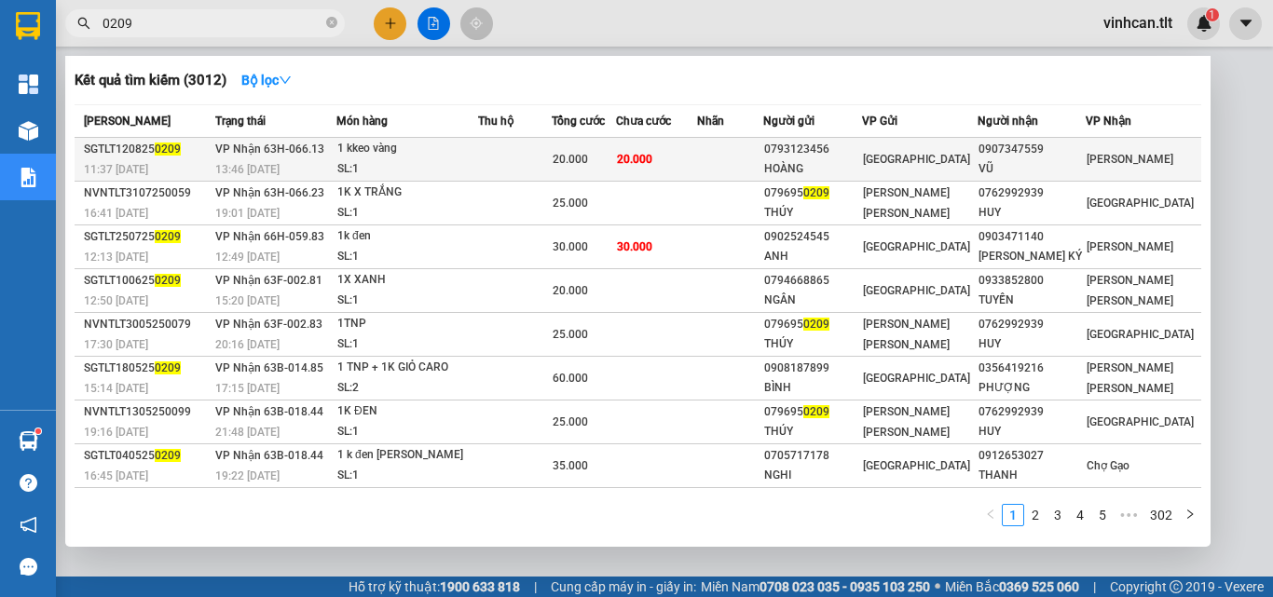
type input "0209"
click at [821, 145] on div "0793123456" at bounding box center [812, 150] width 97 height 20
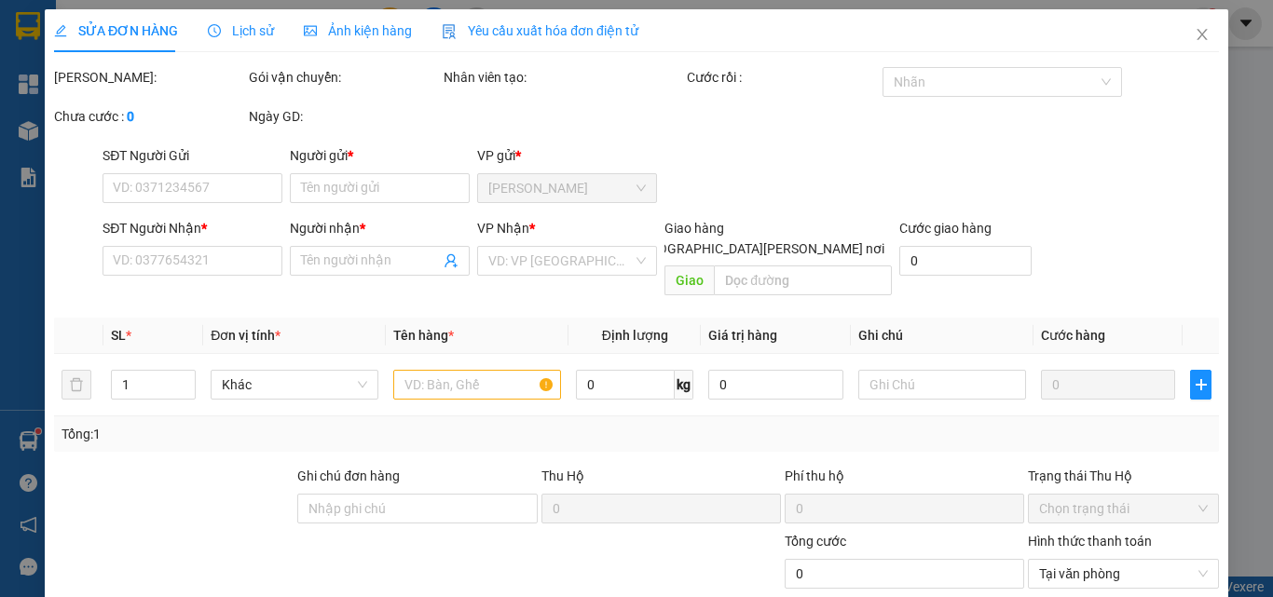
type input "0793123456"
type input "HOÀNG"
type input "0907347559"
type input "VŨ"
type input "20.000"
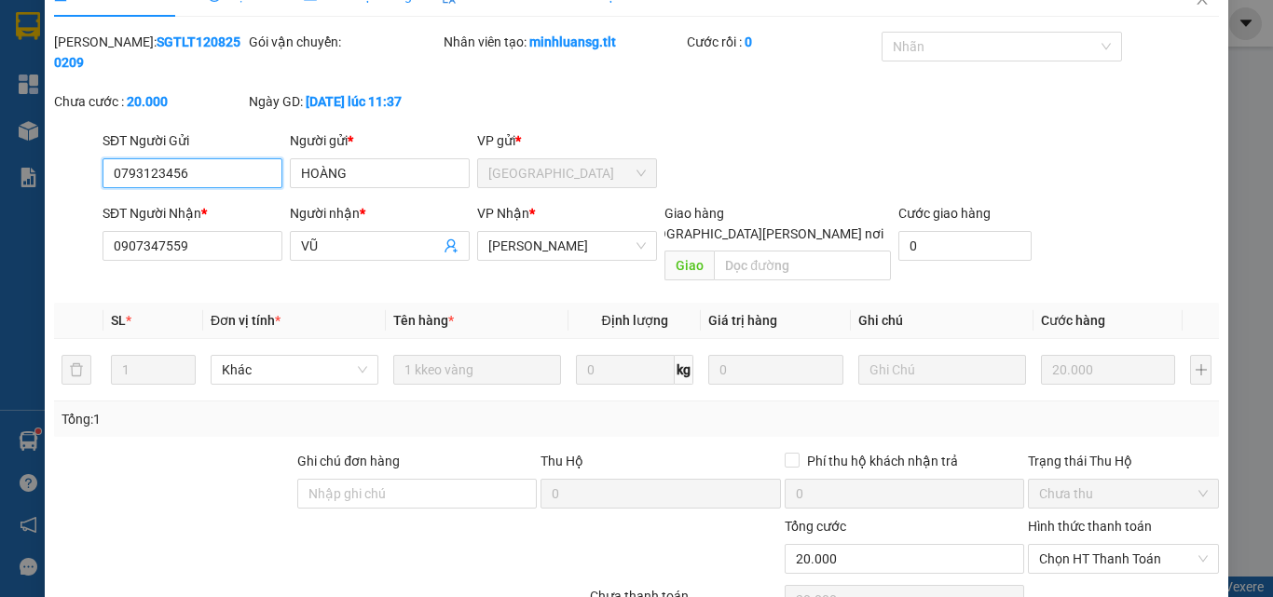
scroll to position [91, 0]
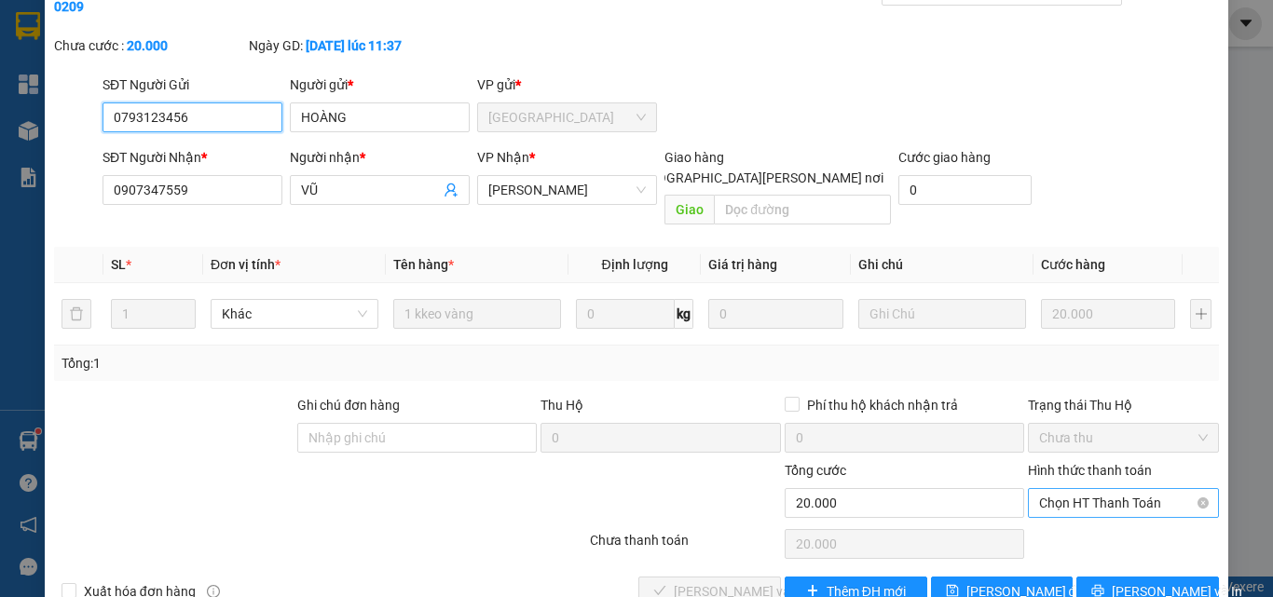
click at [1061, 489] on span "Chọn HT Thanh Toán" at bounding box center [1123, 503] width 169 height 28
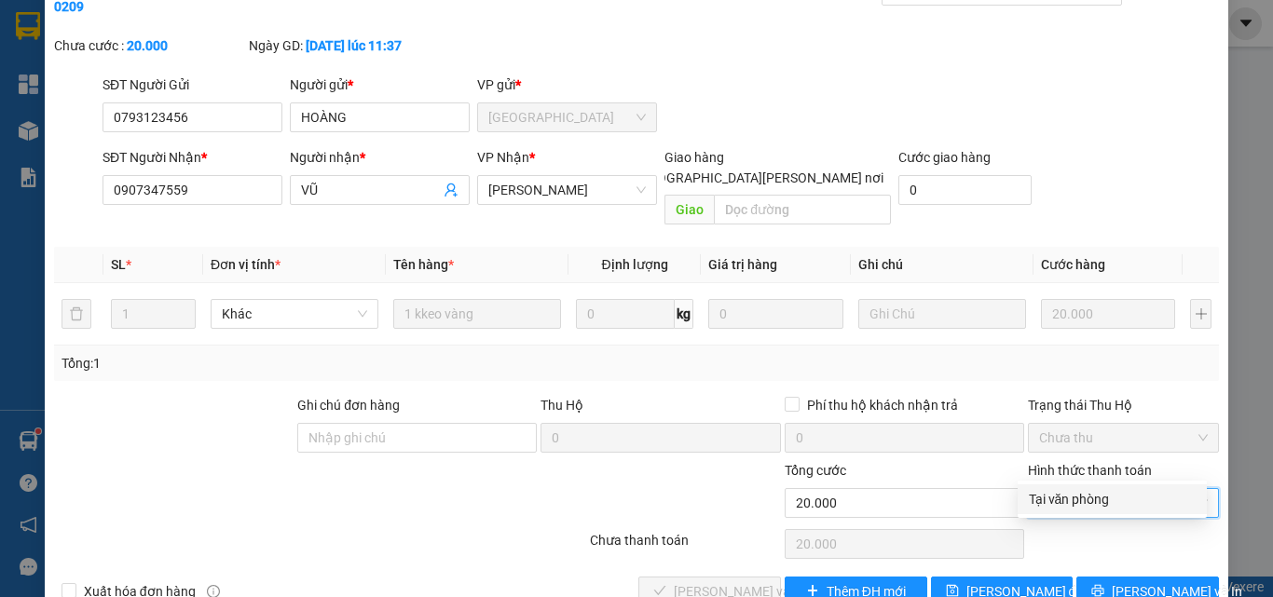
click at [1070, 504] on div "Tại văn phòng" at bounding box center [1112, 499] width 167 height 21
type input "0"
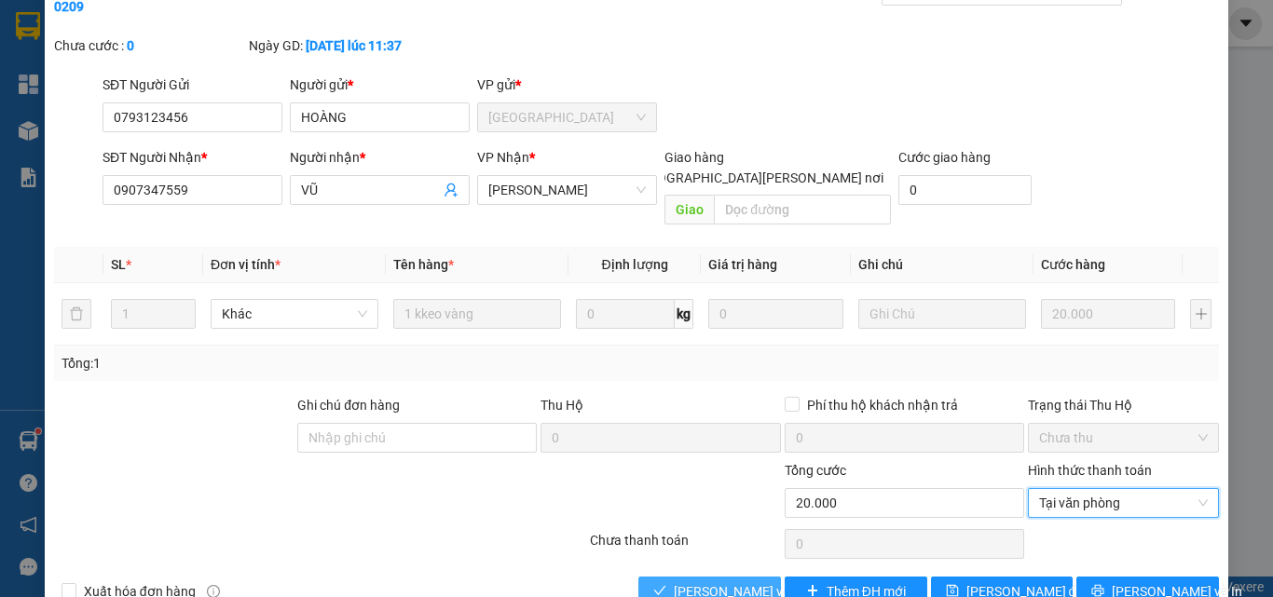
click at [720, 582] on span "[PERSON_NAME] và [PERSON_NAME] hàng" at bounding box center [800, 592] width 252 height 21
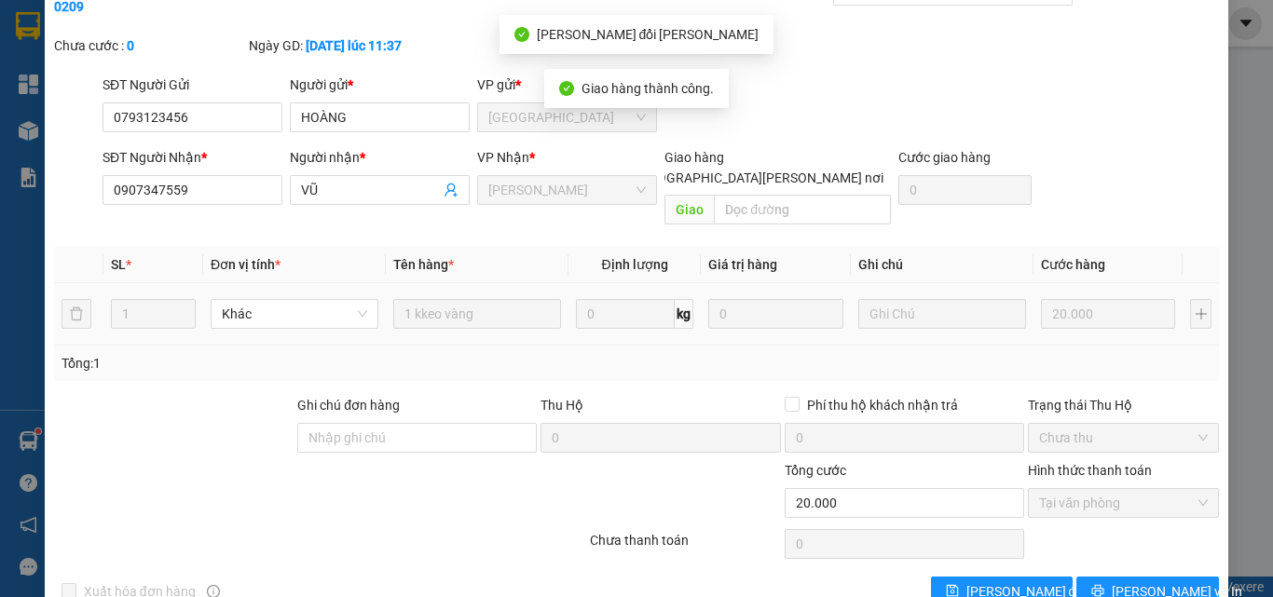
scroll to position [0, 0]
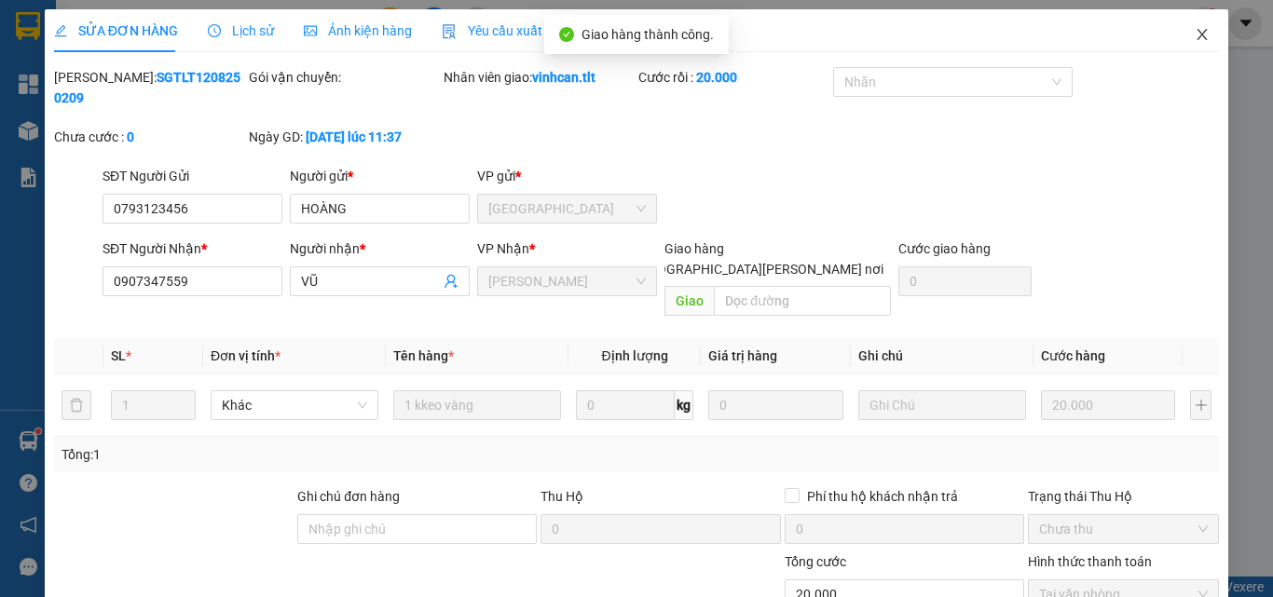
click at [1198, 34] on icon "close" at bounding box center [1203, 34] width 10 height 11
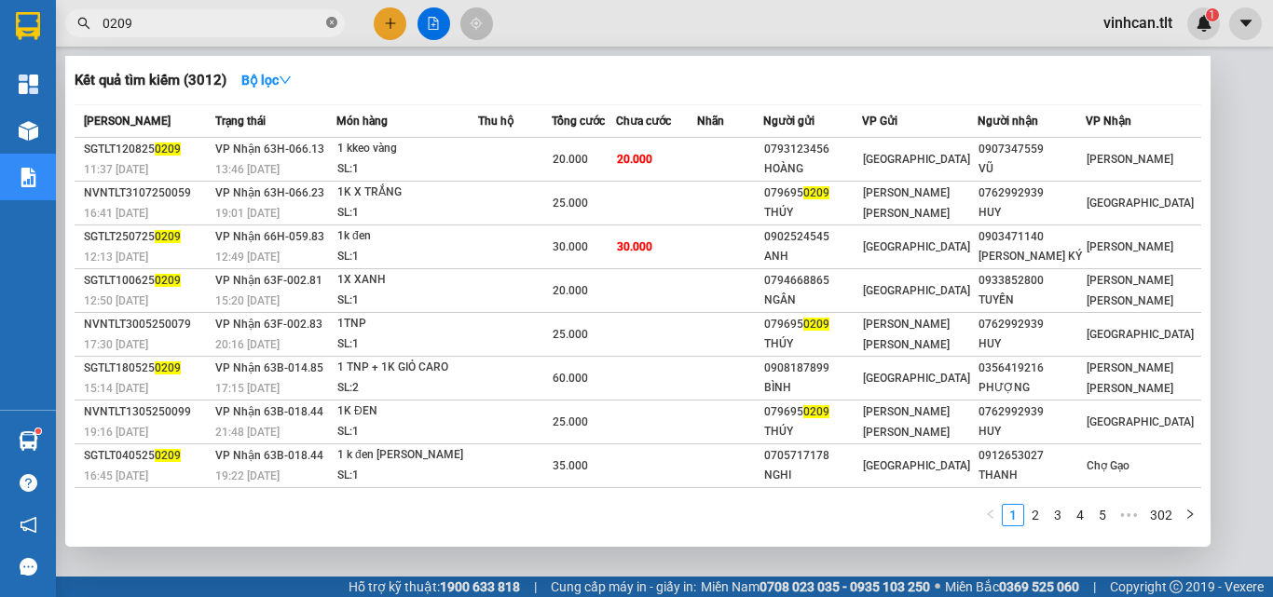
click at [330, 25] on icon "close-circle" at bounding box center [331, 22] width 11 height 11
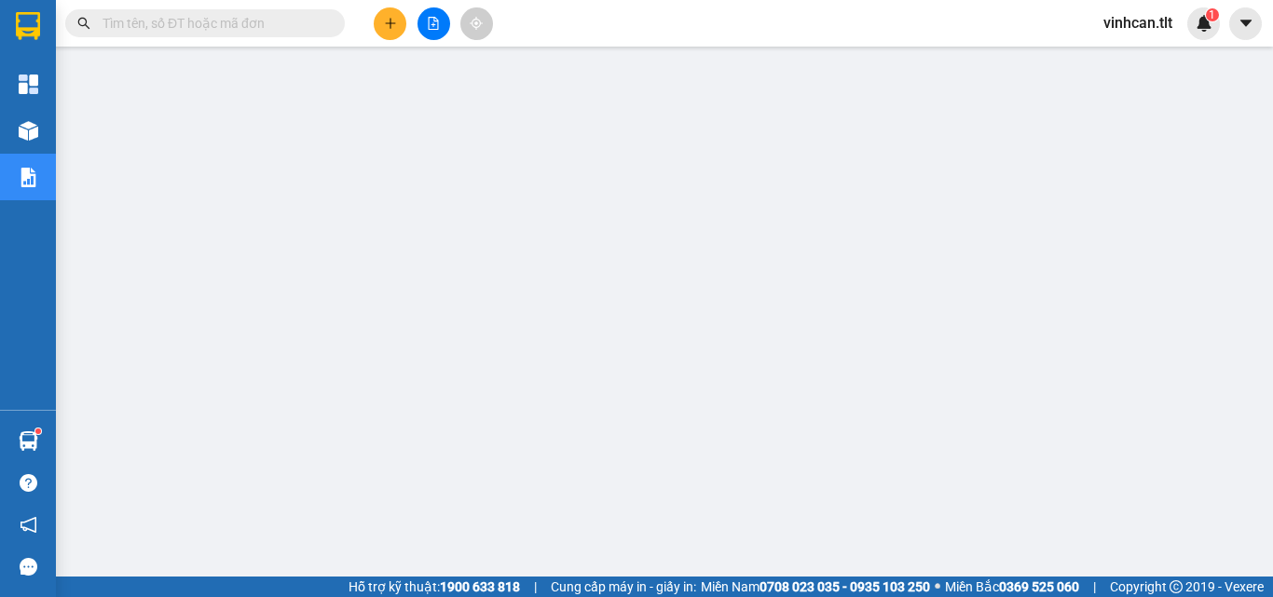
click at [222, 28] on input "text" at bounding box center [213, 23] width 220 height 21
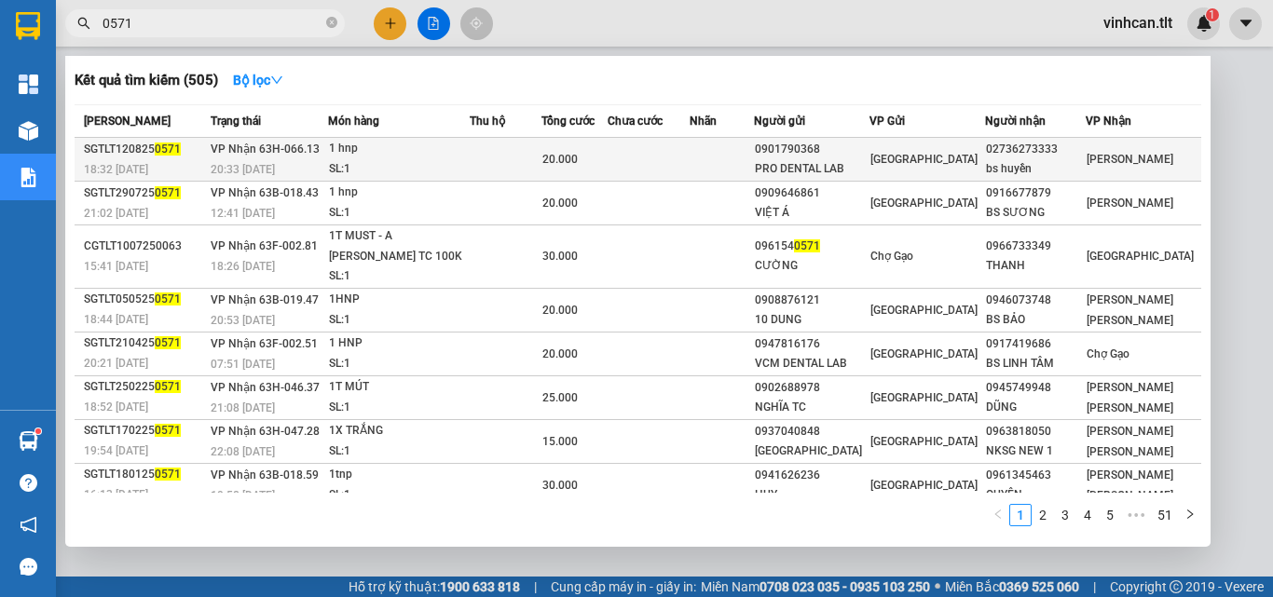
type input "0571"
click at [830, 155] on div "0901790368" at bounding box center [812, 150] width 114 height 20
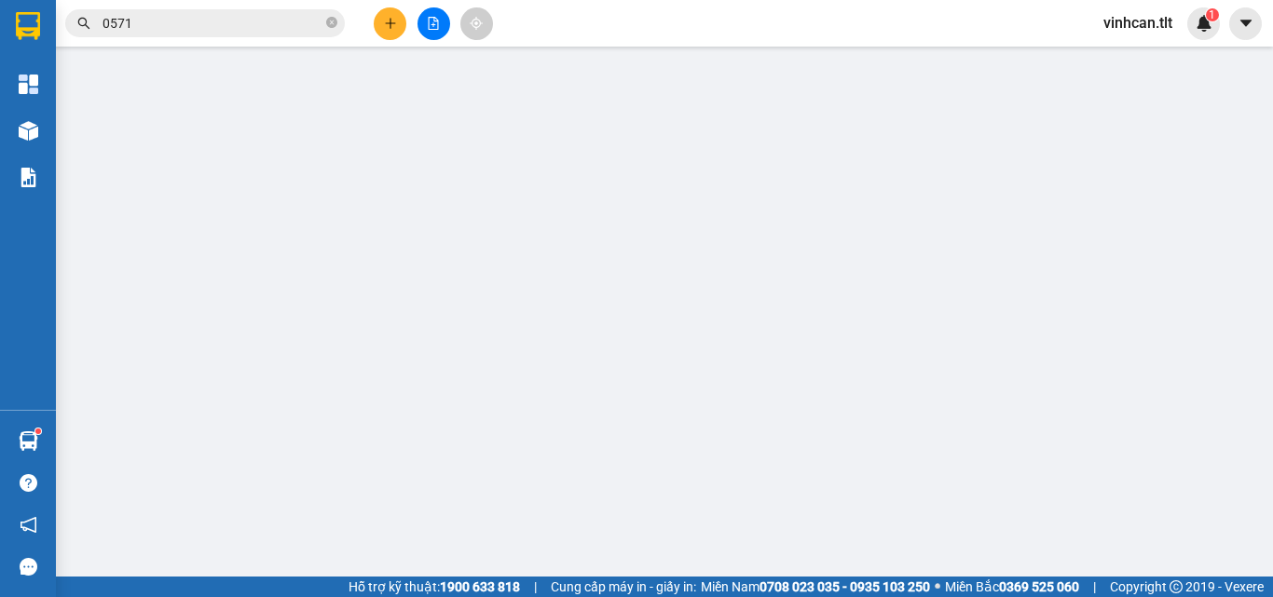
type input "0901790368"
type input "PRO DENTAL LAB"
type input "02736273333"
type input "bs huyền"
type input "20.000"
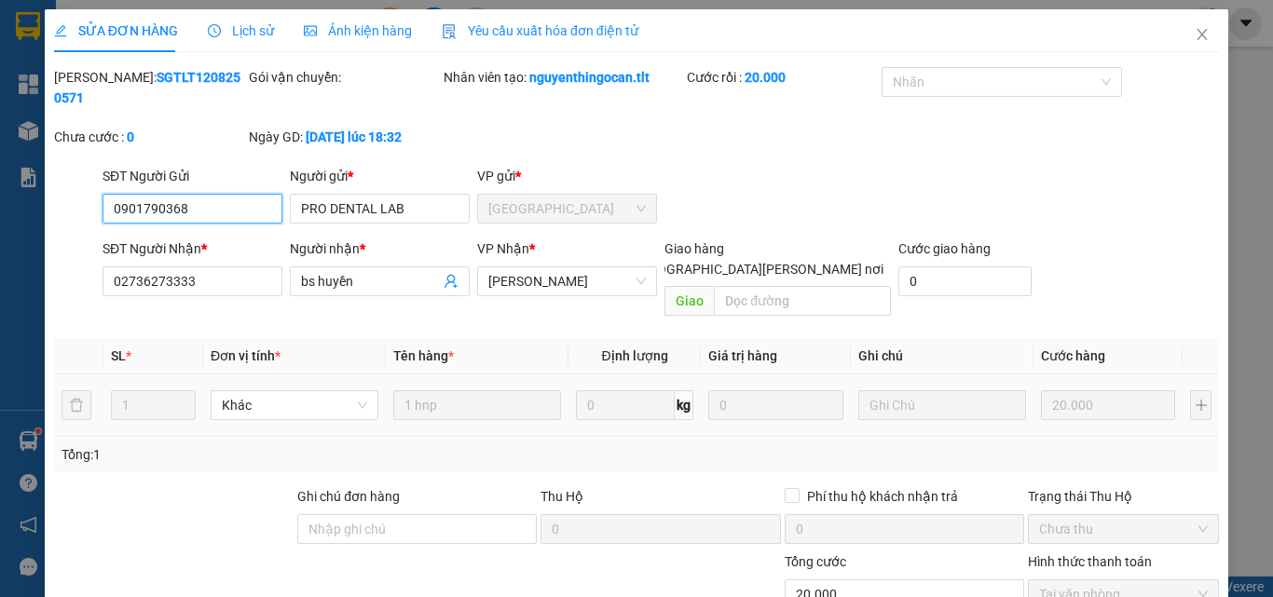
scroll to position [96, 0]
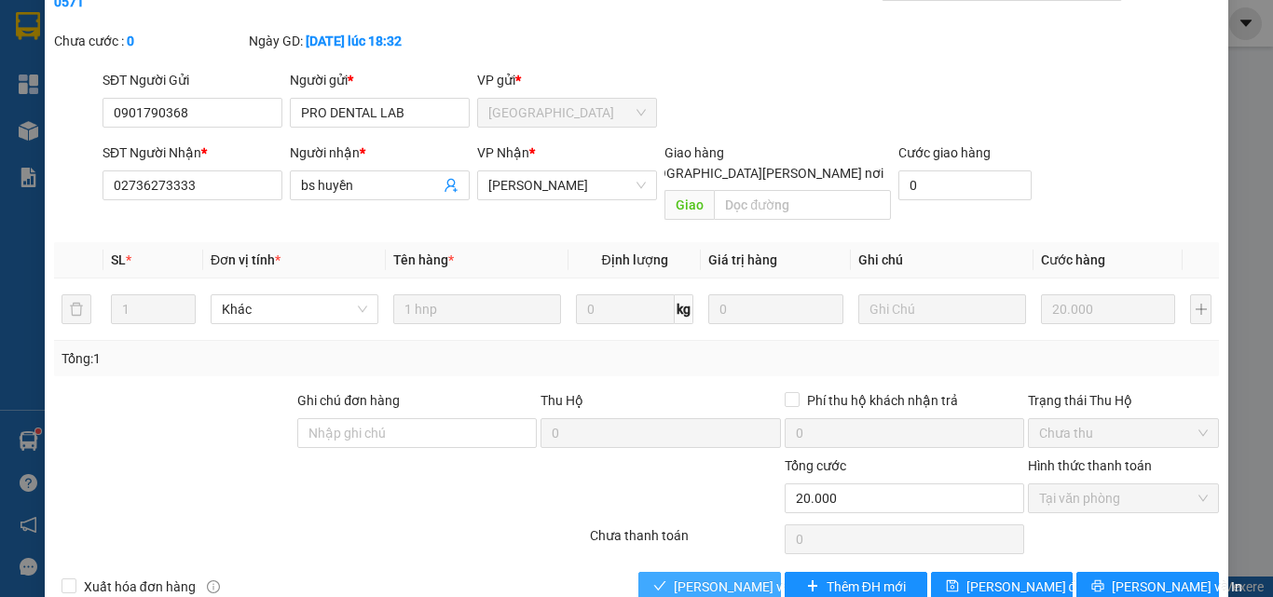
click at [734, 577] on span "[PERSON_NAME] và [PERSON_NAME] hàng" at bounding box center [800, 587] width 252 height 21
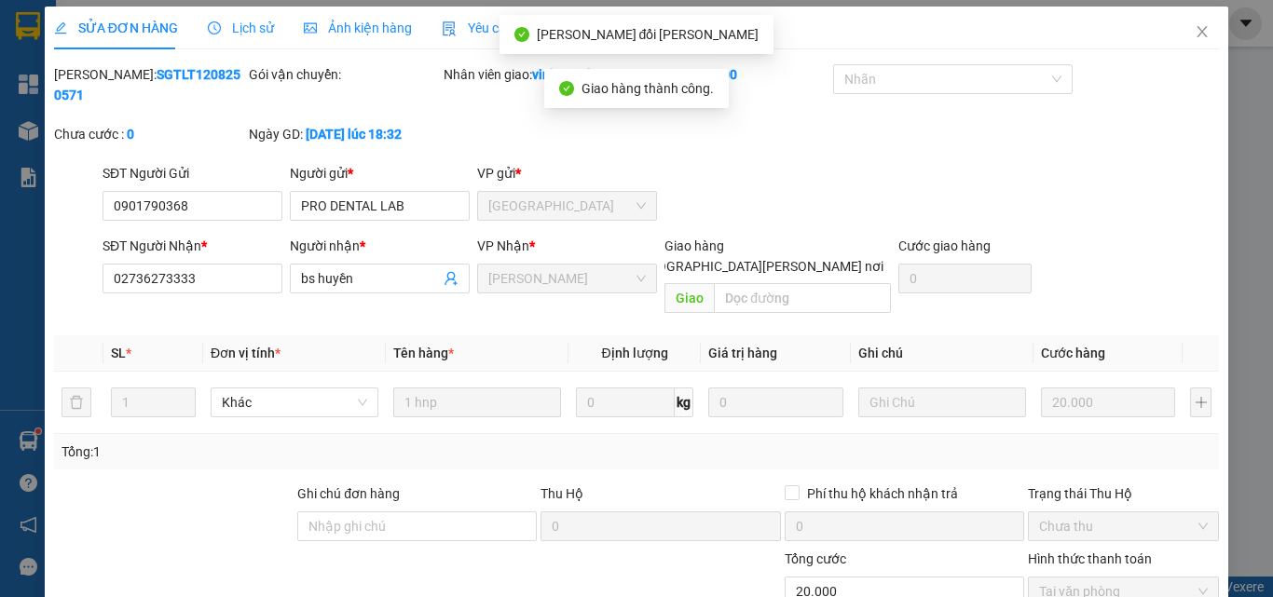
scroll to position [0, 0]
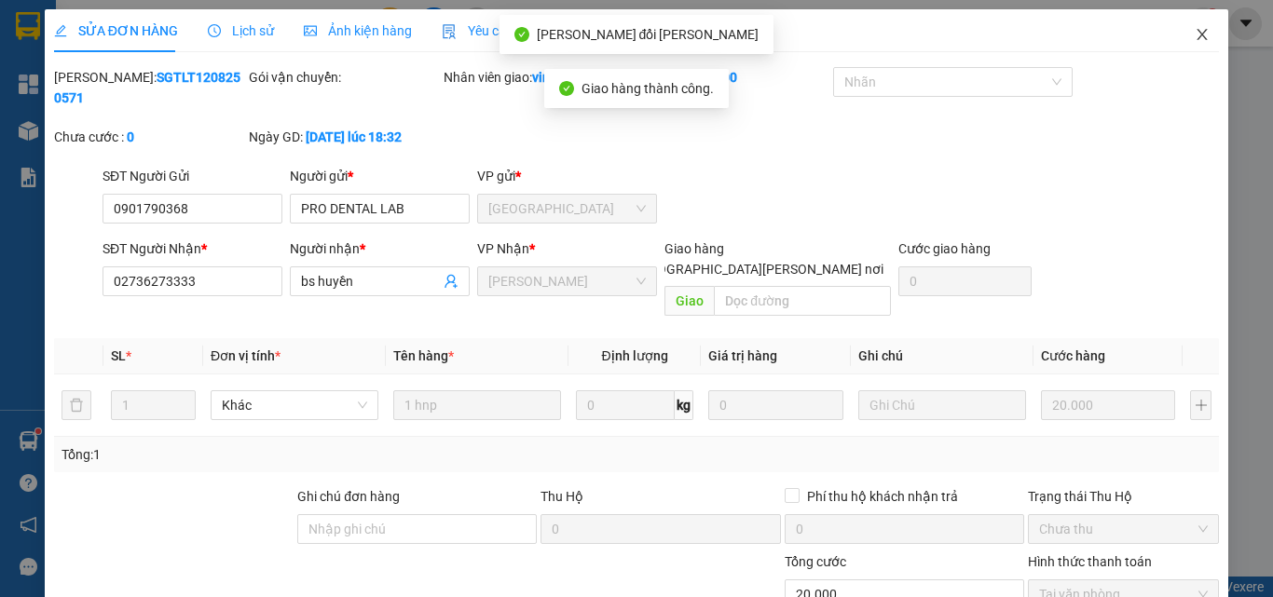
click at [1195, 34] on icon "close" at bounding box center [1202, 34] width 15 height 15
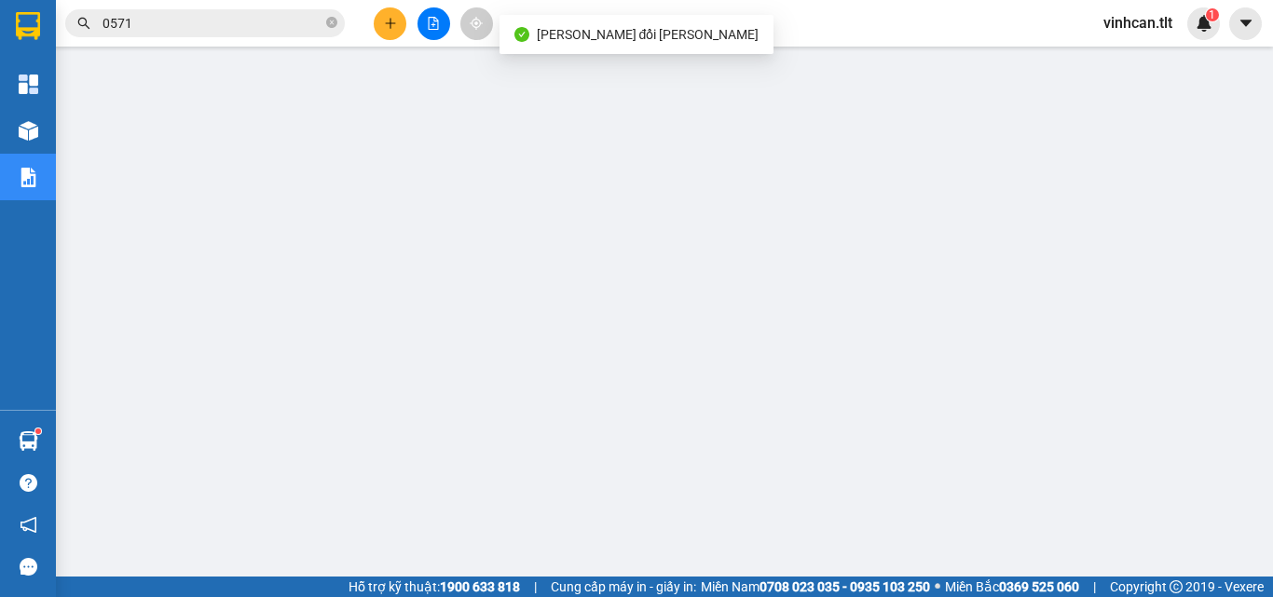
click at [333, 21] on icon "close-circle" at bounding box center [331, 22] width 11 height 11
drag, startPoint x: 263, startPoint y: 25, endPoint x: 283, endPoint y: 3, distance: 30.3
click at [263, 25] on input "text" at bounding box center [213, 23] width 220 height 21
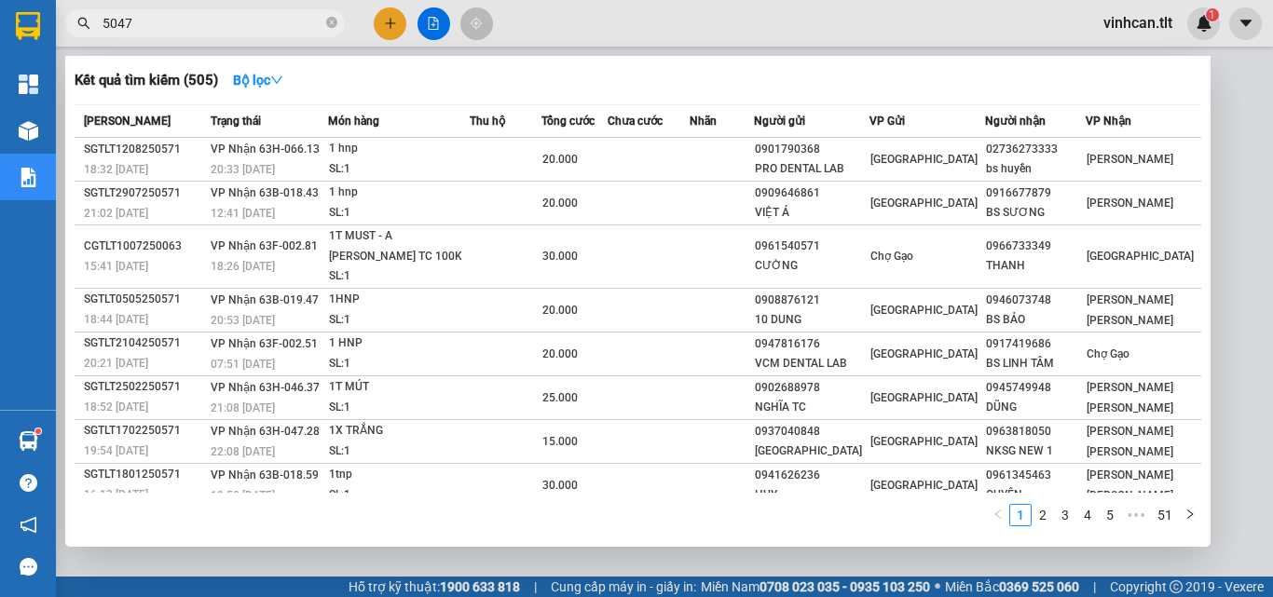
type input "50478"
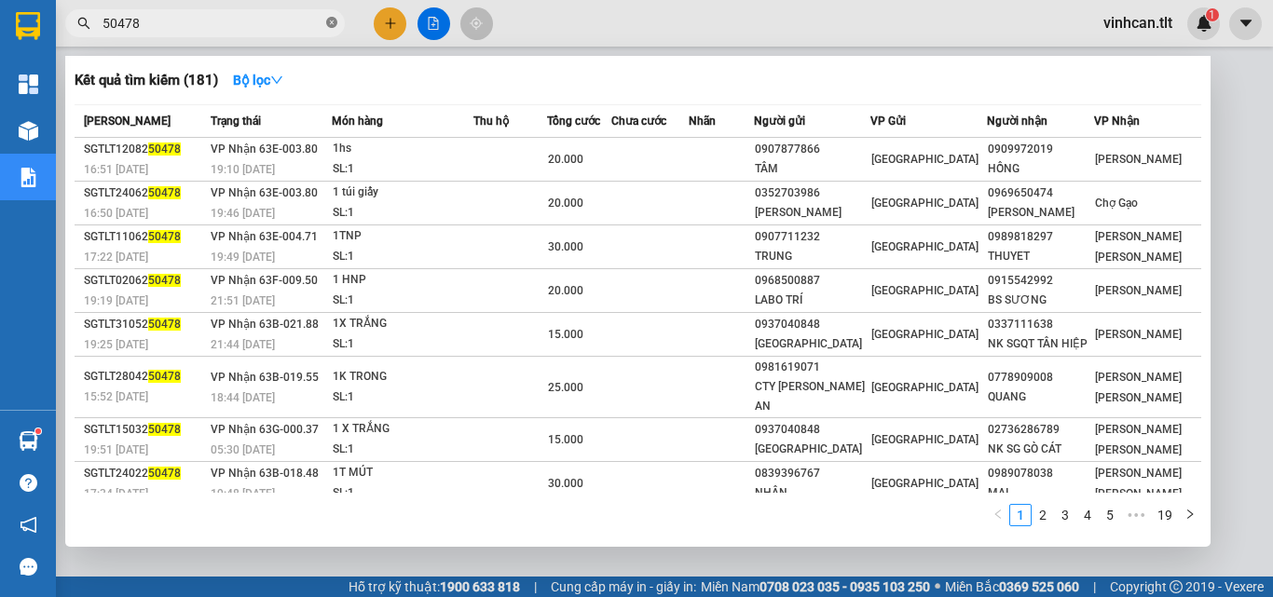
click at [331, 20] on icon "close-circle" at bounding box center [331, 22] width 11 height 11
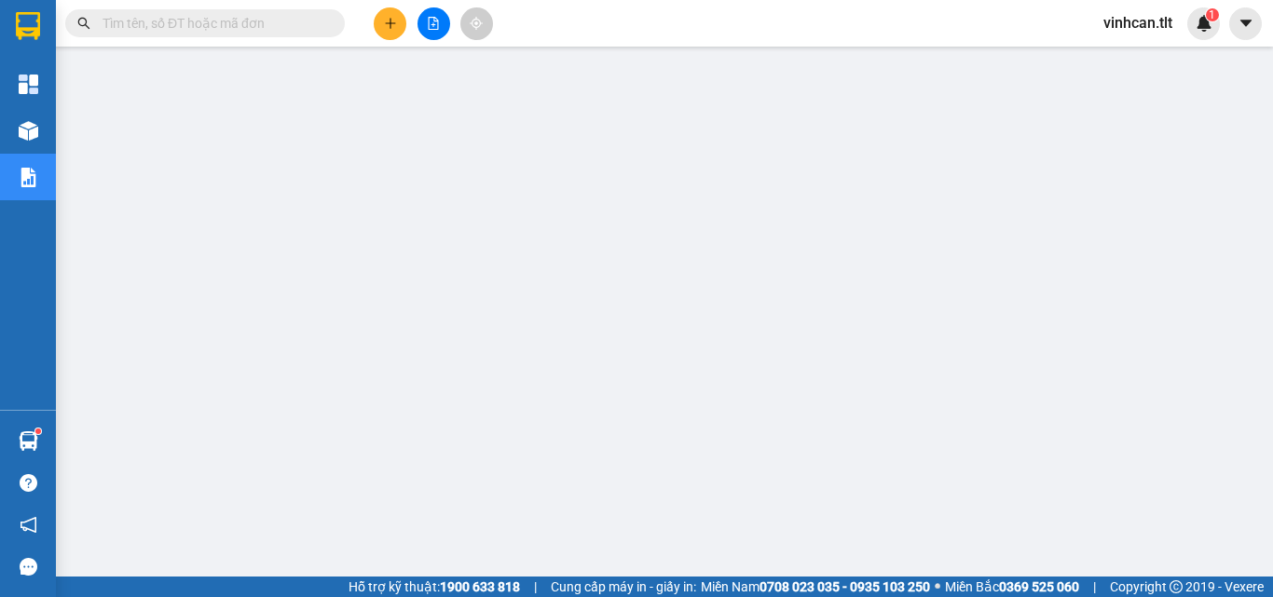
click at [315, 24] on input "text" at bounding box center [213, 23] width 220 height 21
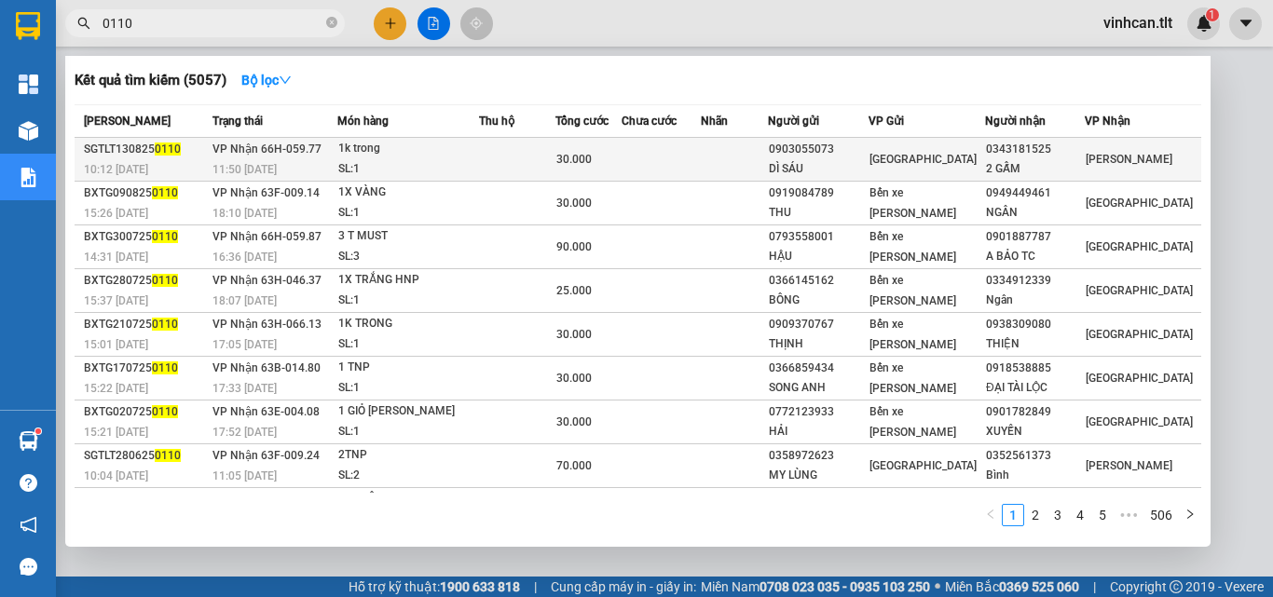
type input "0110"
click at [825, 153] on div "0903055073" at bounding box center [818, 150] width 98 height 20
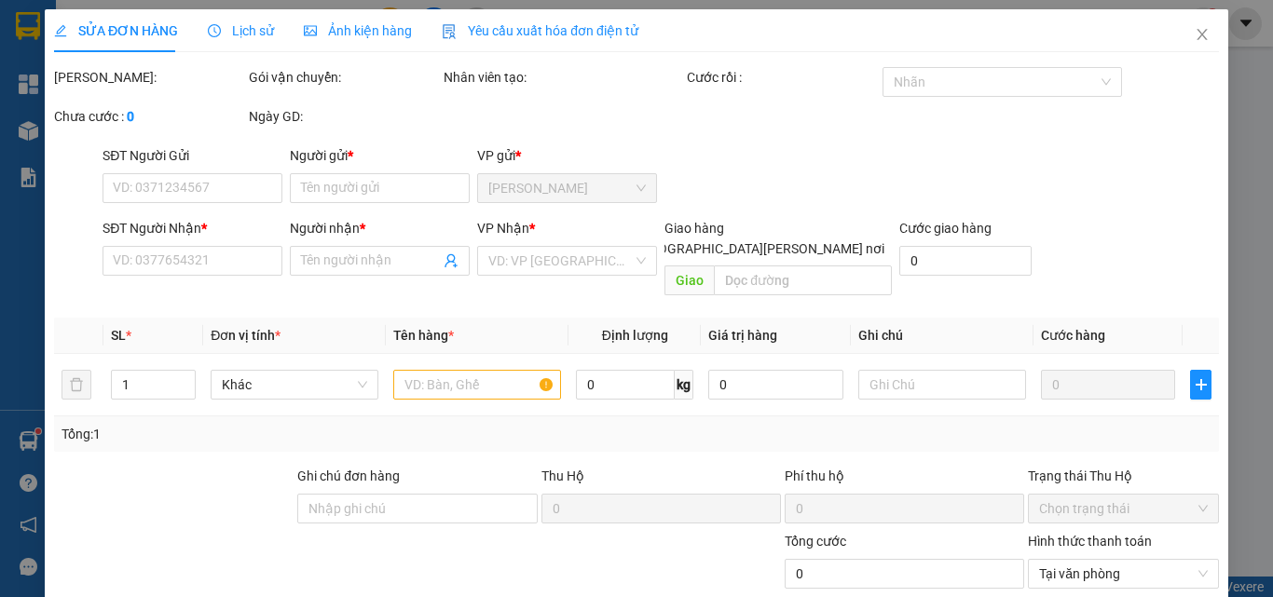
type input "0903055073"
type input "DÌ SÁU"
type input "0343181525"
type input "2 GẤM"
type input "30.000"
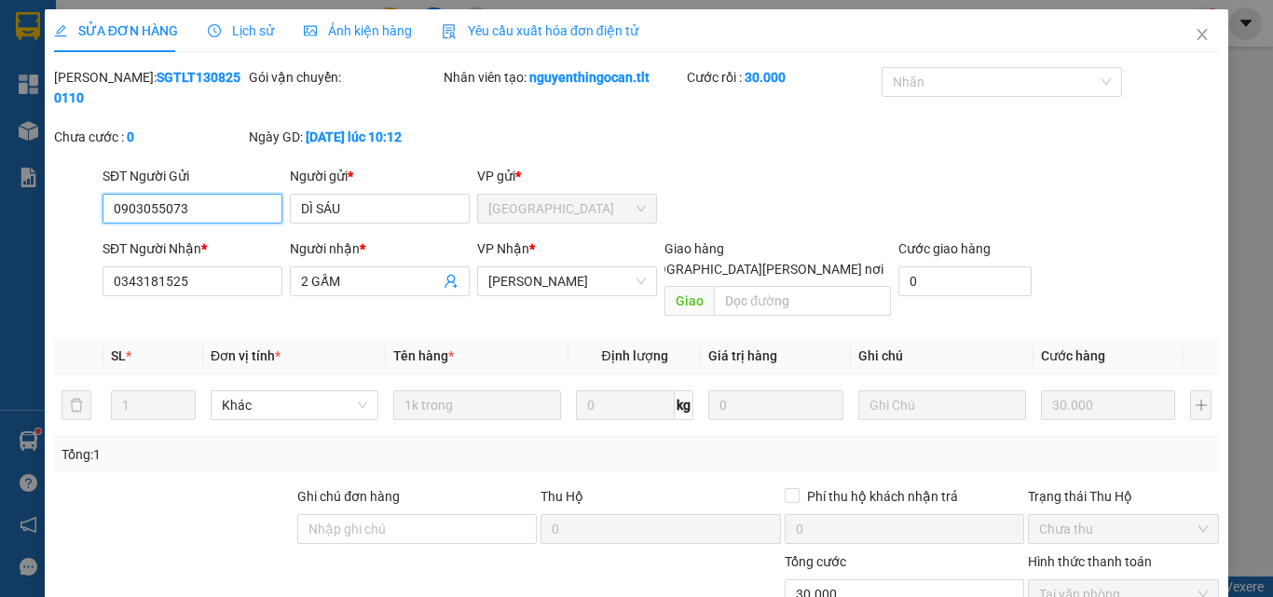
scroll to position [94, 0]
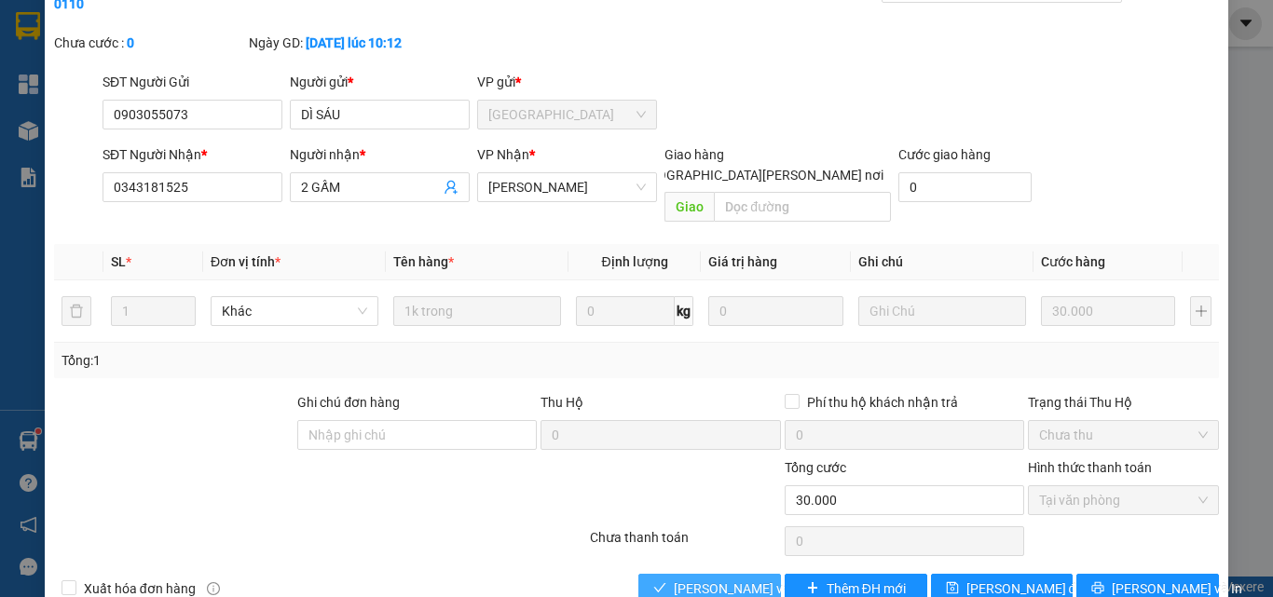
click at [748, 579] on span "[PERSON_NAME] và [PERSON_NAME] hàng" at bounding box center [800, 589] width 252 height 21
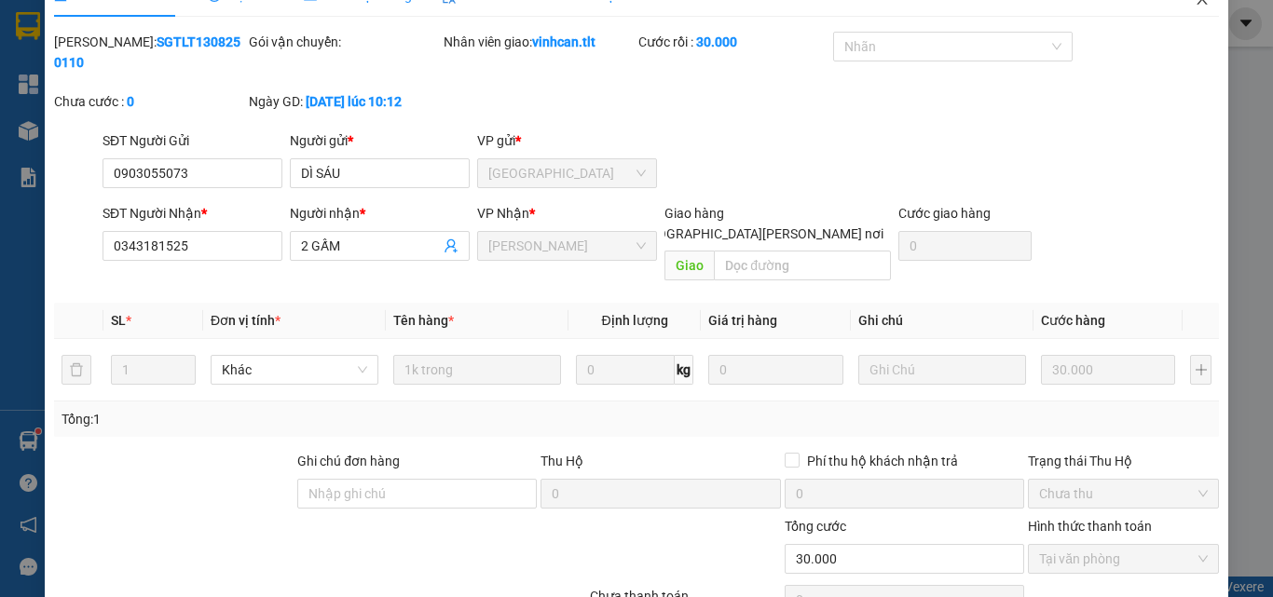
scroll to position [0, 0]
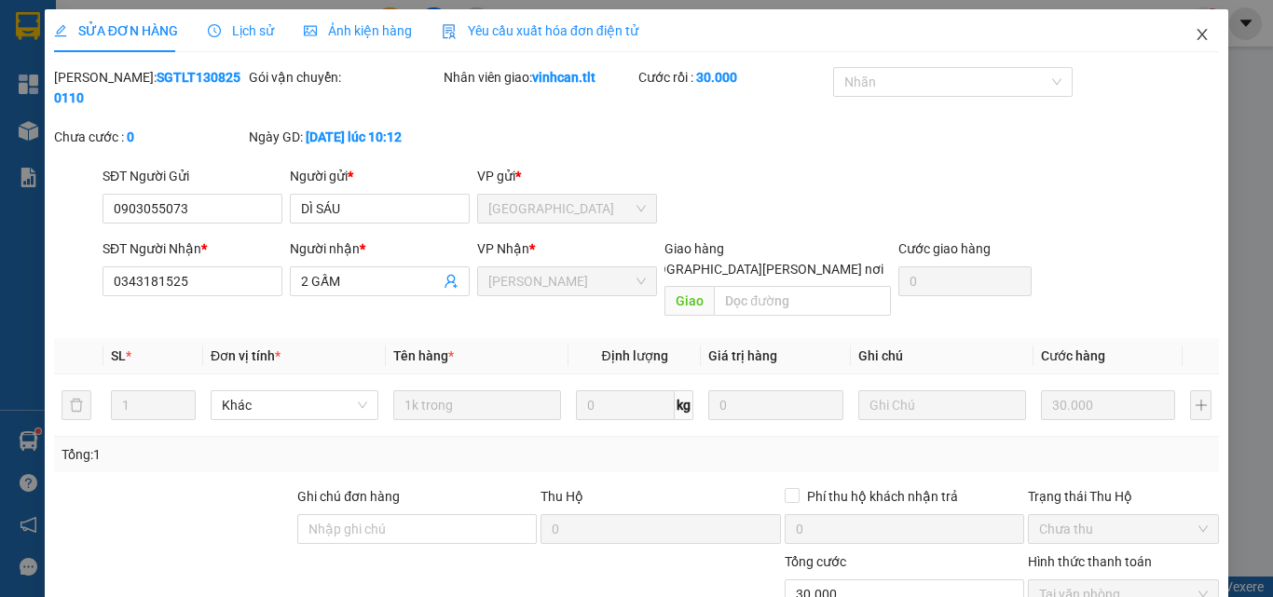
click at [1195, 36] on icon "close" at bounding box center [1202, 34] width 15 height 15
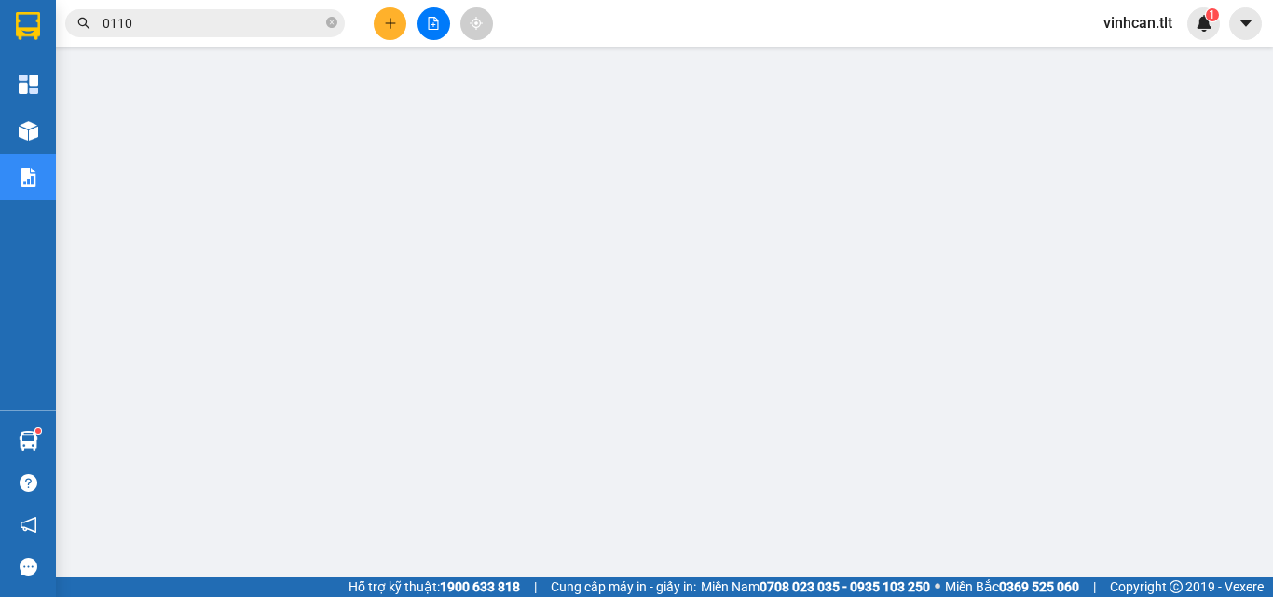
click at [331, 17] on span at bounding box center [331, 24] width 11 height 18
click at [304, 18] on input "text" at bounding box center [213, 23] width 220 height 21
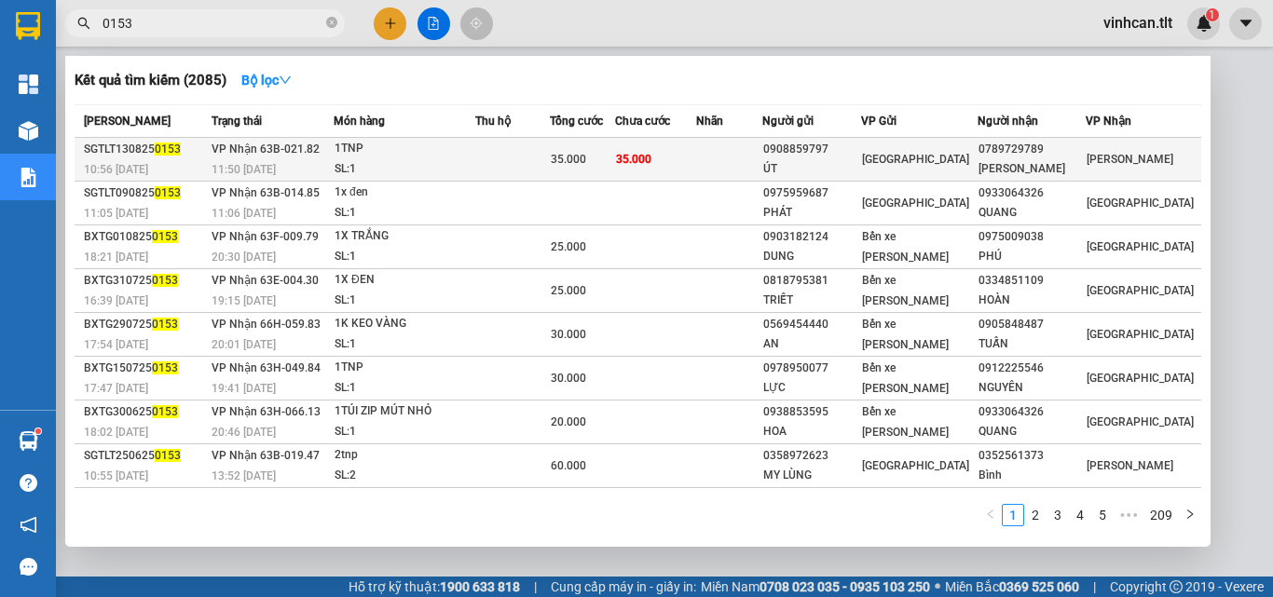
type input "0153"
click at [850, 155] on div "0908859797" at bounding box center [811, 150] width 97 height 20
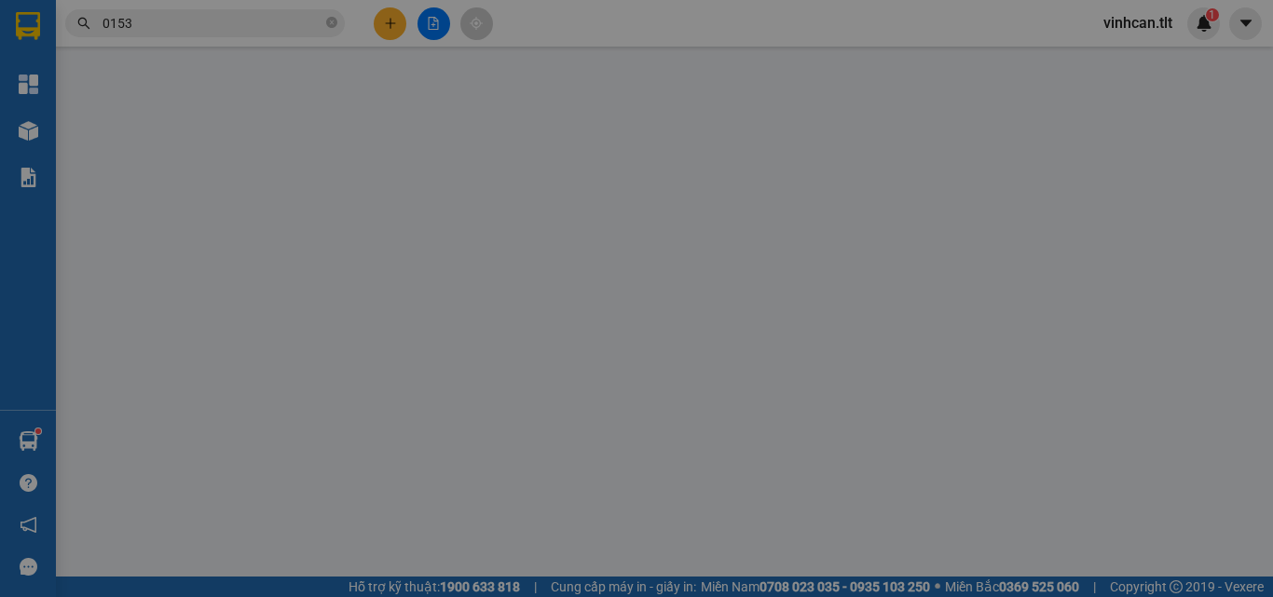
type input "0908859797"
type input "ÚT"
type input "0789729789"
type input "[PERSON_NAME]"
type input "35.000"
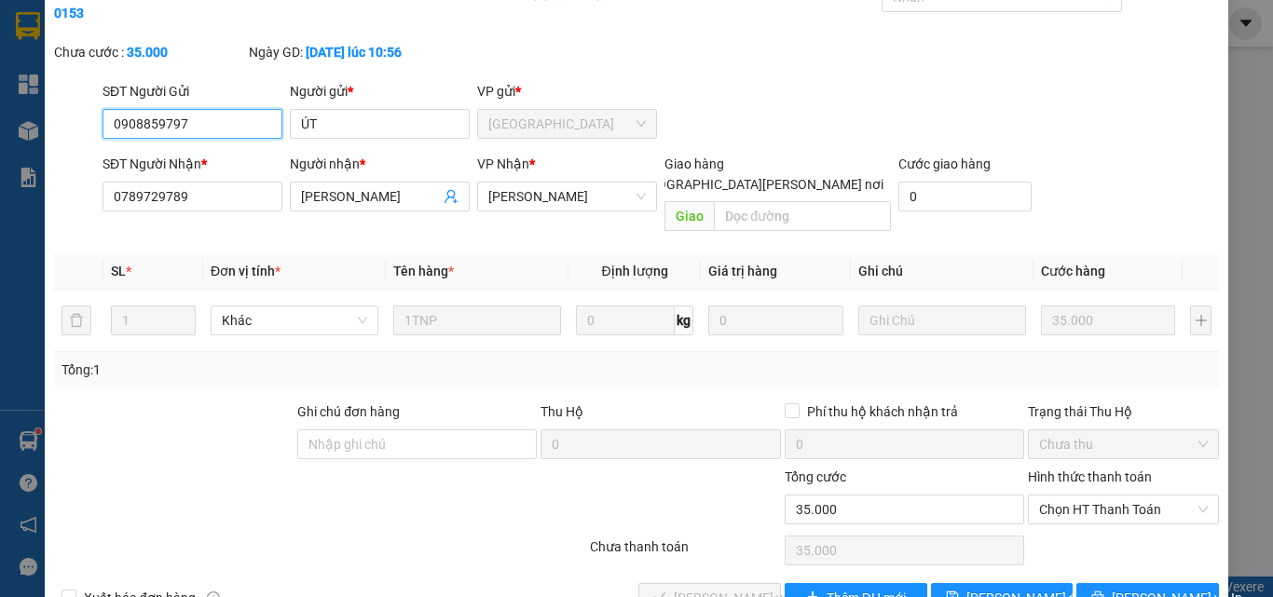
scroll to position [96, 0]
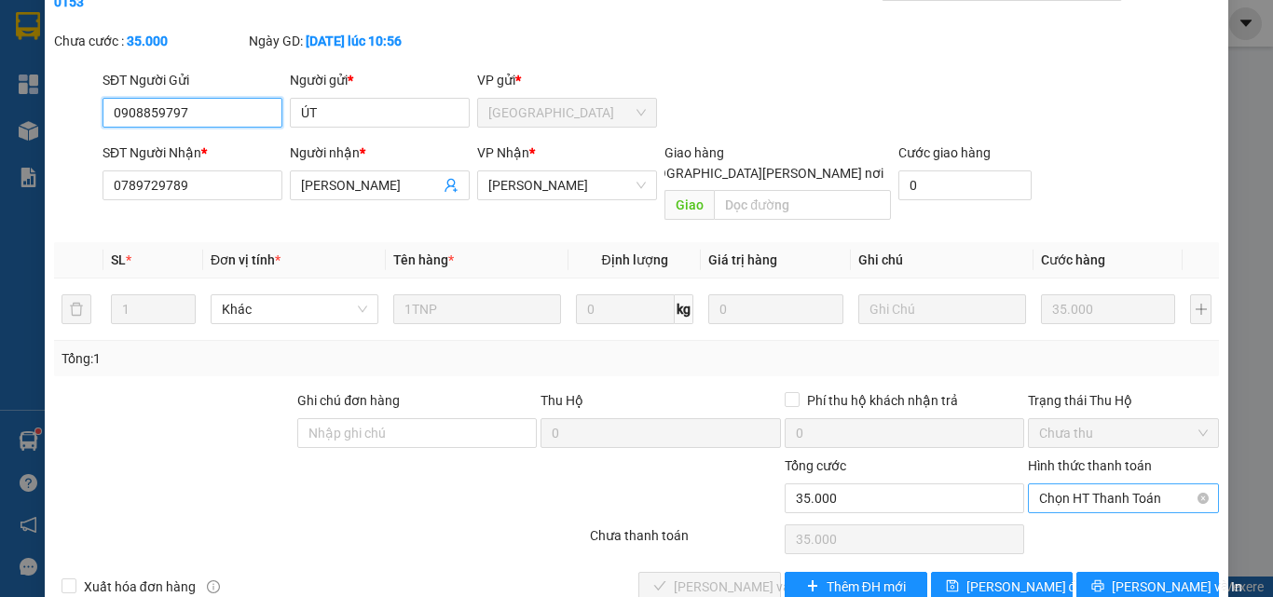
click at [1071, 485] on span "Chọn HT Thanh Toán" at bounding box center [1123, 499] width 169 height 28
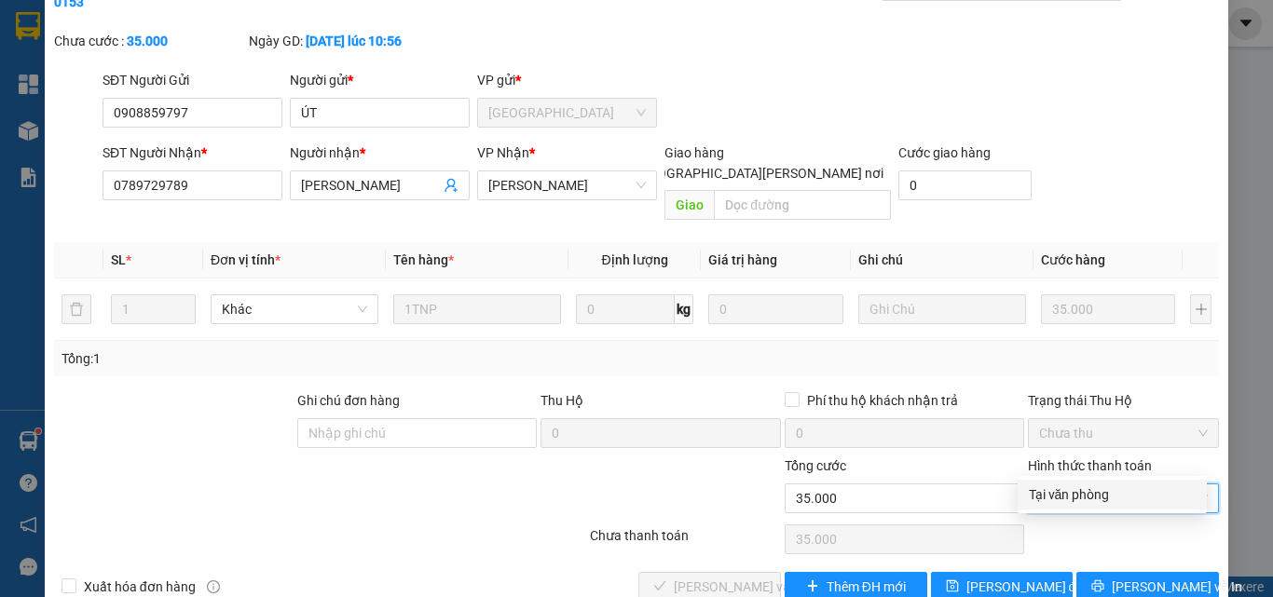
click at [1063, 488] on div "Tại văn phòng" at bounding box center [1112, 495] width 167 height 21
type input "0"
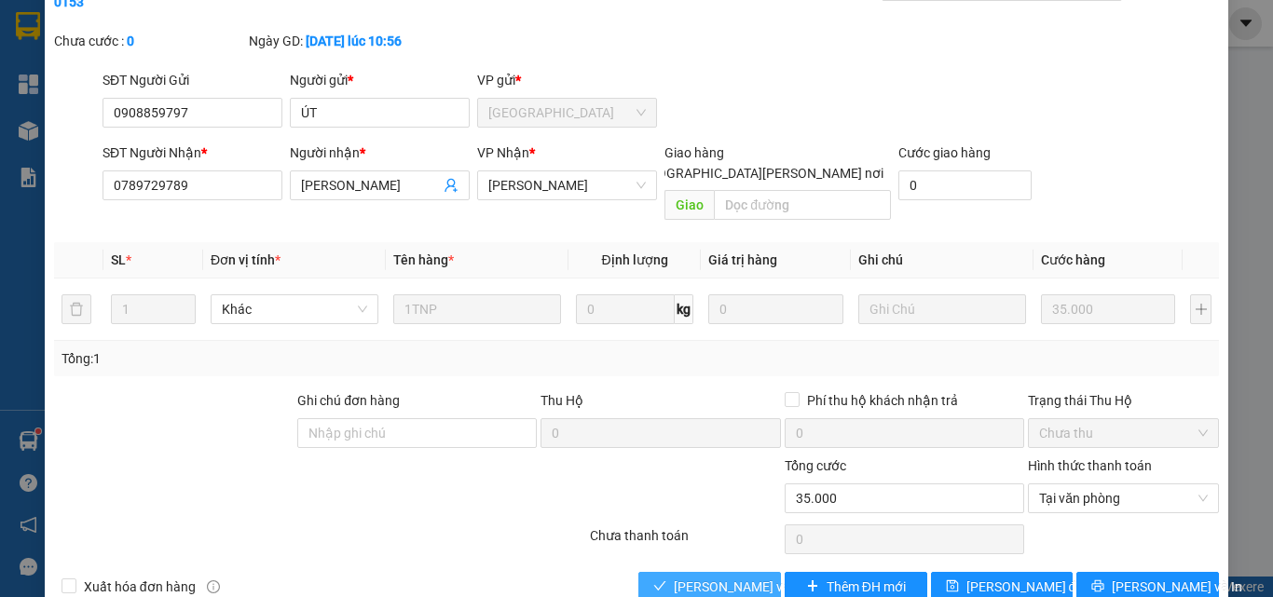
click at [727, 577] on span "[PERSON_NAME] và [PERSON_NAME] hàng" at bounding box center [800, 587] width 252 height 21
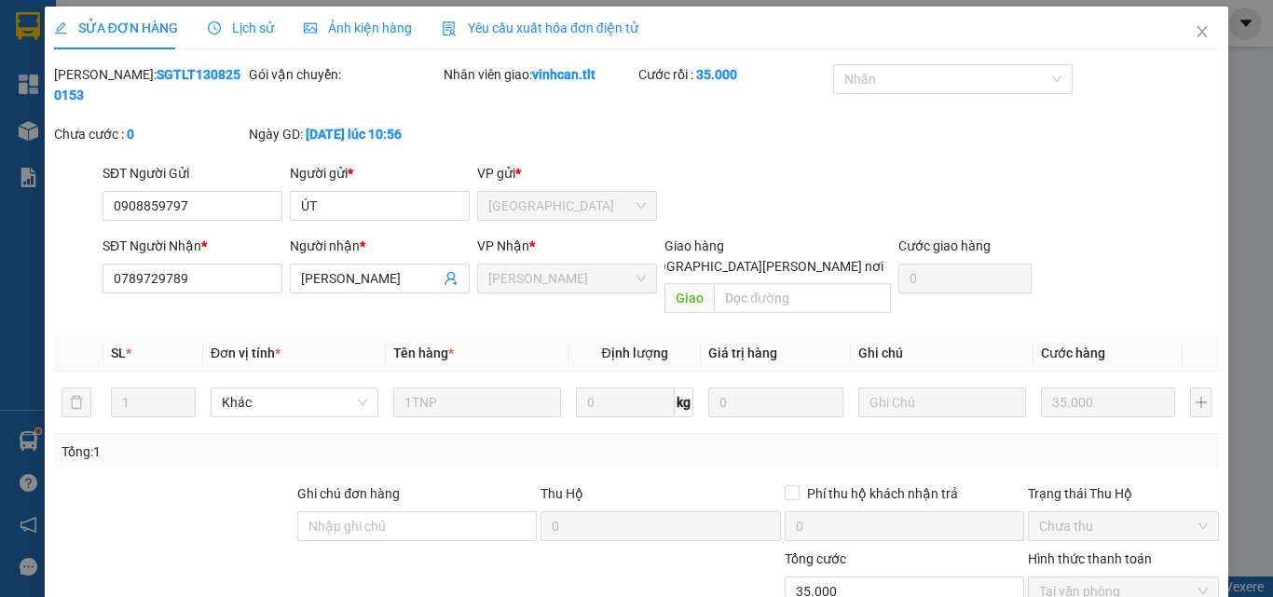
scroll to position [0, 0]
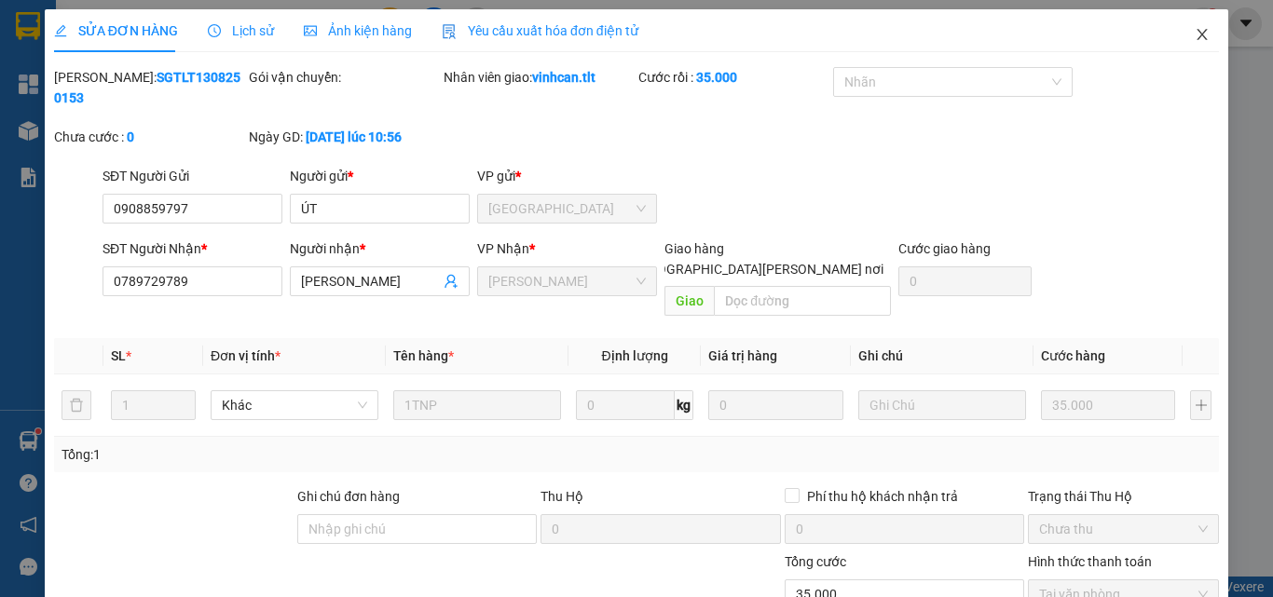
click at [1187, 27] on span "Close" at bounding box center [1202, 35] width 52 height 52
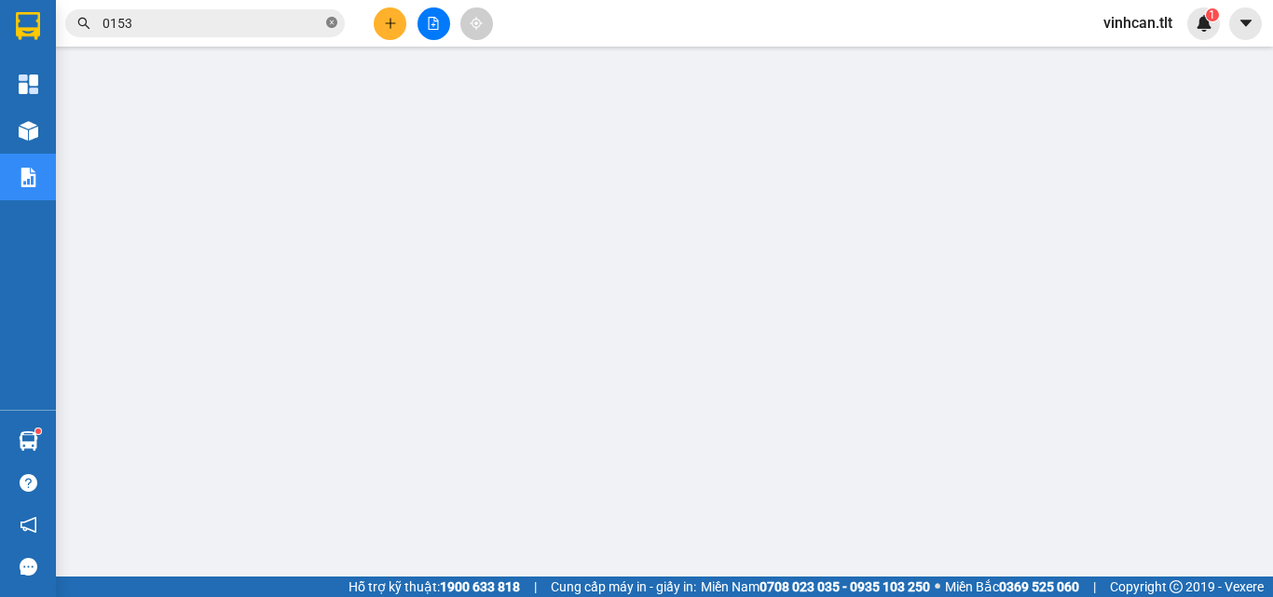
click at [333, 24] on icon "close-circle" at bounding box center [331, 22] width 11 height 11
click at [266, 21] on input "text" at bounding box center [213, 23] width 220 height 21
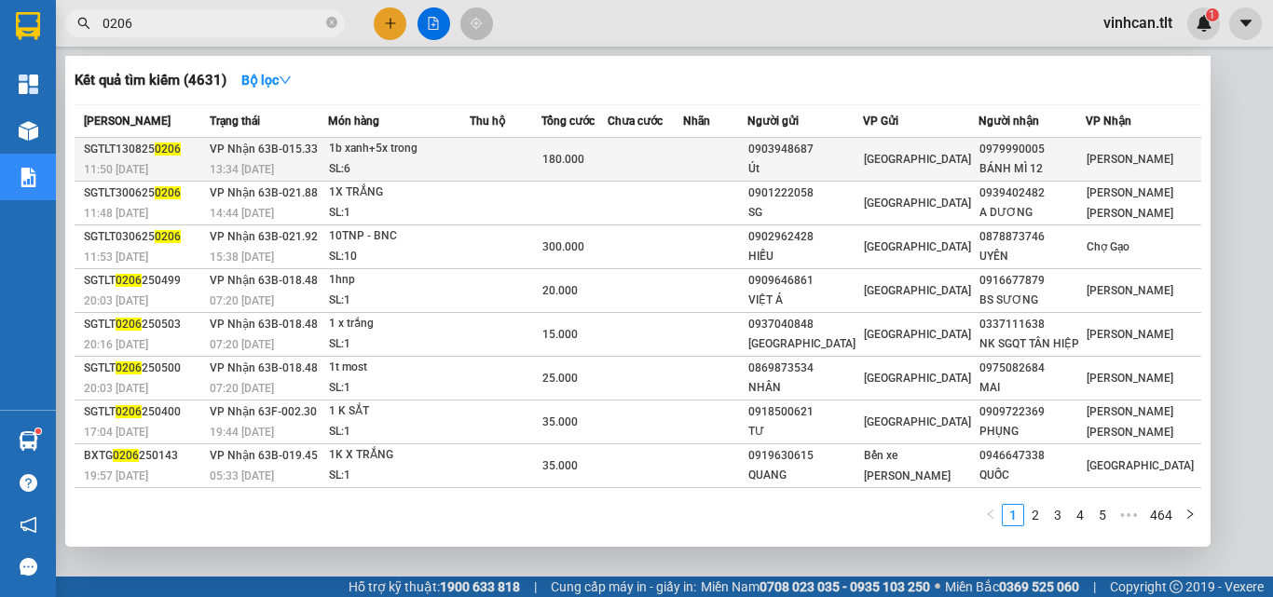
type input "0206"
click at [819, 157] on div "0903948687" at bounding box center [805, 150] width 114 height 20
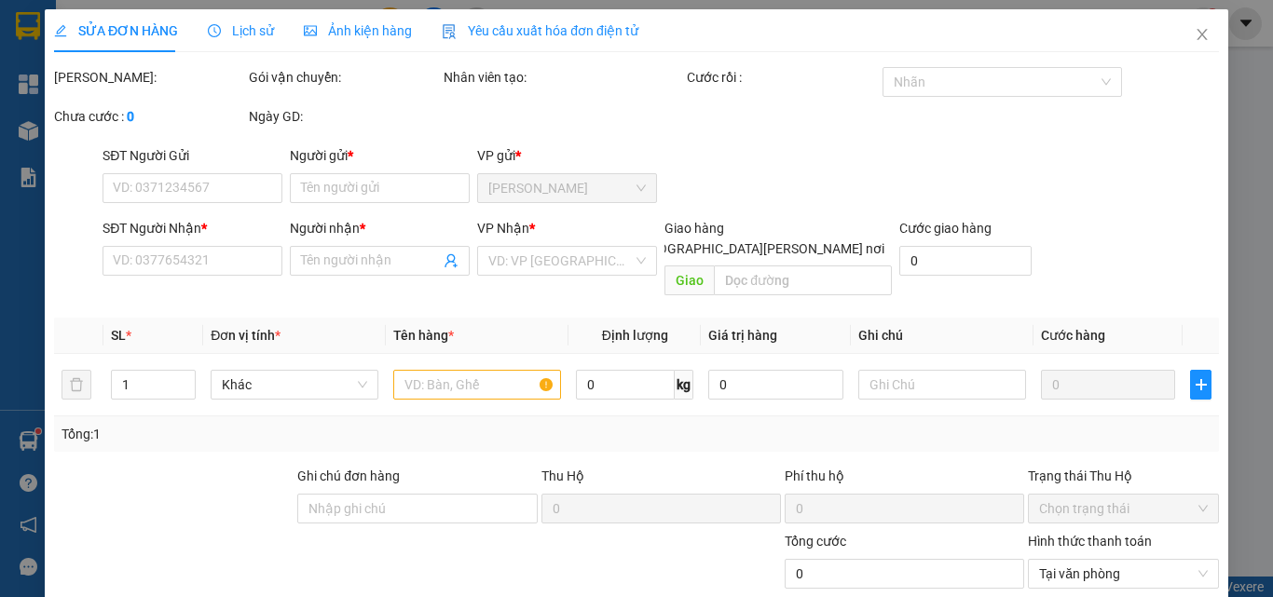
type input "0903948687"
type input "Út"
type input "0979990005"
type input "BÁNH MÌ 12"
type input "180.000"
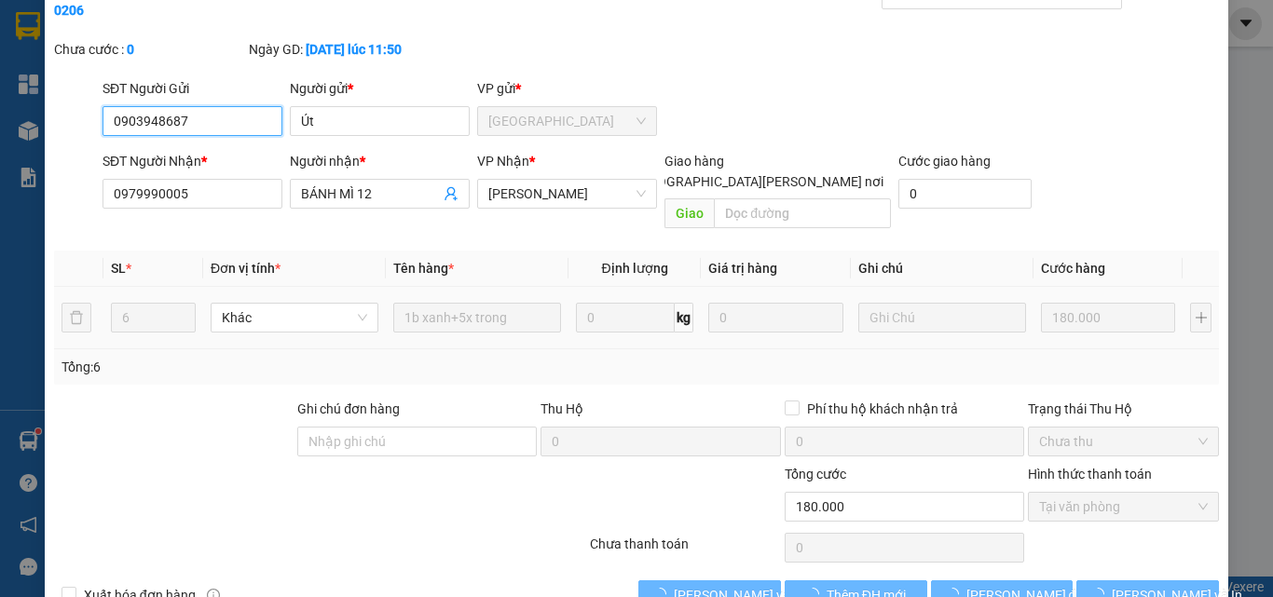
scroll to position [89, 0]
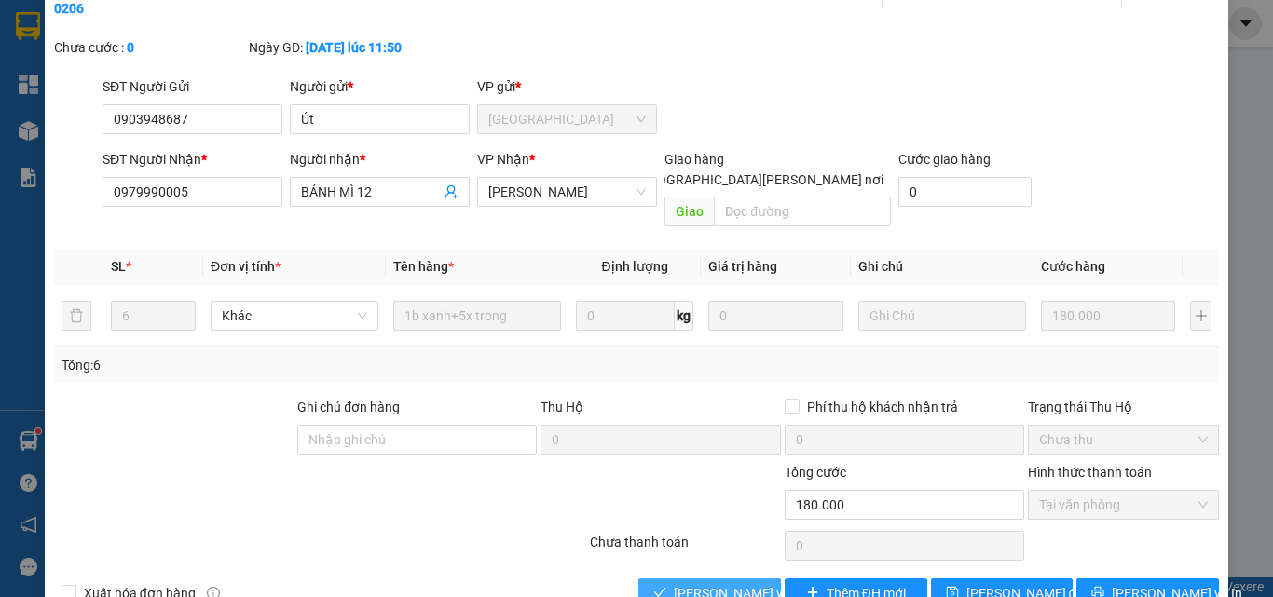
click at [726, 583] on span "[PERSON_NAME] và [PERSON_NAME] hàng" at bounding box center [800, 593] width 252 height 21
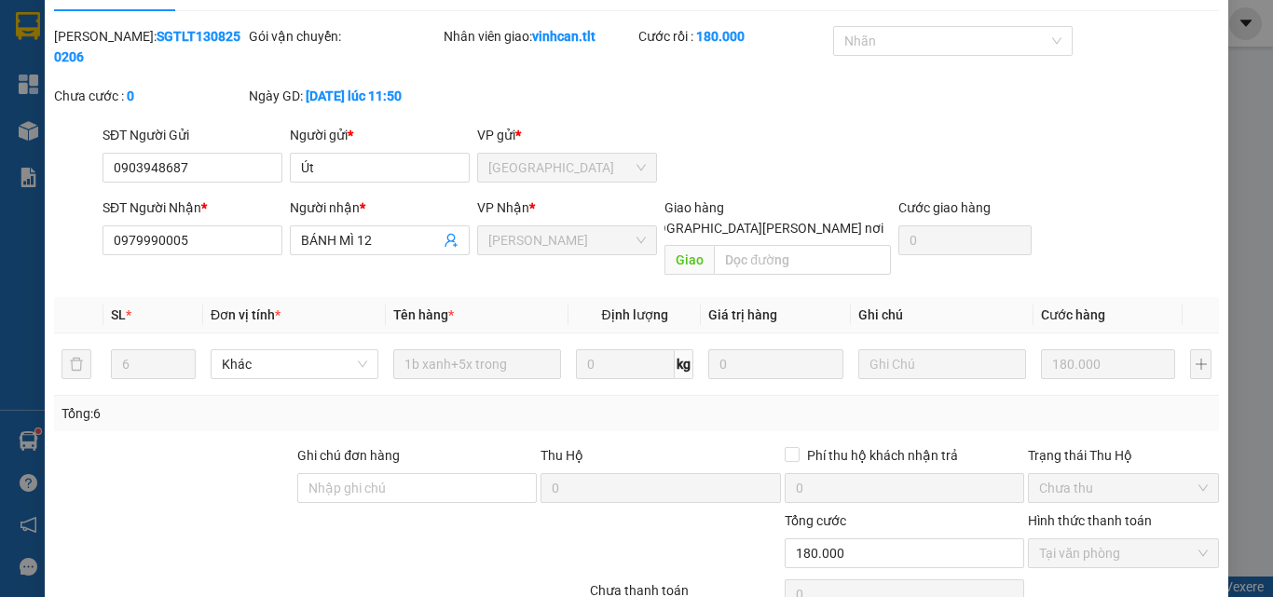
scroll to position [0, 0]
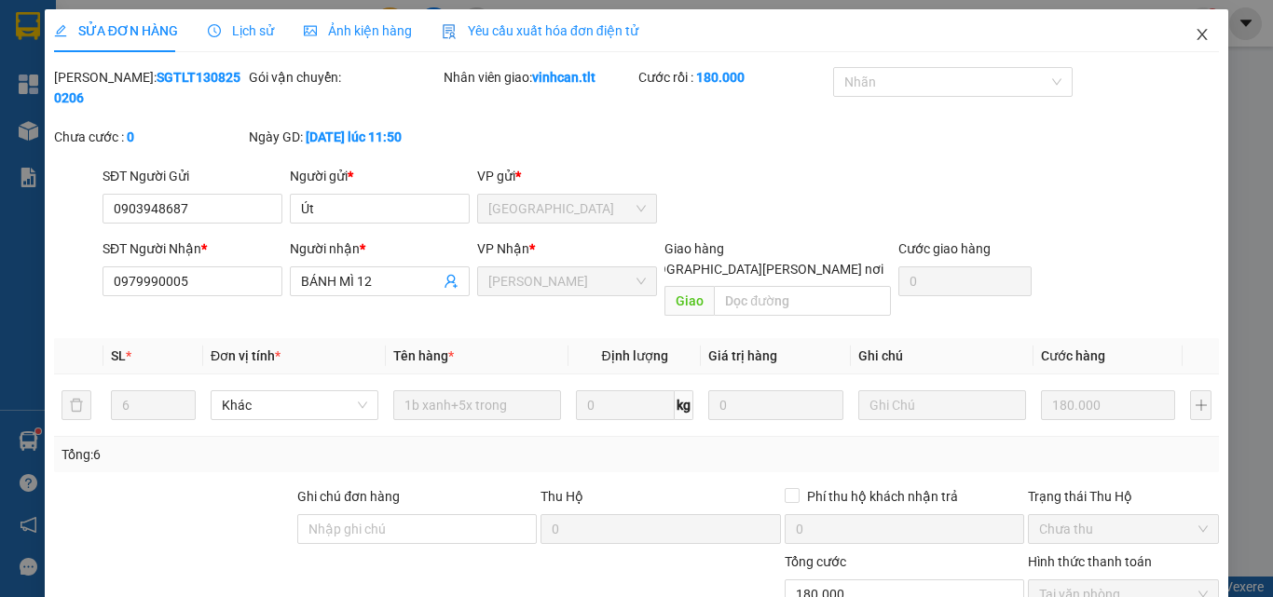
click at [1195, 32] on icon "close" at bounding box center [1202, 34] width 15 height 15
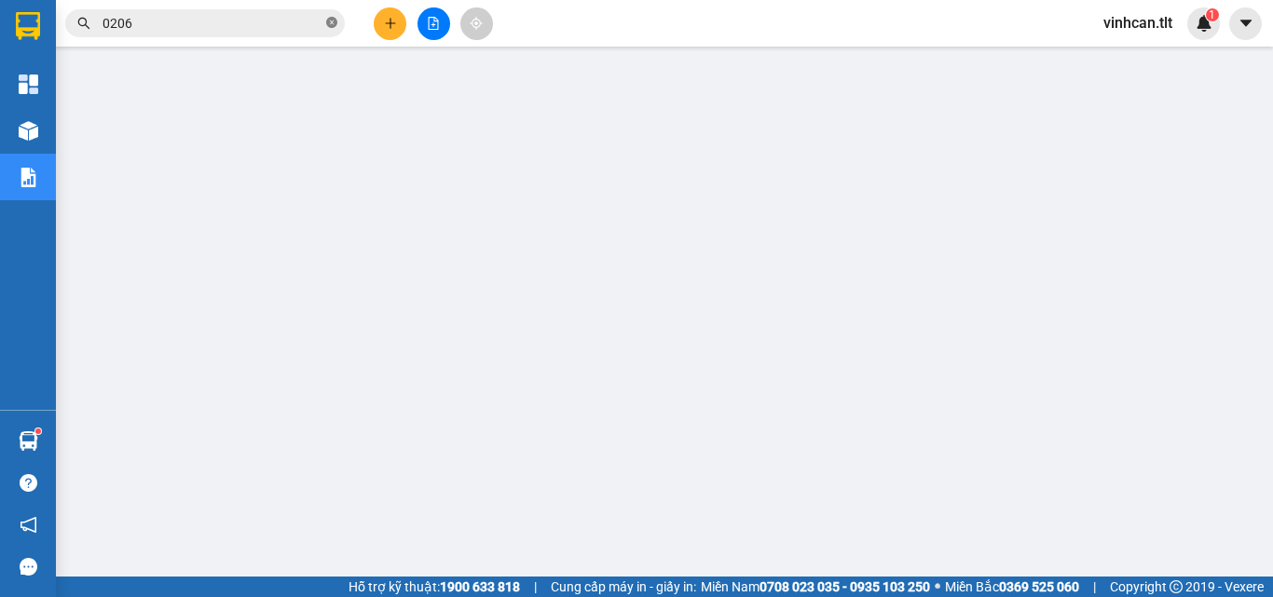
click at [329, 21] on icon "close-circle" at bounding box center [331, 22] width 11 height 11
click at [240, 18] on input "text" at bounding box center [213, 23] width 220 height 21
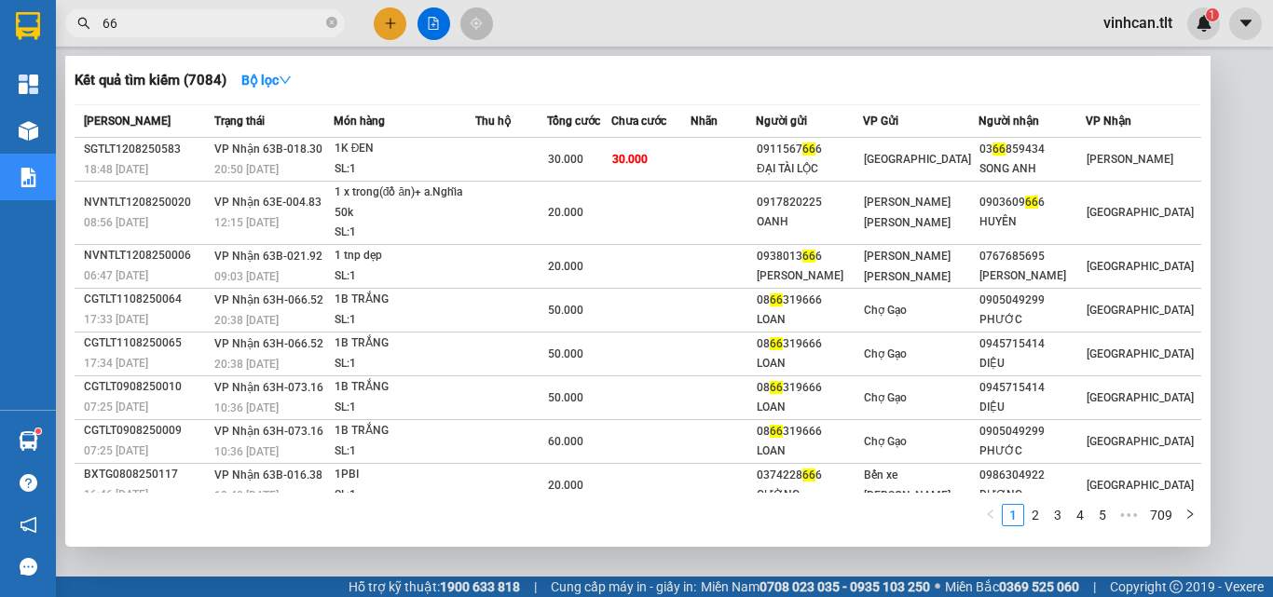
type input "663"
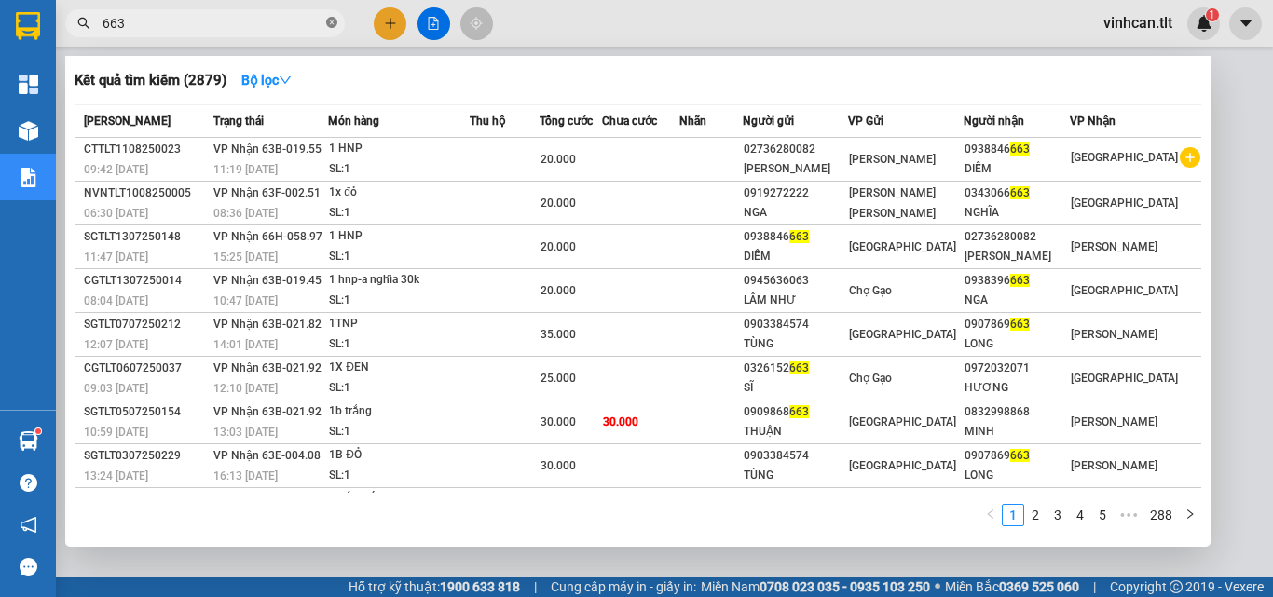
click at [333, 23] on icon "close-circle" at bounding box center [331, 22] width 11 height 11
